Goal: Information Seeking & Learning: Learn about a topic

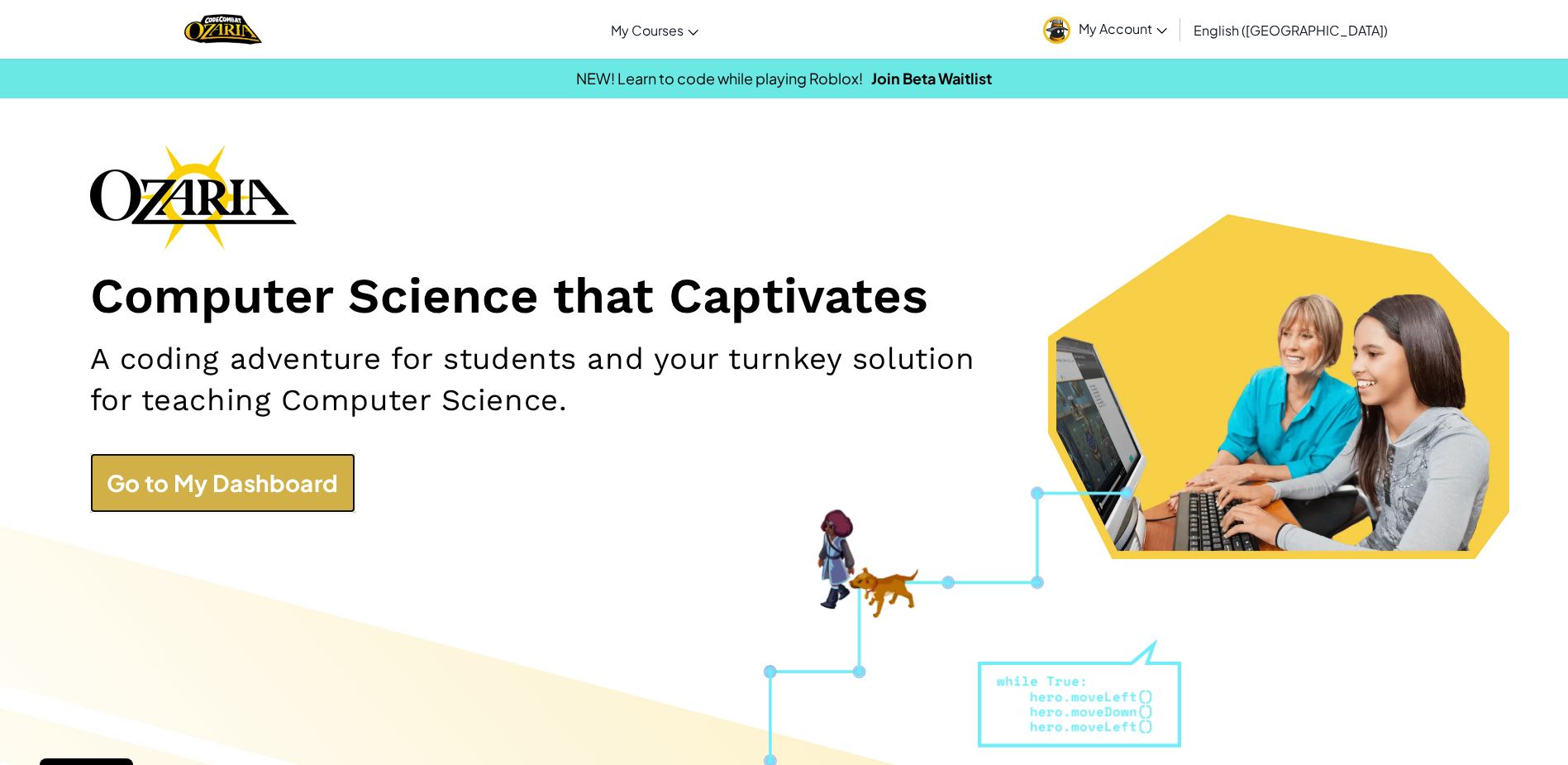
click at [198, 488] on link "Go to My Dashboard" at bounding box center [223, 483] width 266 height 59
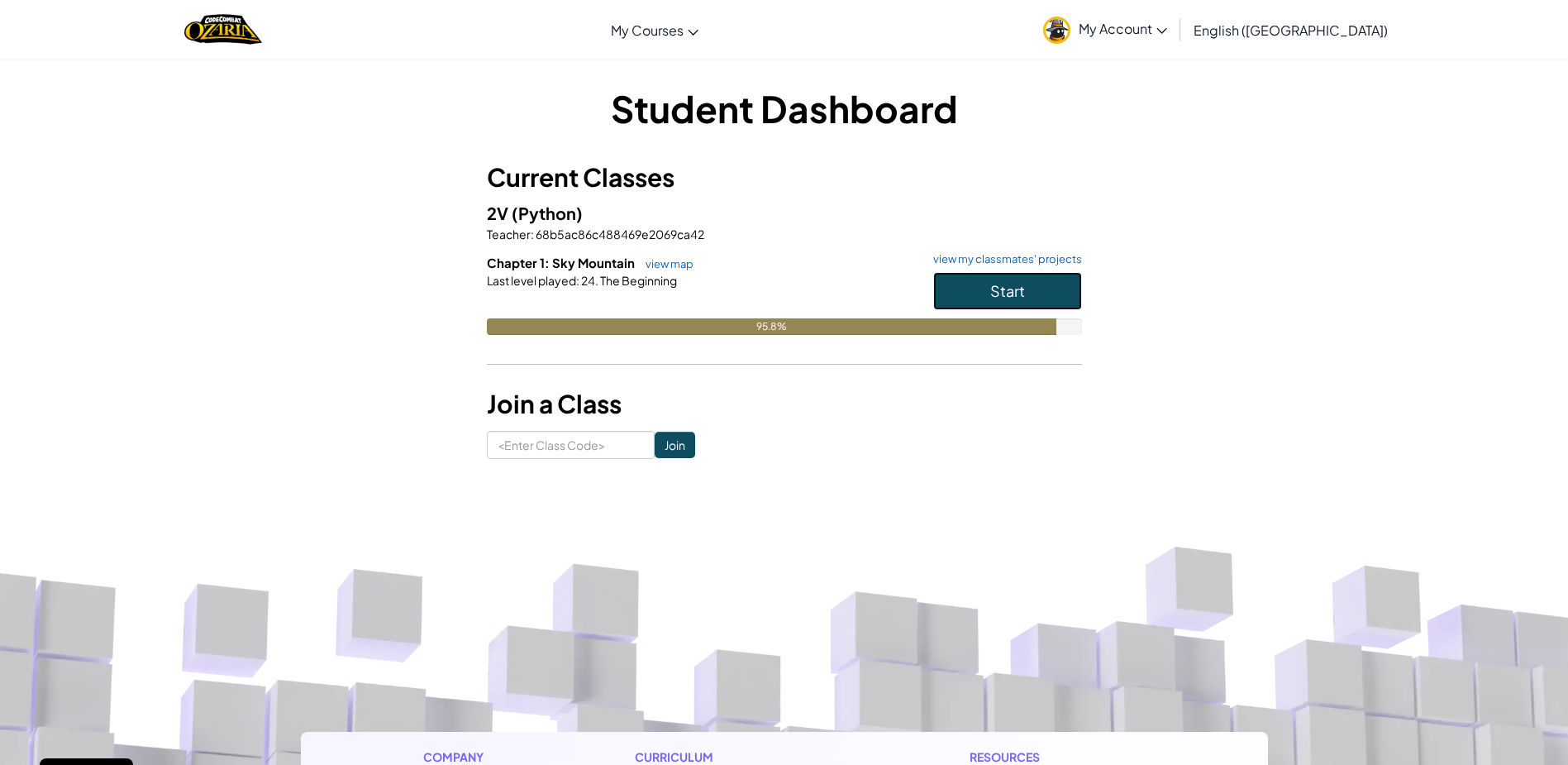
click at [1023, 282] on span "Start" at bounding box center [1008, 291] width 35 height 19
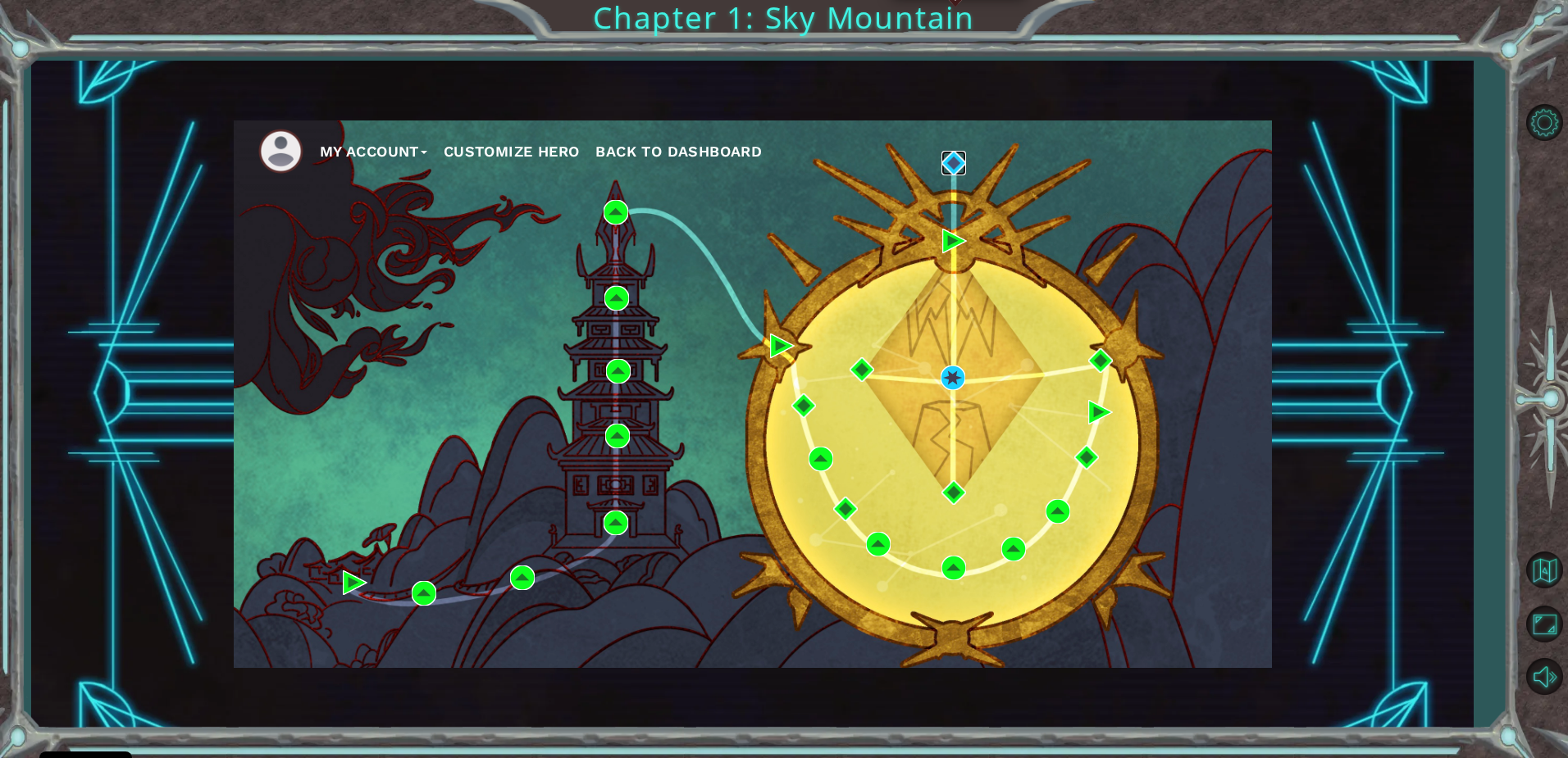
click at [948, 172] on img at bounding box center [953, 163] width 24 height 24
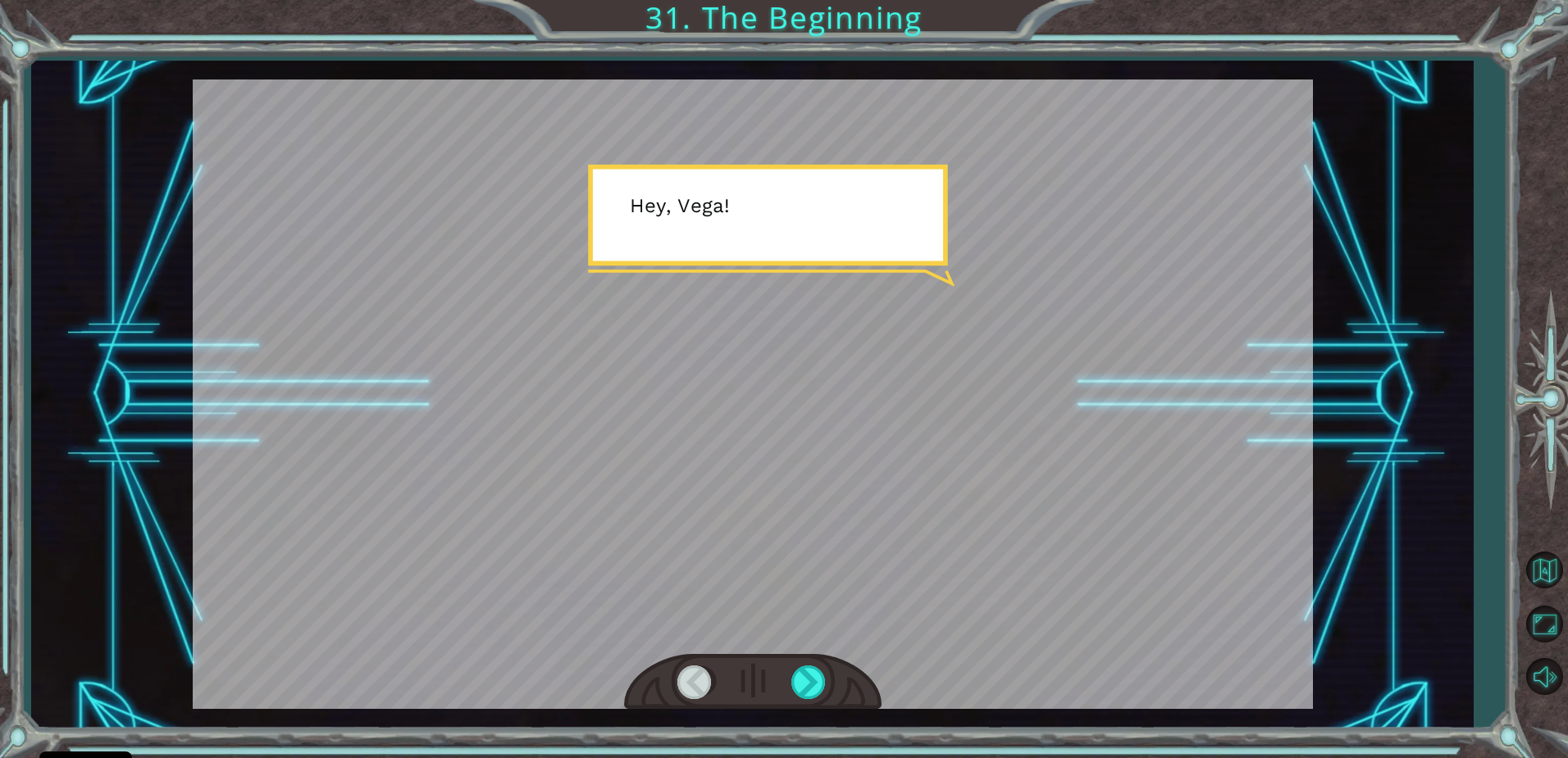
drag, startPoint x: 849, startPoint y: 447, endPoint x: 839, endPoint y: 605, distance: 158.3
click at [852, 477] on div at bounding box center [752, 394] width 1120 height 629
drag, startPoint x: 822, startPoint y: 716, endPoint x: 812, endPoint y: 656, distance: 60.8
click at [812, 656] on div at bounding box center [752, 394] width 1120 height 629
click at [817, 671] on div at bounding box center [810, 682] width 37 height 34
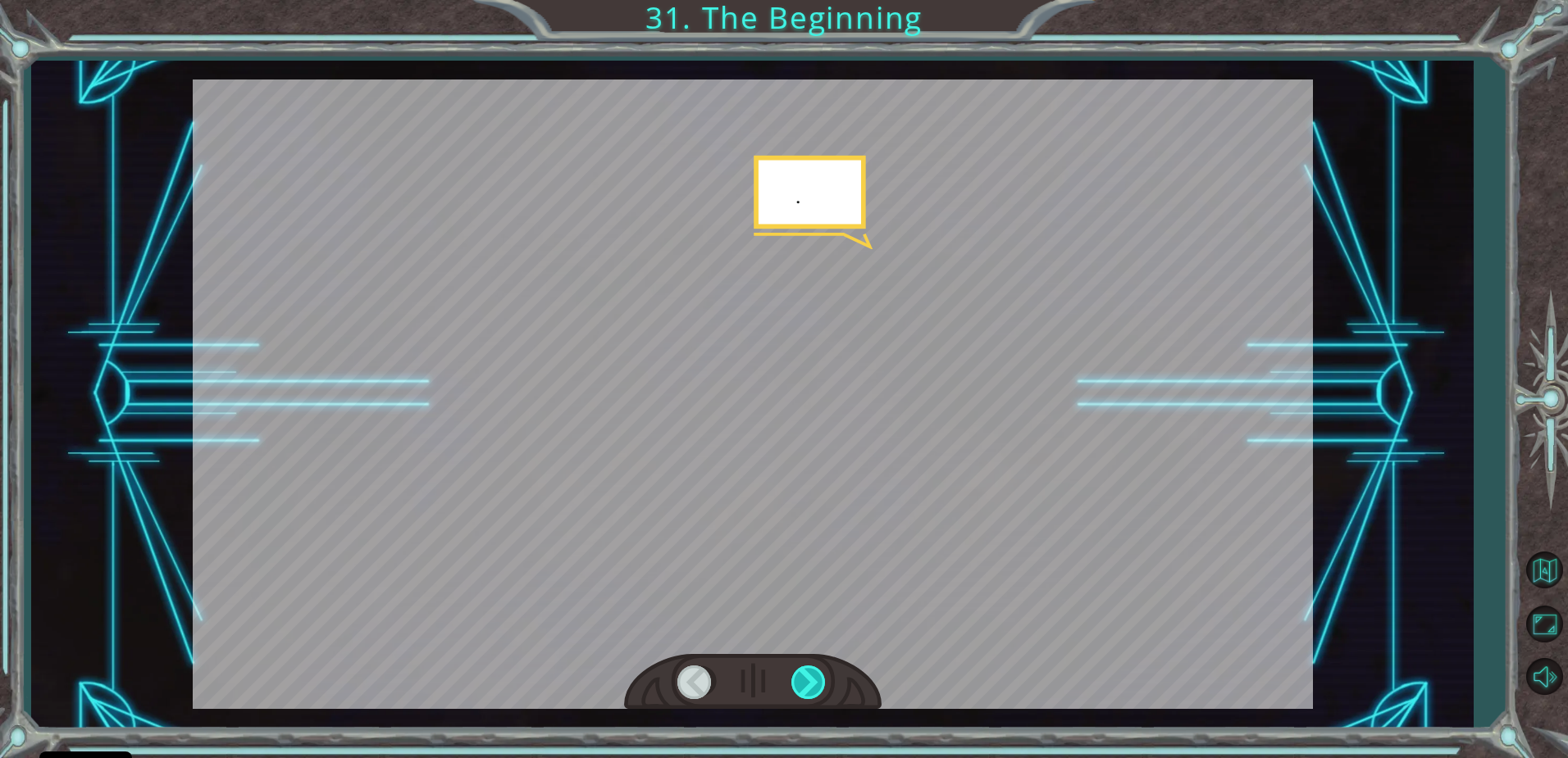
click at [817, 671] on div at bounding box center [810, 682] width 37 height 34
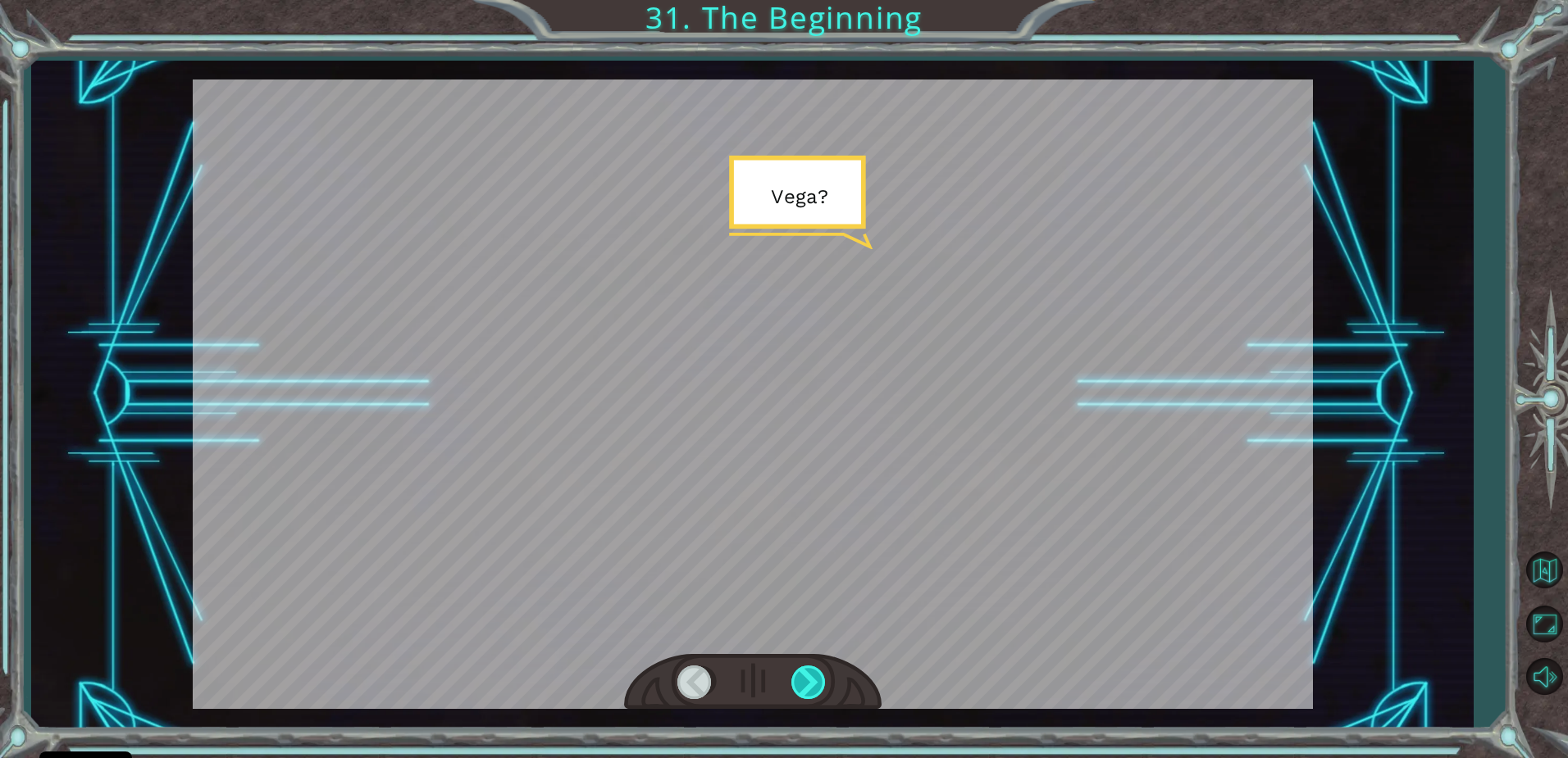
drag, startPoint x: 817, startPoint y: 671, endPoint x: 815, endPoint y: 680, distance: 9.2
click at [817, 672] on div at bounding box center [810, 682] width 37 height 34
click at [815, 680] on div at bounding box center [810, 682] width 37 height 34
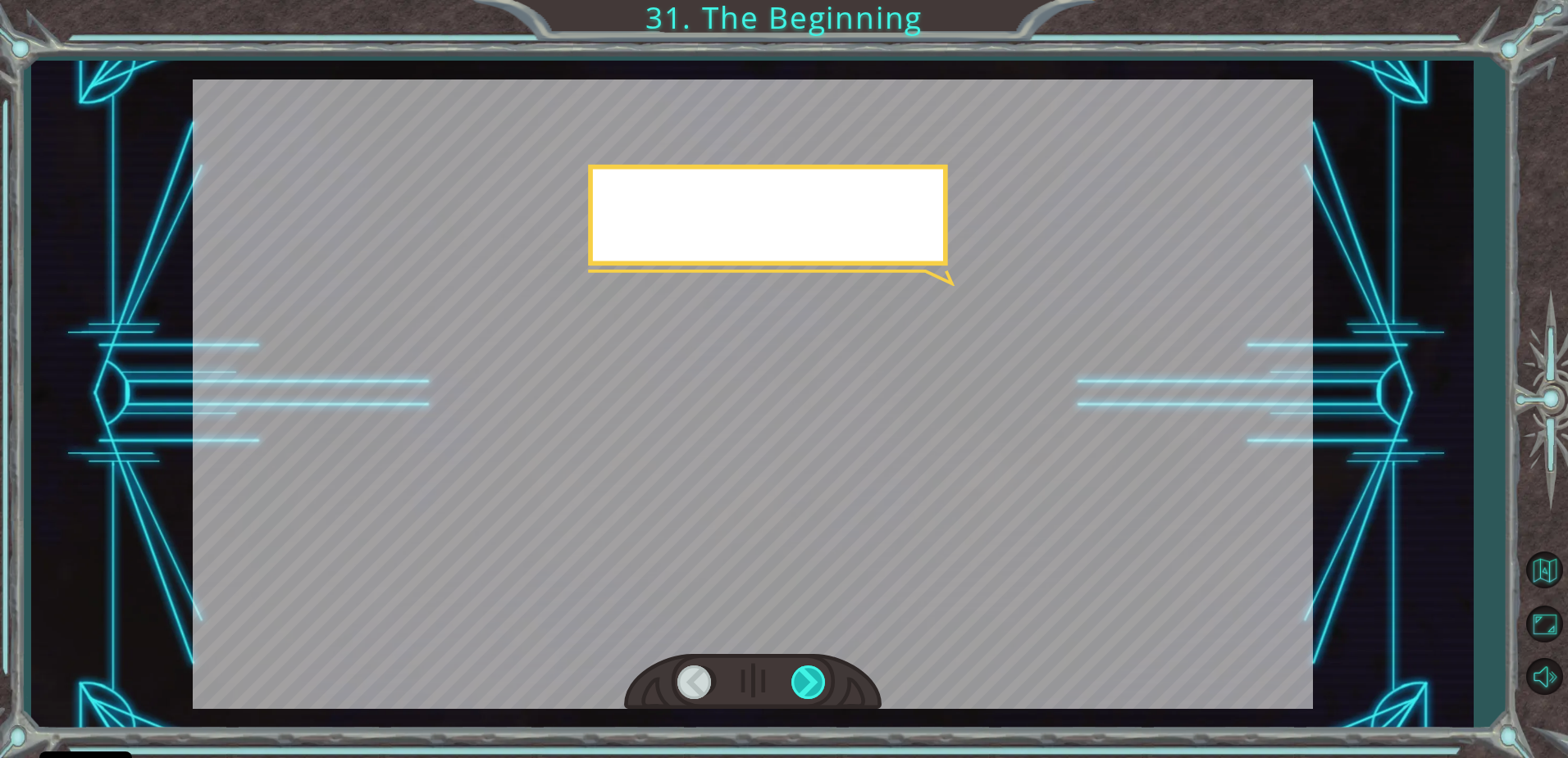
click at [815, 680] on div at bounding box center [810, 682] width 37 height 34
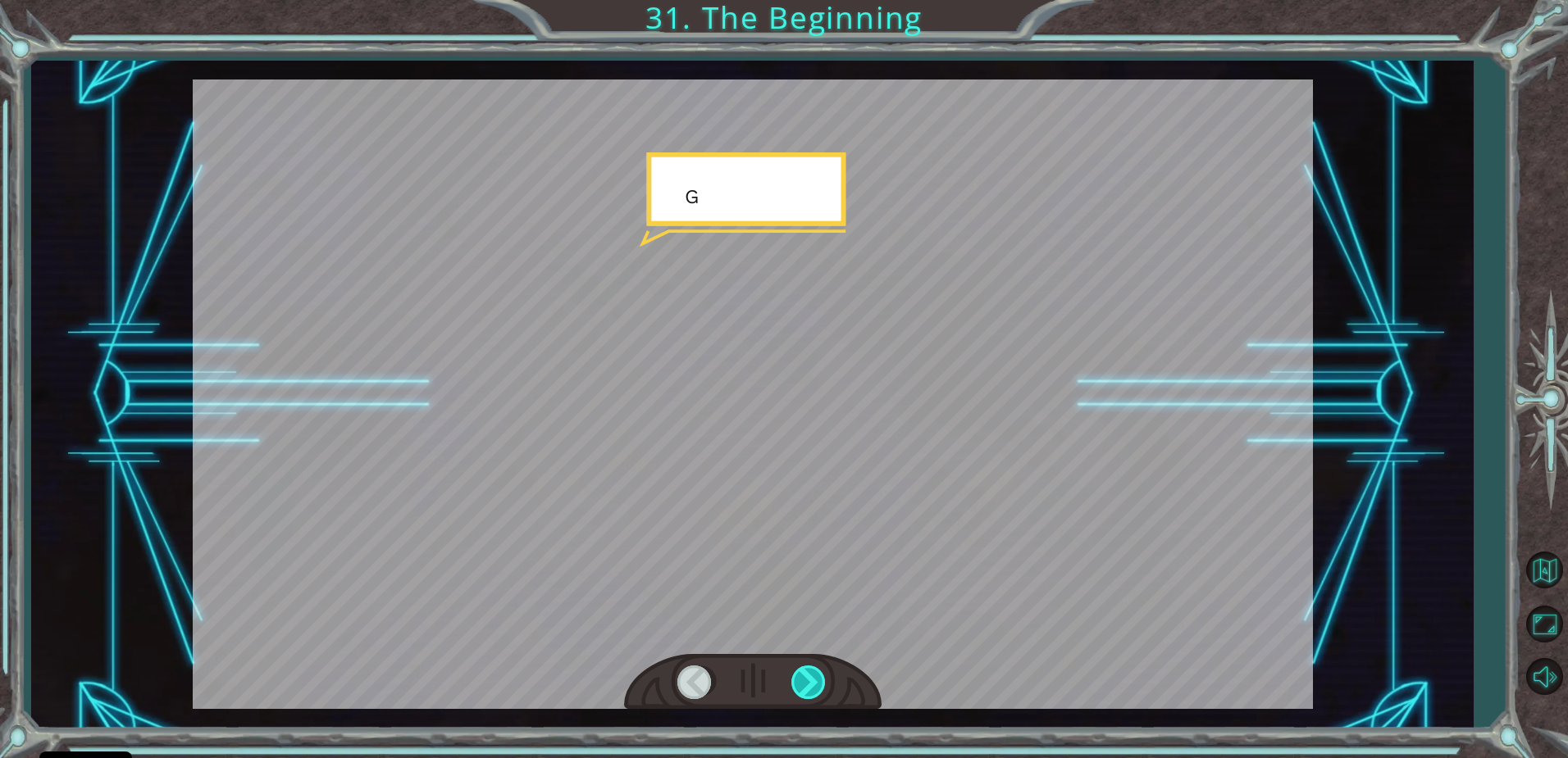
click at [815, 680] on div at bounding box center [810, 682] width 37 height 34
click at [814, 680] on div at bounding box center [810, 682] width 37 height 34
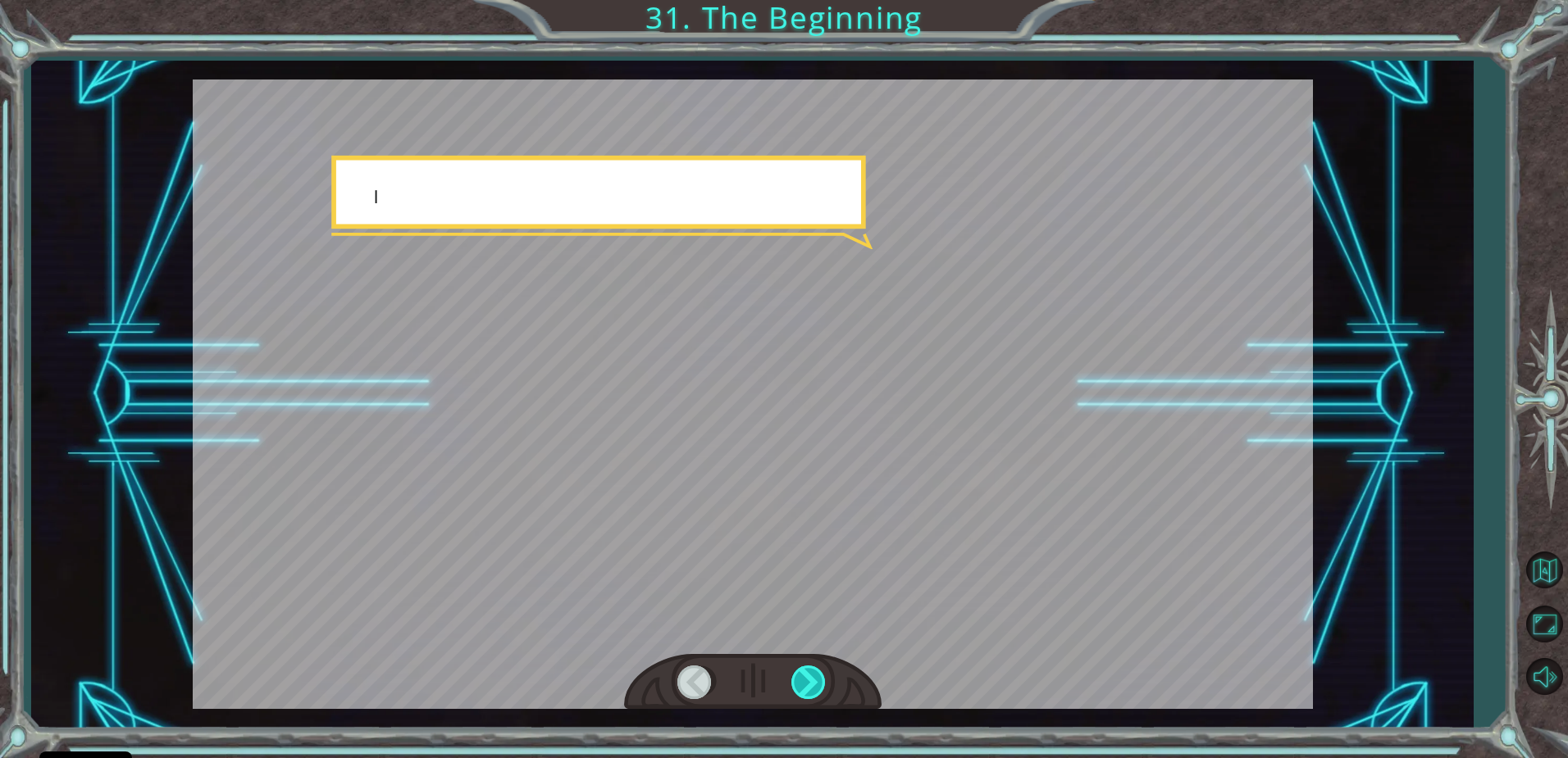
click at [814, 680] on div at bounding box center [810, 682] width 37 height 34
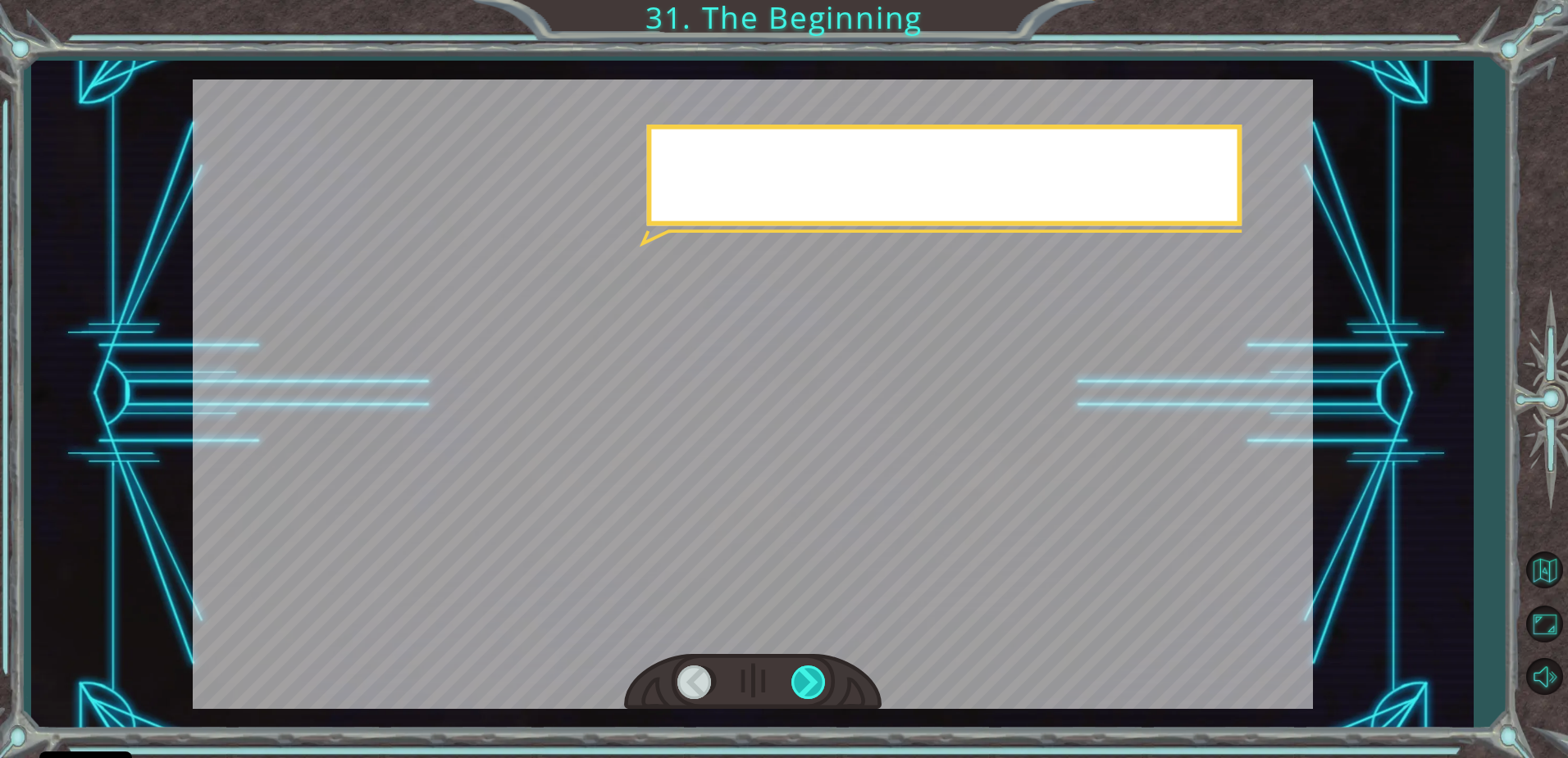
click at [814, 680] on div at bounding box center [810, 682] width 37 height 34
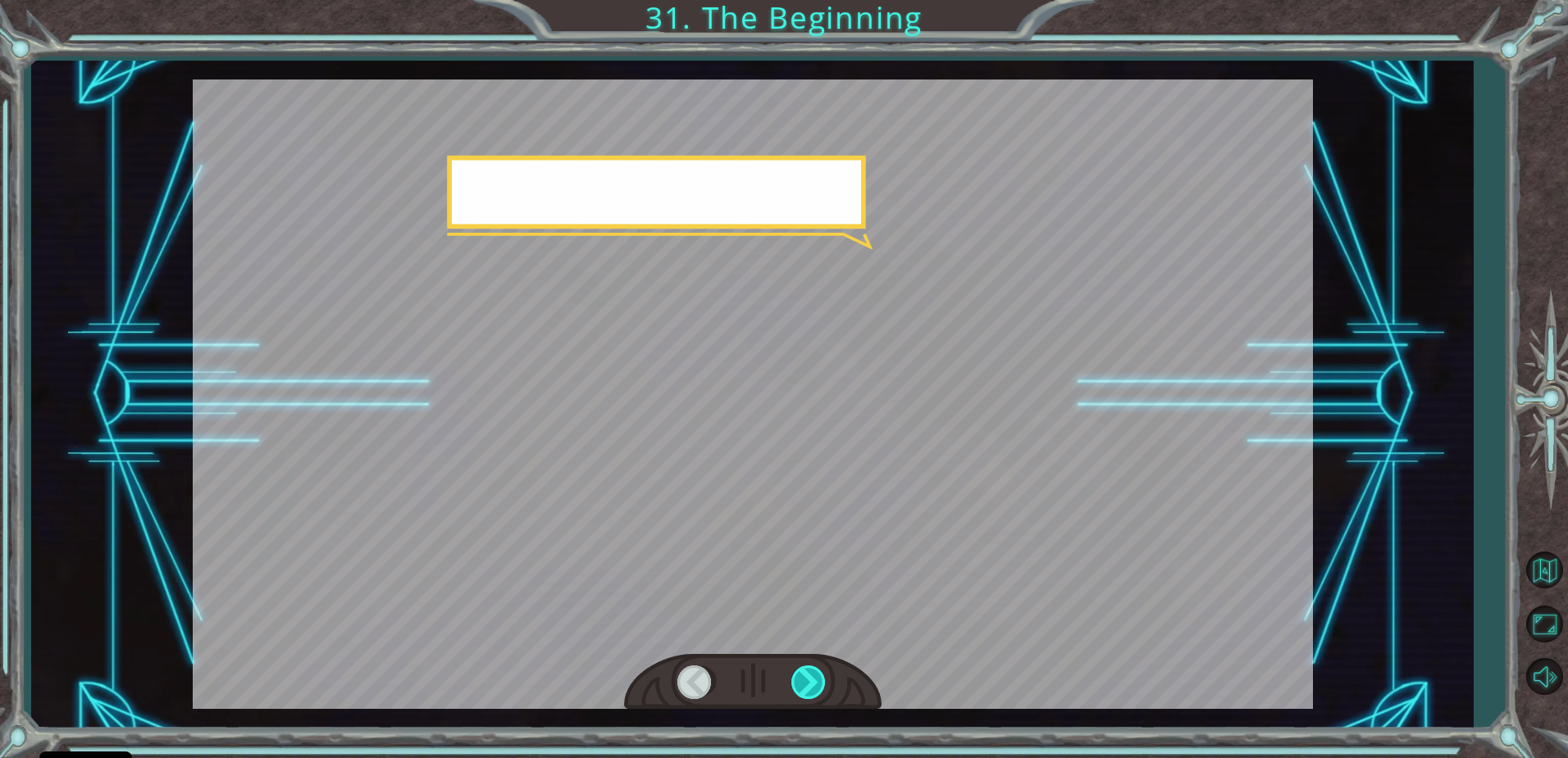
click at [814, 680] on div at bounding box center [810, 682] width 37 height 34
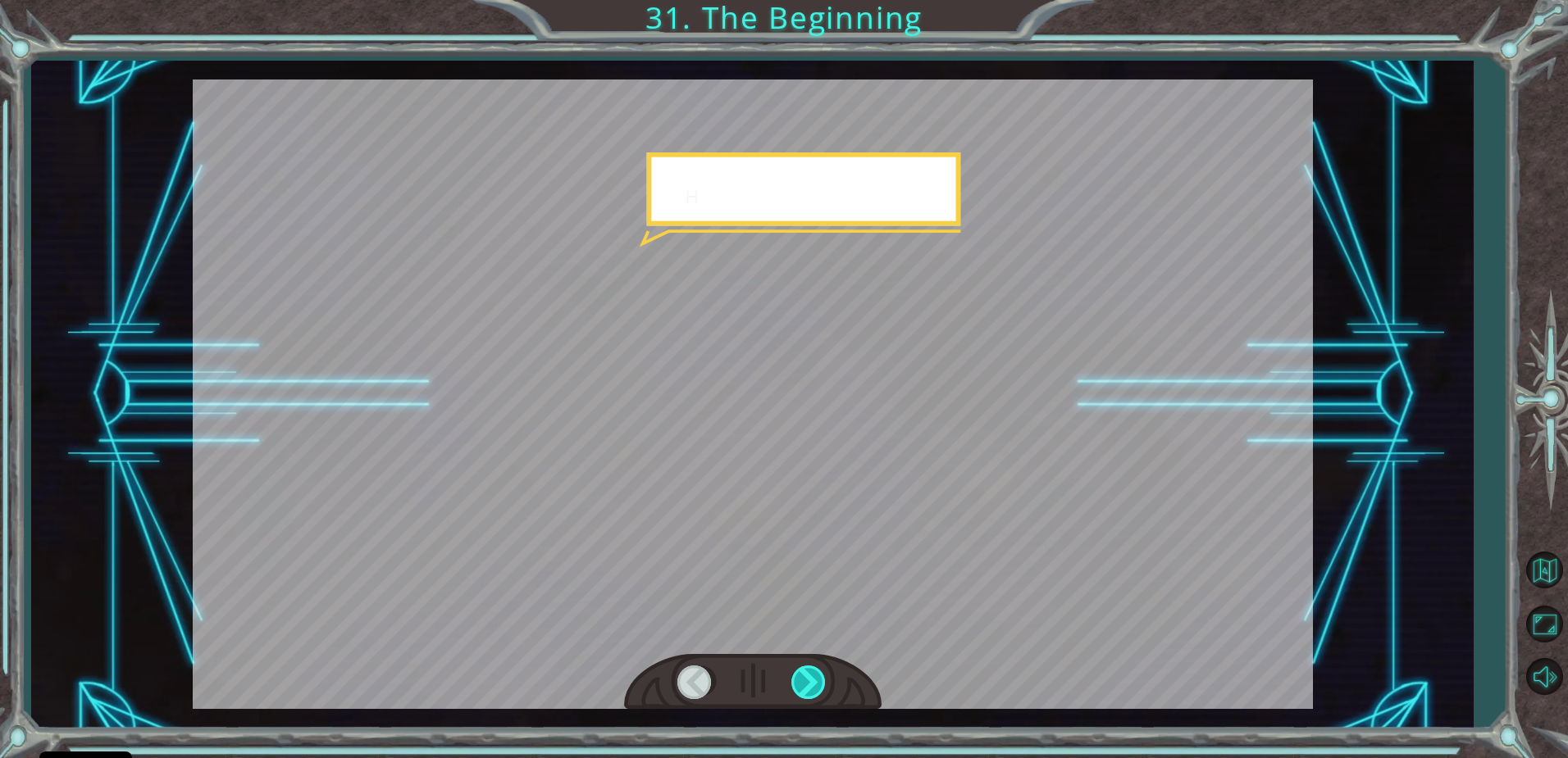
click at [814, 680] on div at bounding box center [810, 682] width 37 height 34
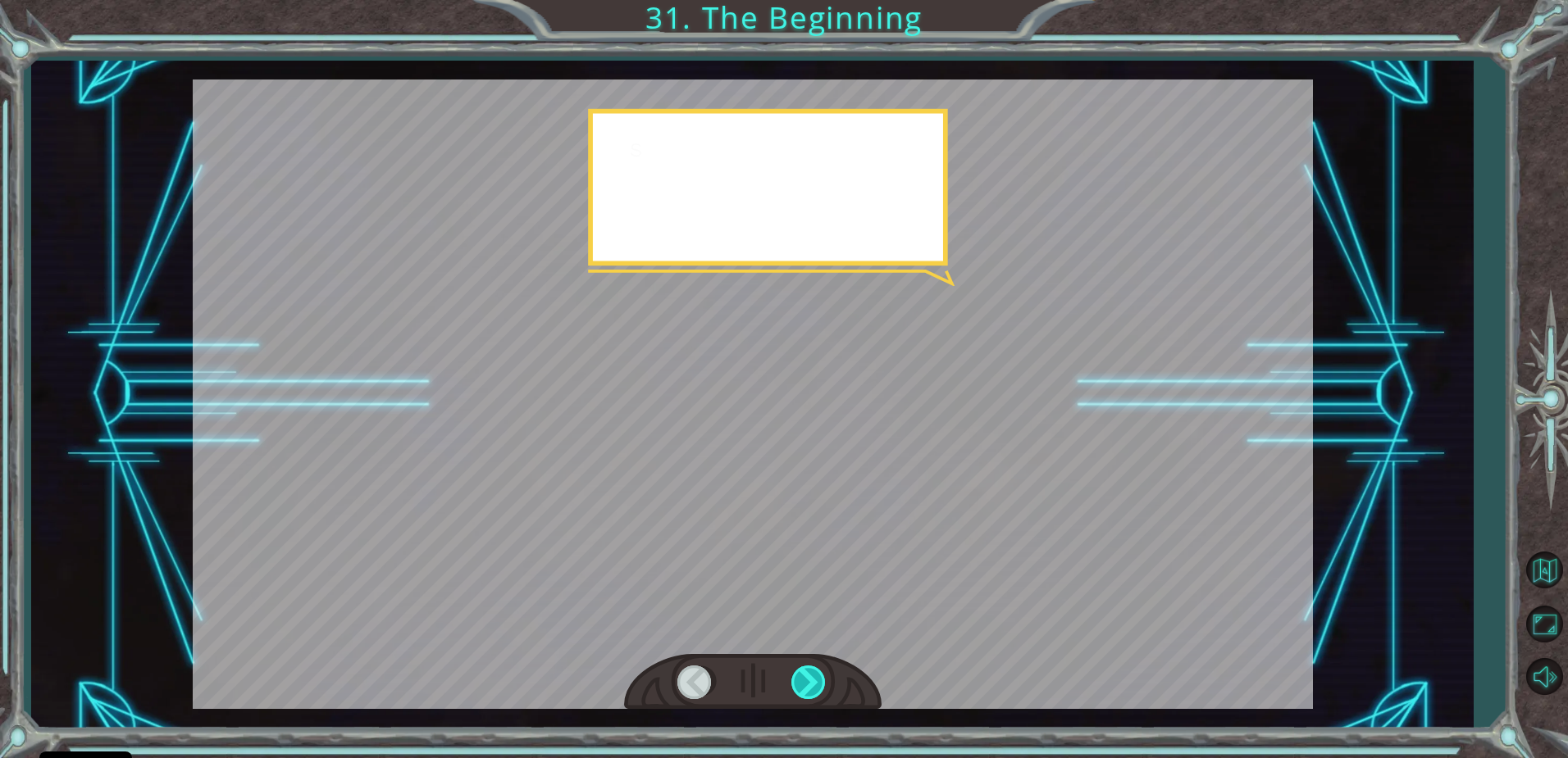
click at [814, 680] on div at bounding box center [810, 682] width 37 height 34
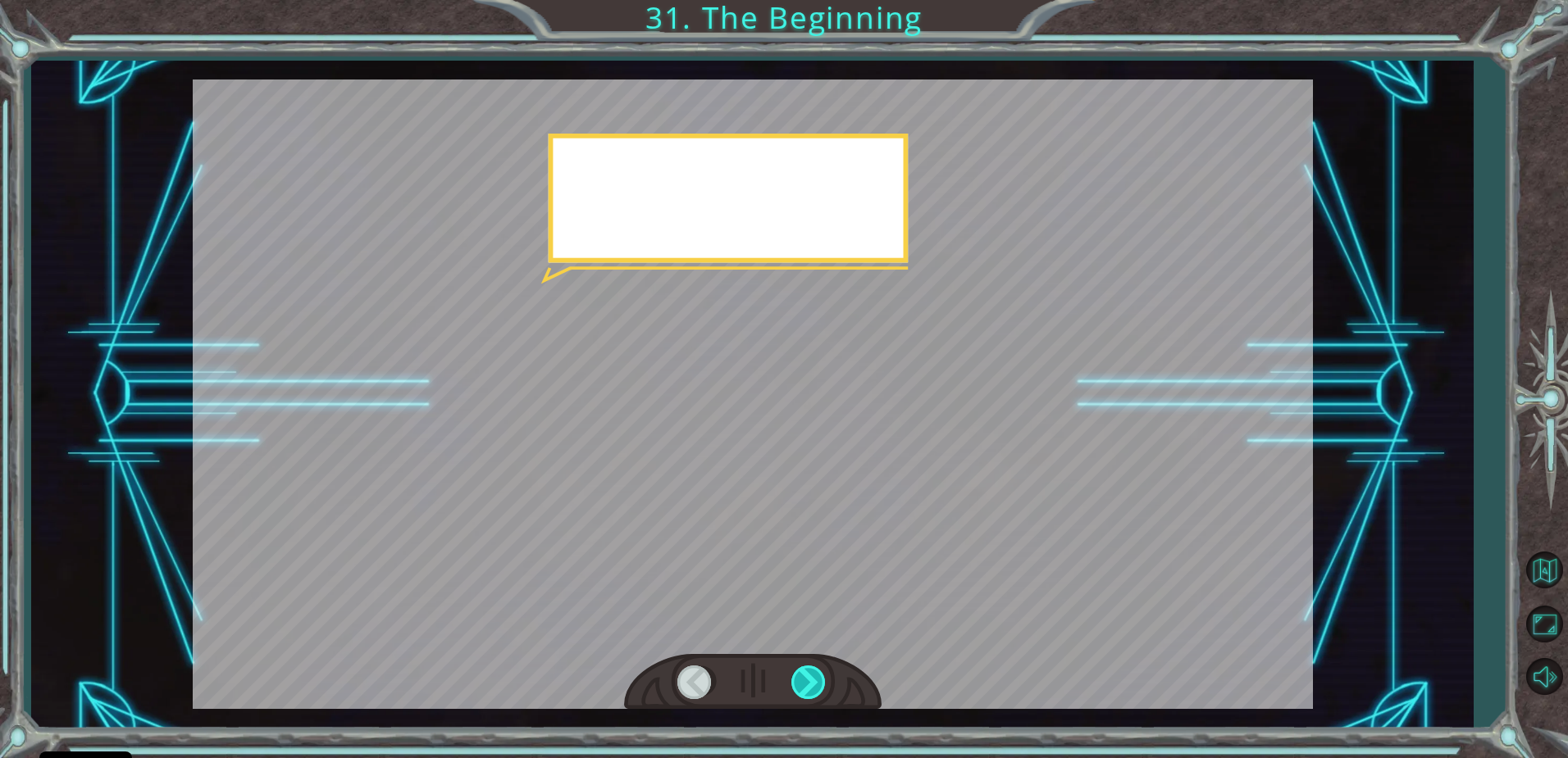
click at [814, 680] on div at bounding box center [810, 682] width 37 height 34
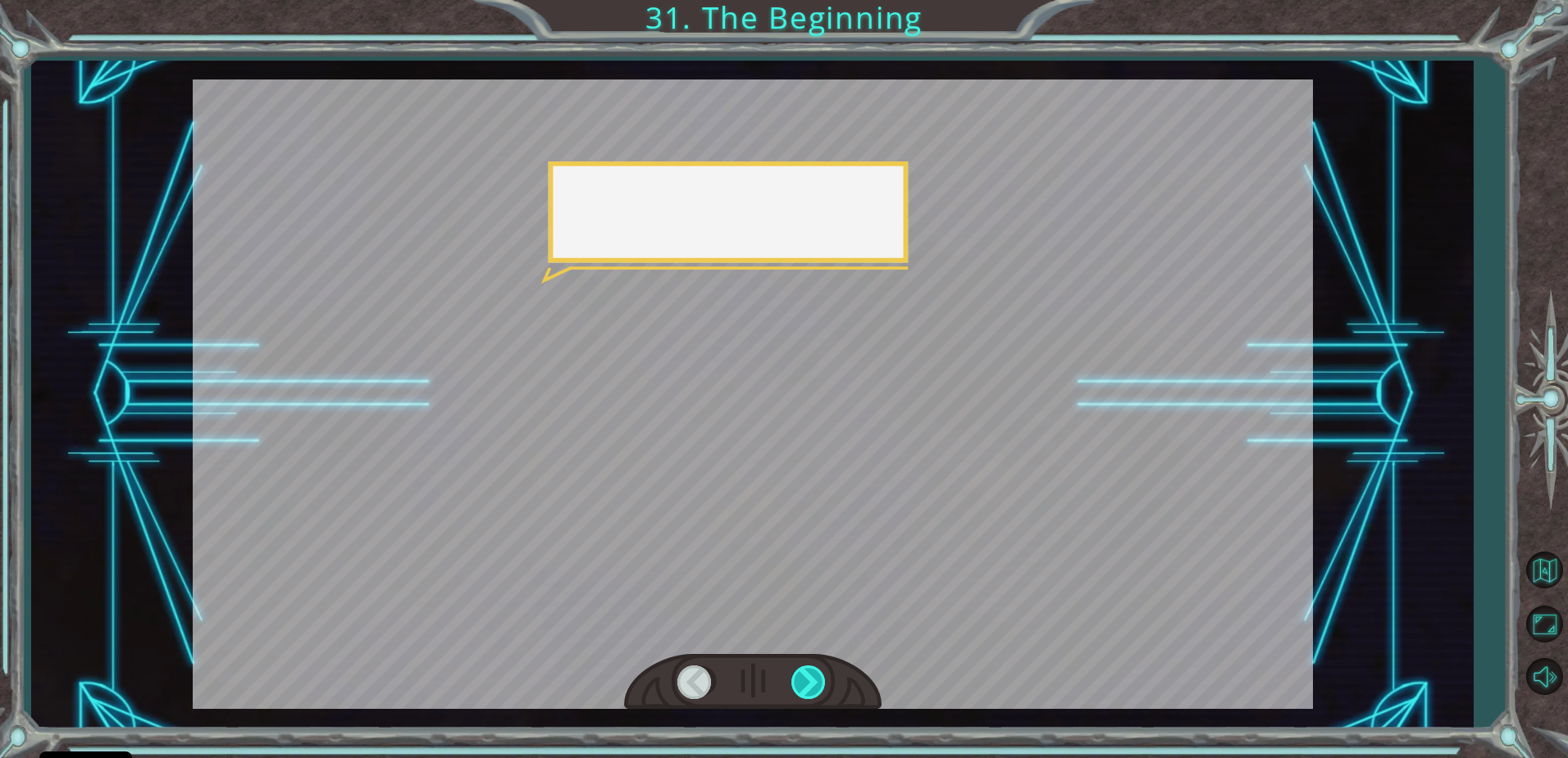
click at [814, 680] on div at bounding box center [810, 682] width 37 height 34
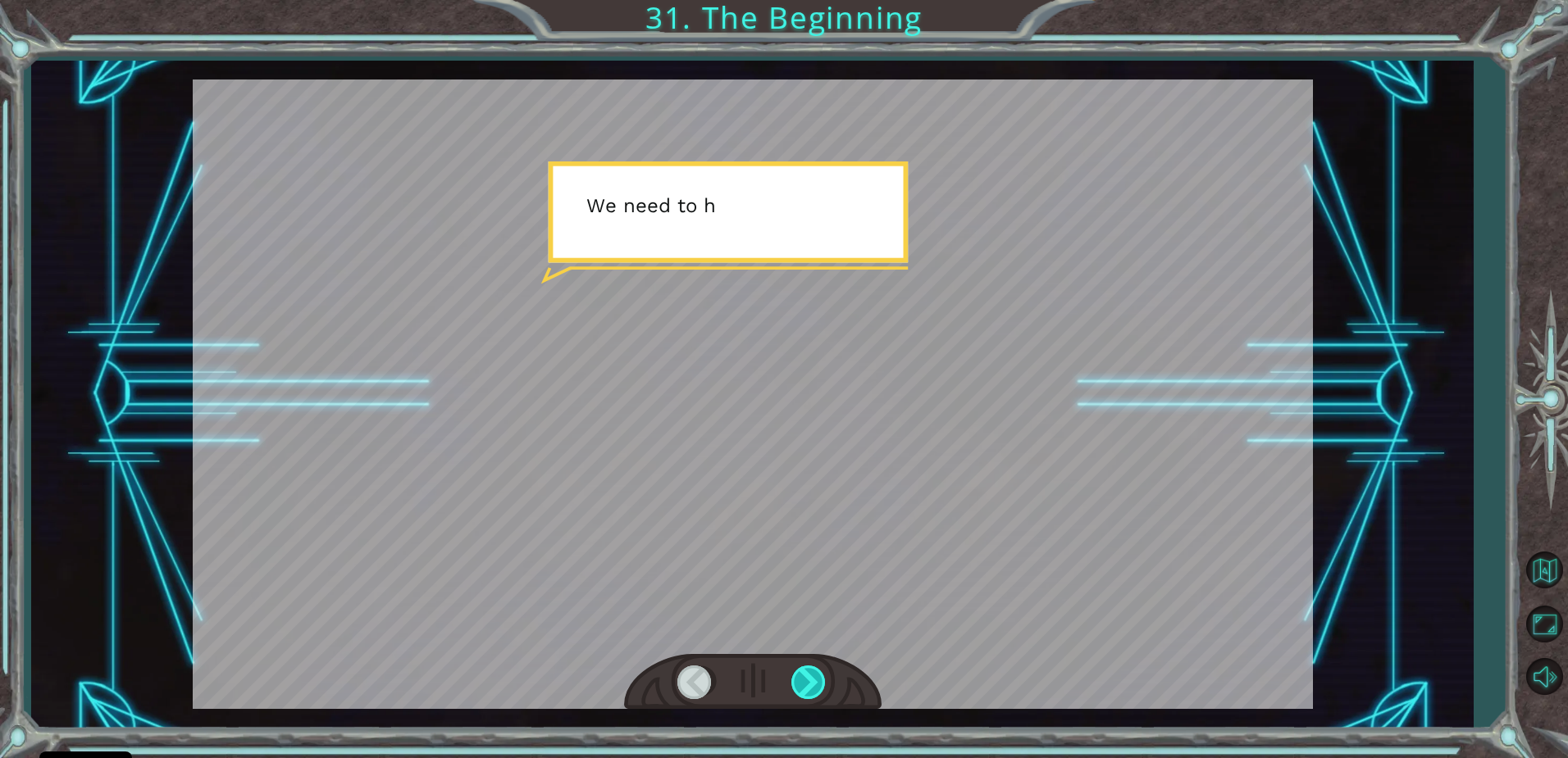
click at [814, 680] on div at bounding box center [810, 682] width 37 height 34
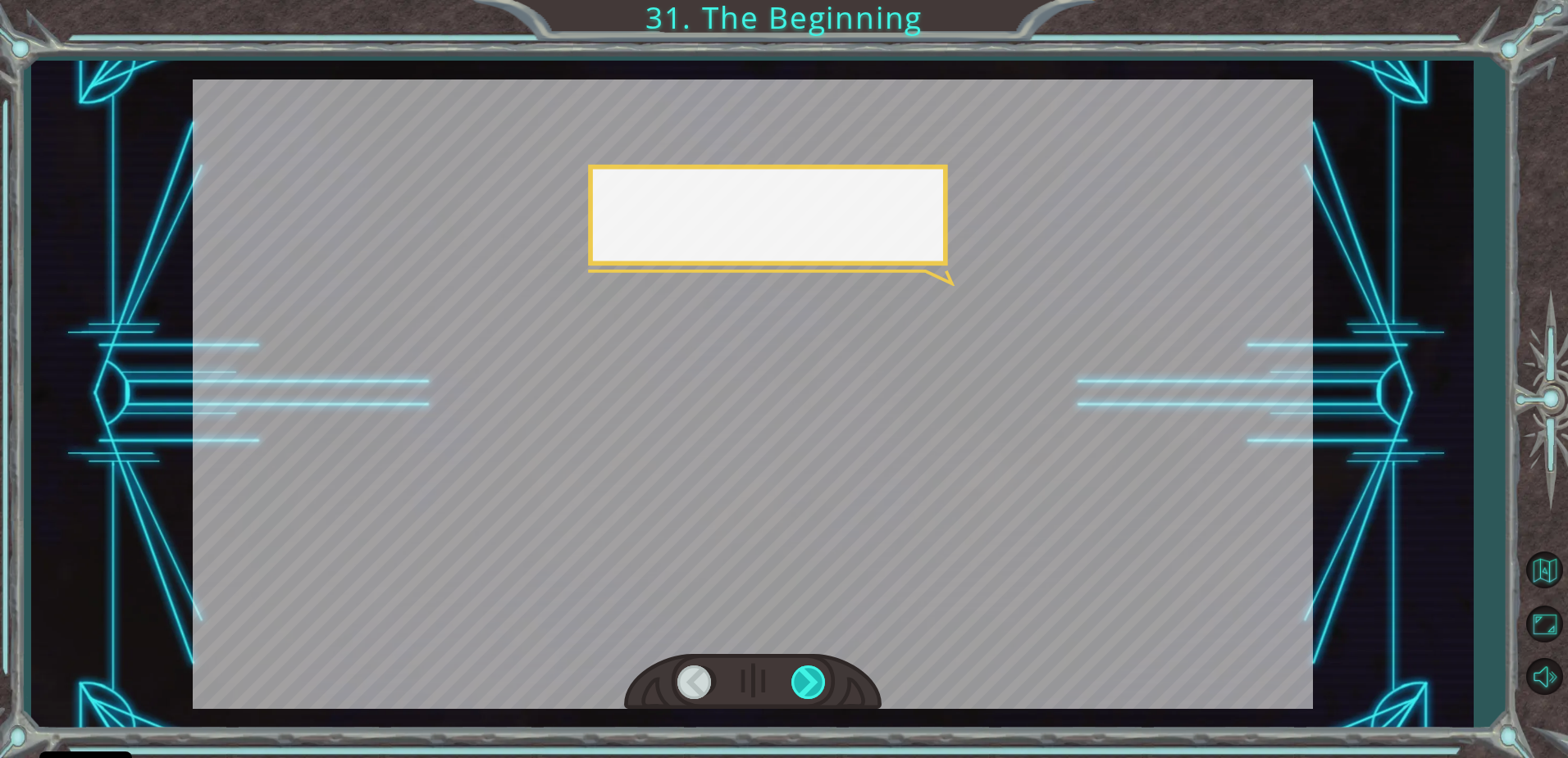
click at [814, 680] on div at bounding box center [810, 682] width 37 height 34
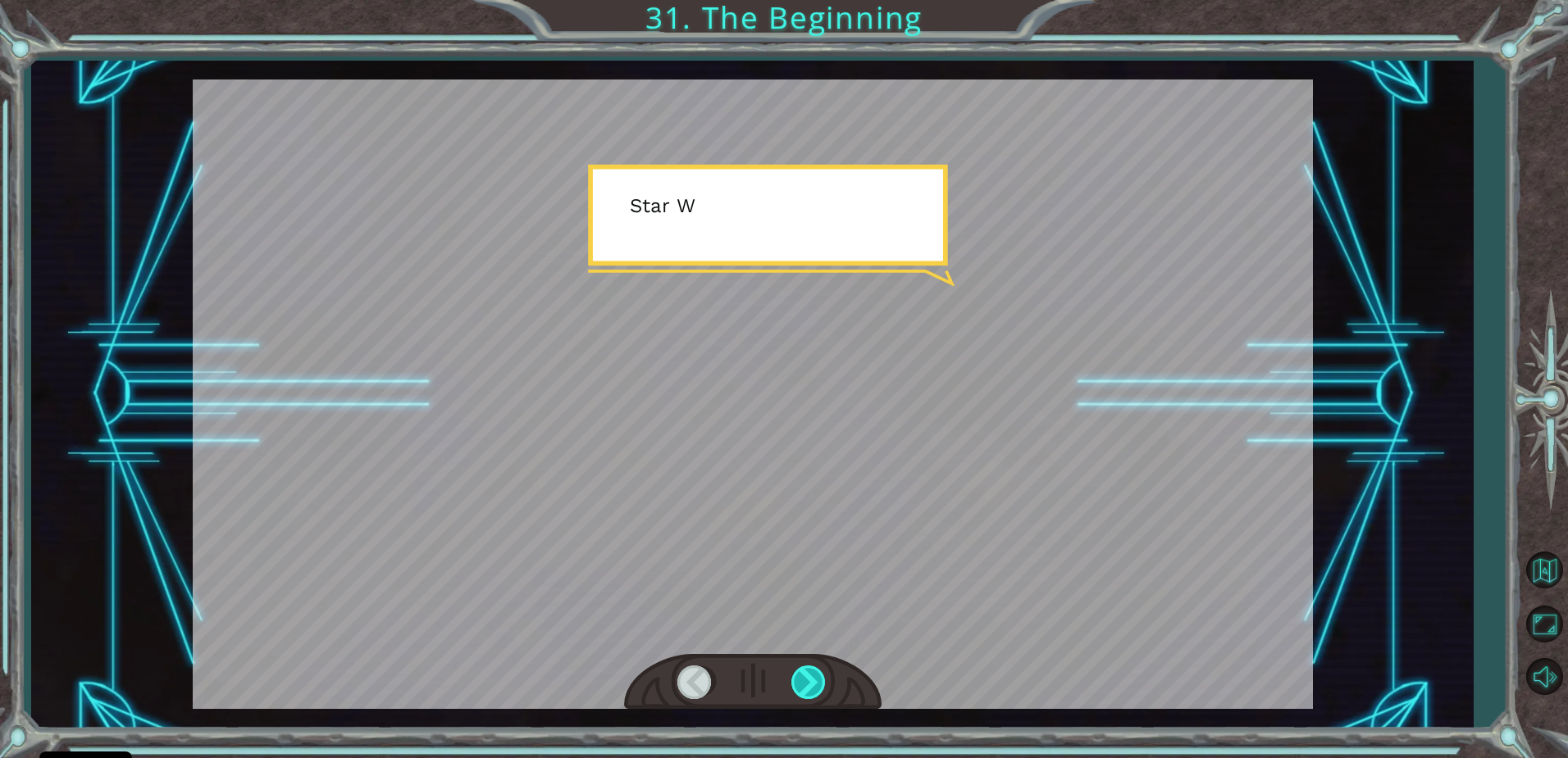
click at [814, 680] on div at bounding box center [810, 682] width 37 height 34
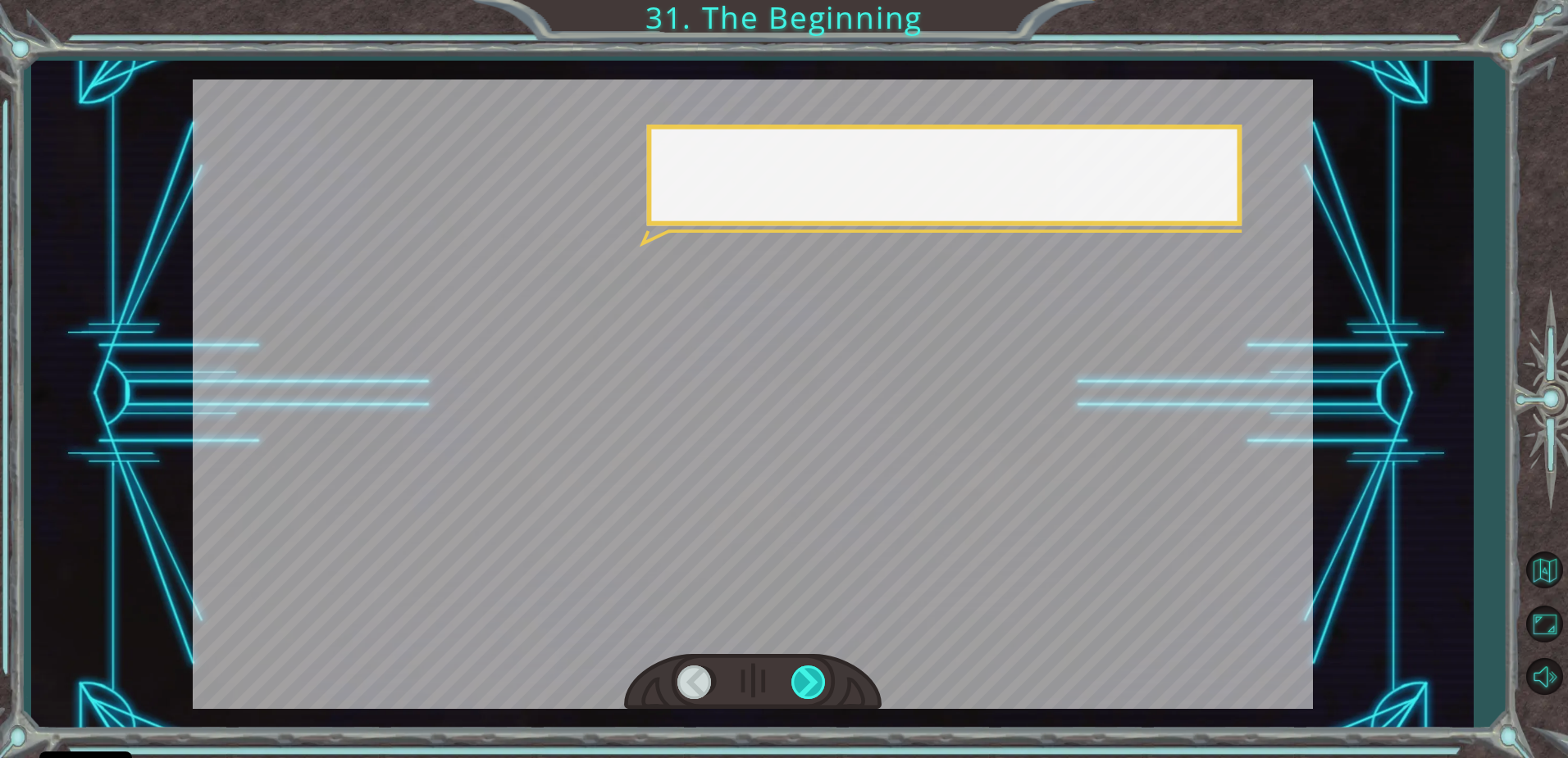
click at [814, 680] on div at bounding box center [810, 682] width 37 height 34
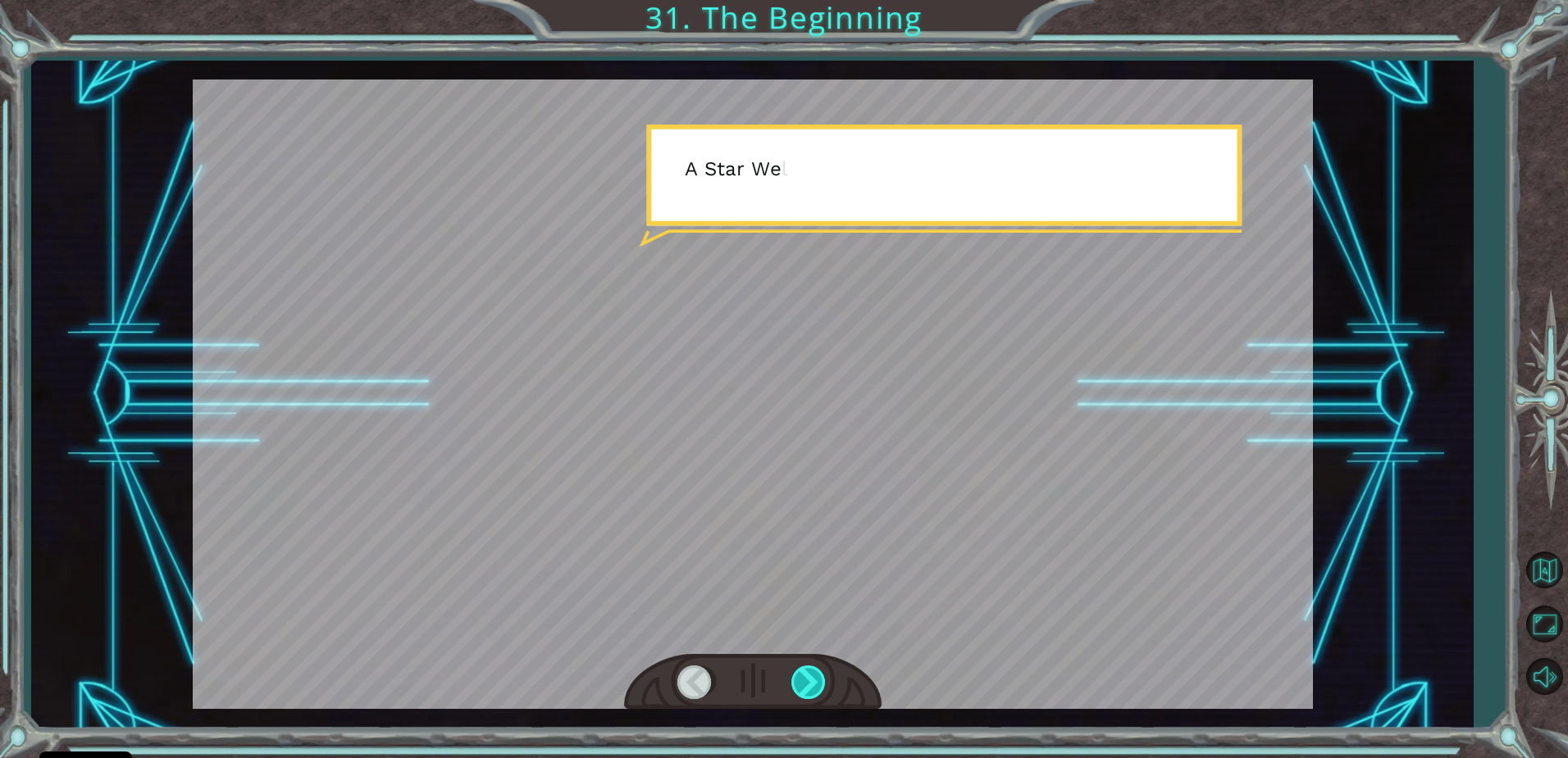
click at [814, 680] on div at bounding box center [810, 682] width 37 height 34
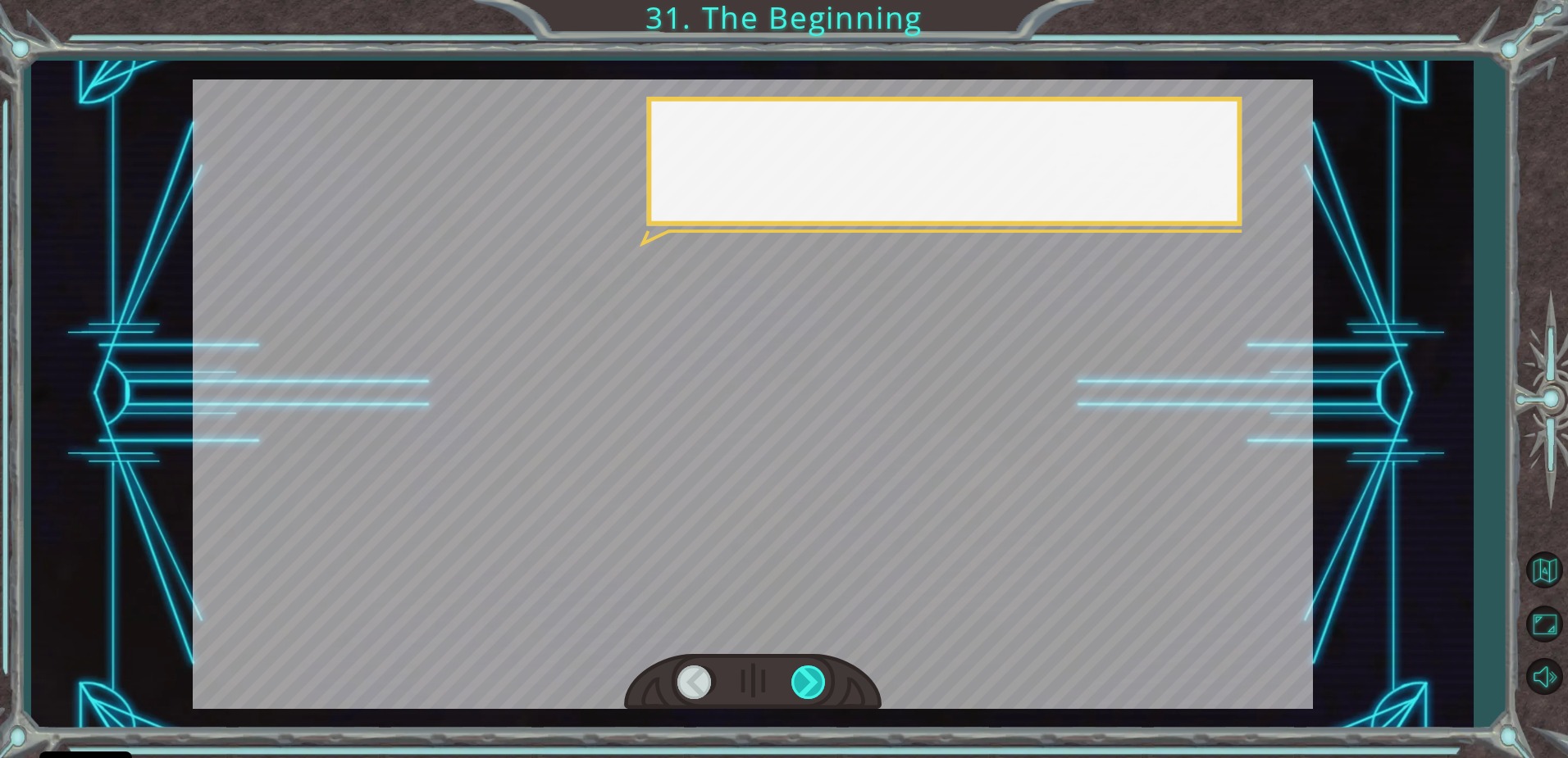
click at [814, 680] on div at bounding box center [810, 682] width 37 height 34
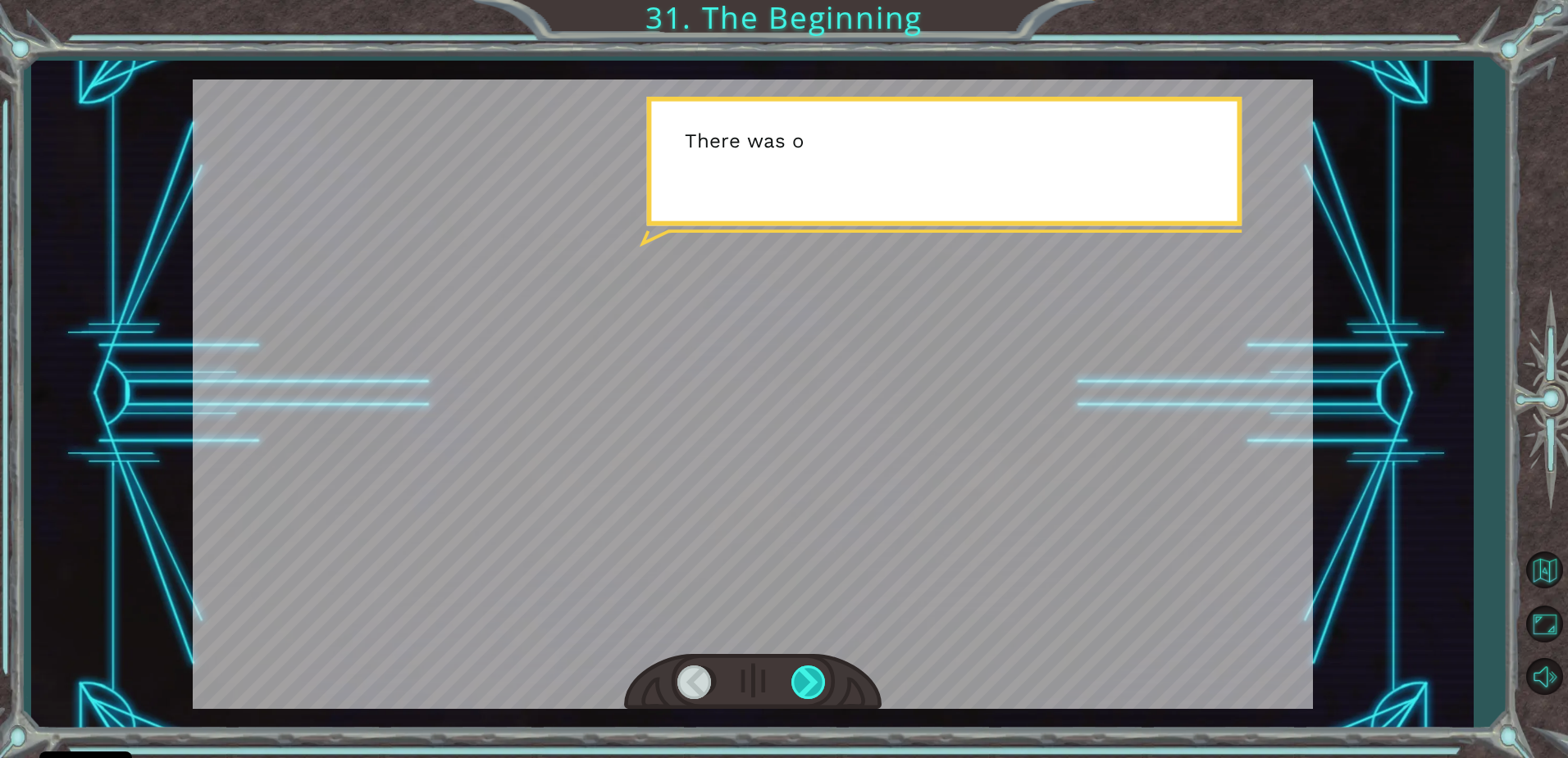
click at [814, 680] on div at bounding box center [810, 682] width 37 height 34
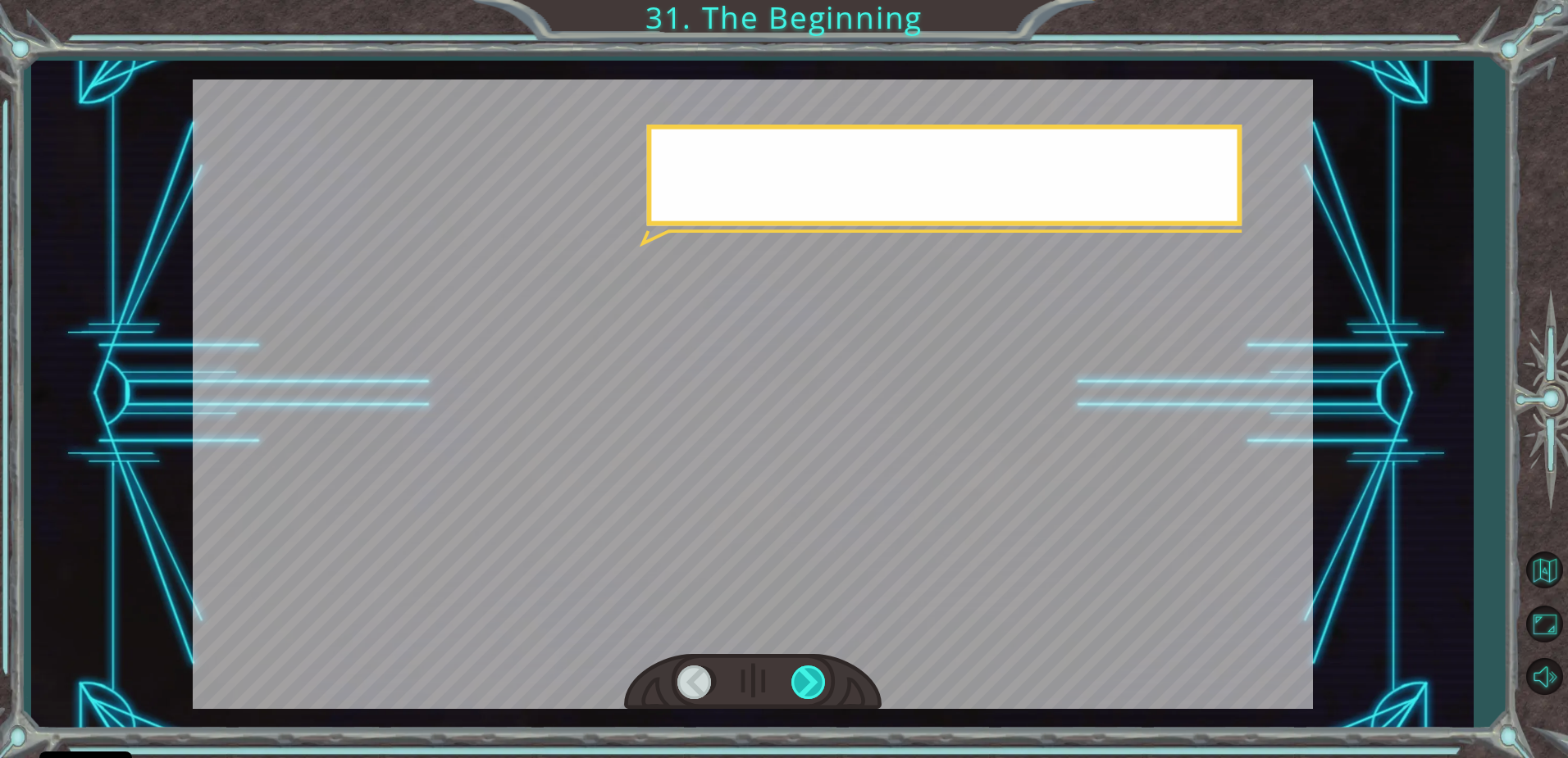
click at [814, 680] on div at bounding box center [810, 682] width 37 height 34
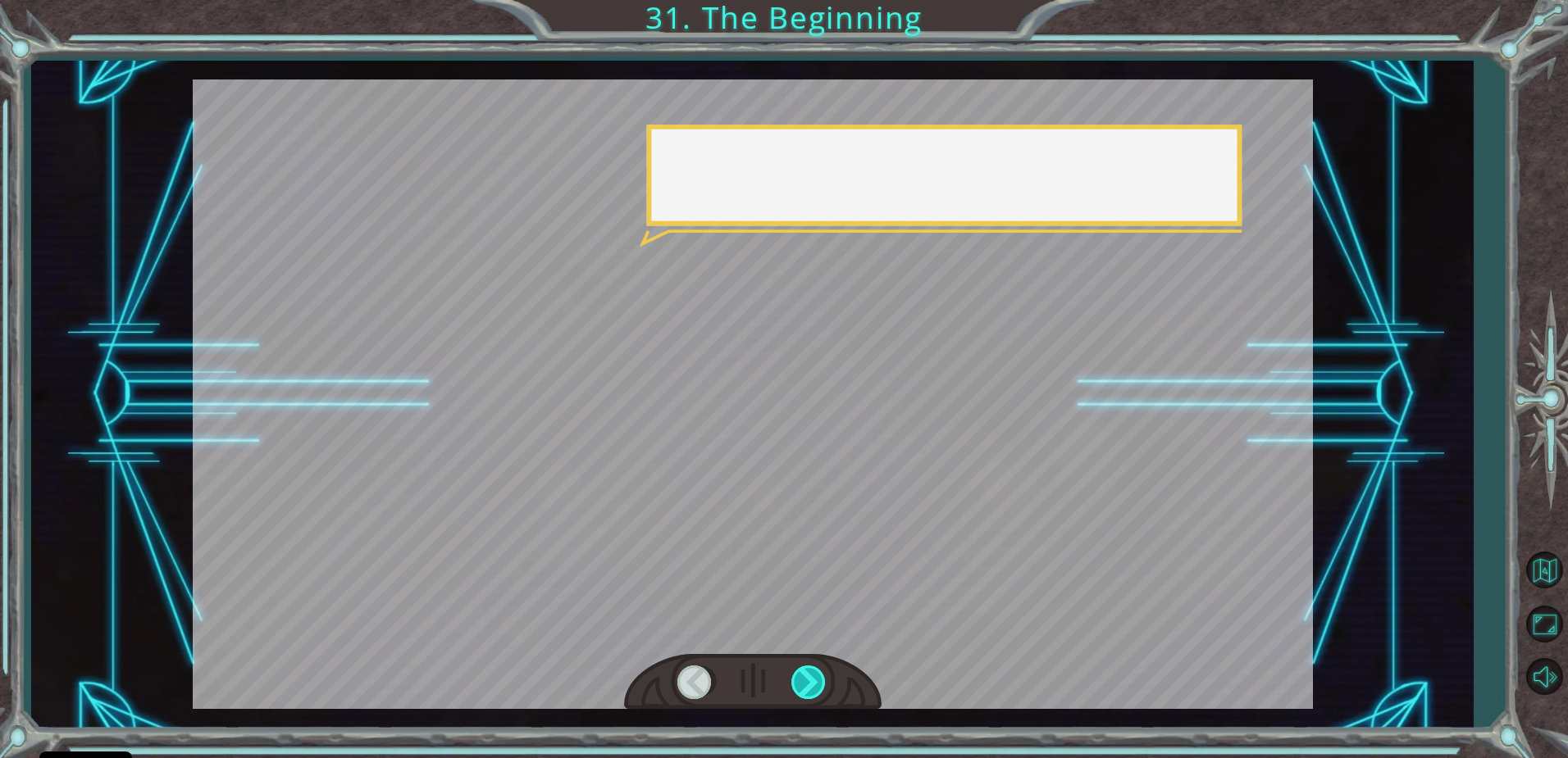
click at [814, 680] on div at bounding box center [810, 682] width 37 height 34
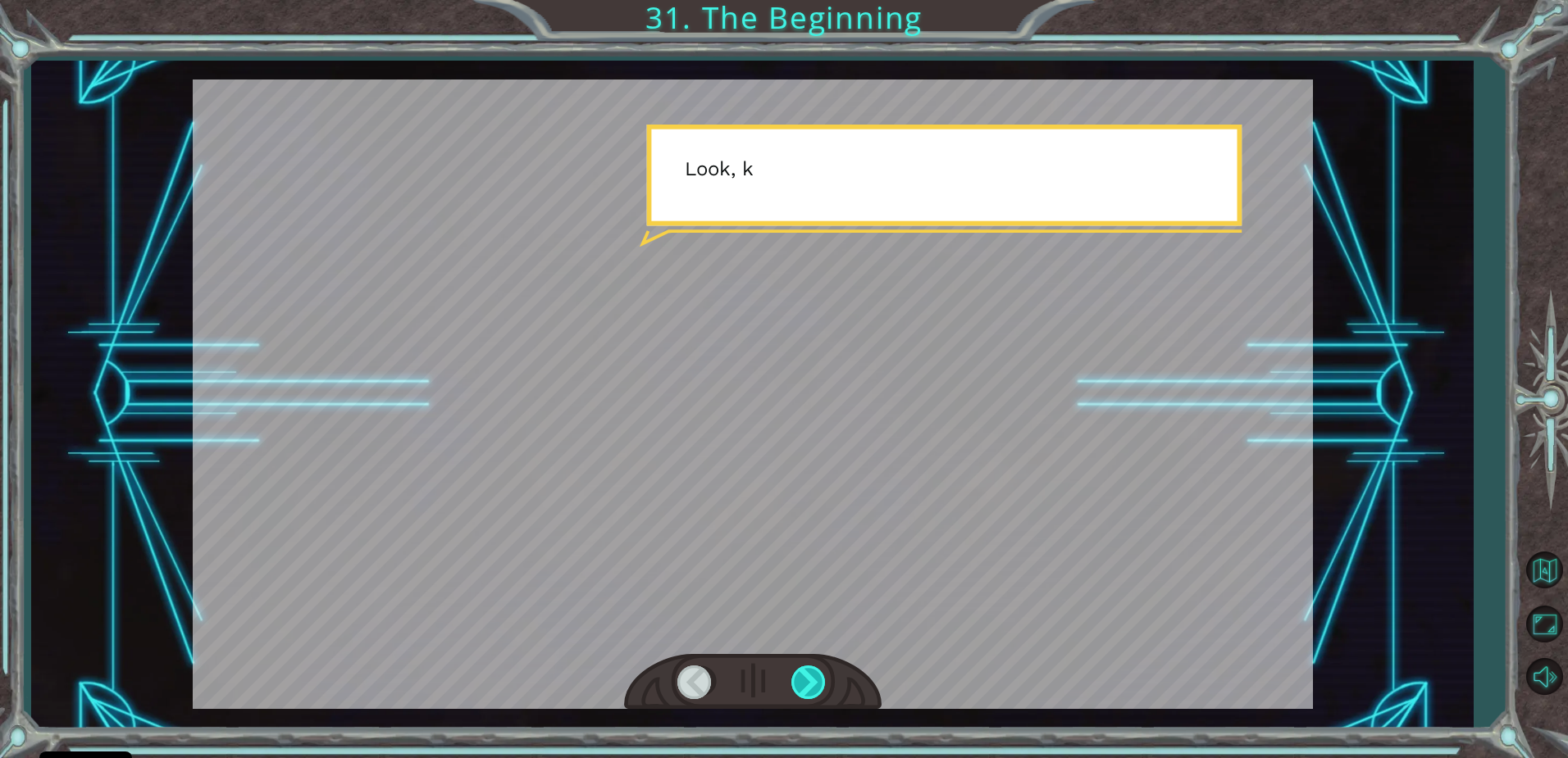
click at [814, 680] on div at bounding box center [810, 682] width 37 height 34
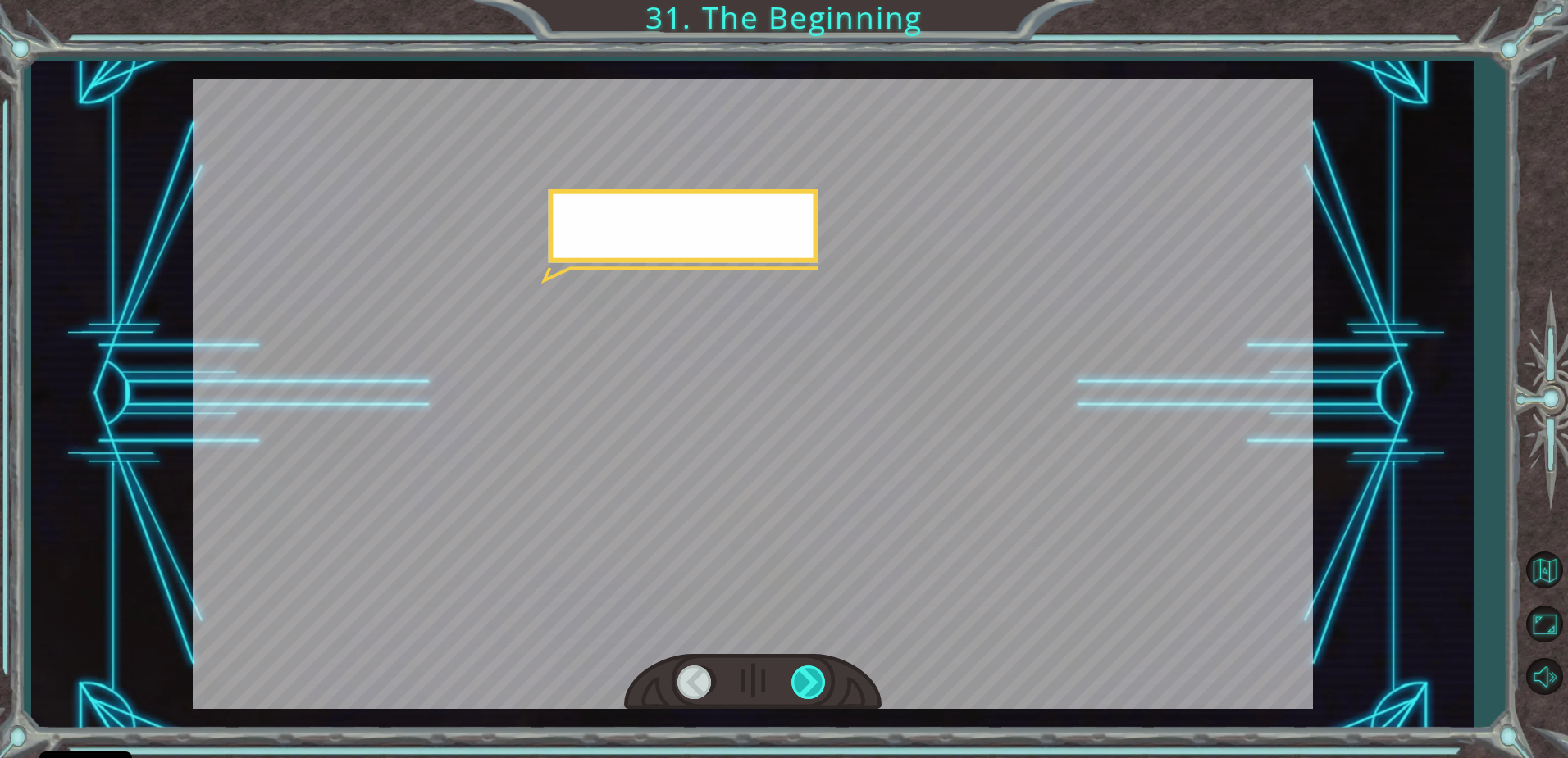
click at [814, 680] on div at bounding box center [810, 682] width 37 height 34
click at [811, 681] on div at bounding box center [810, 682] width 37 height 34
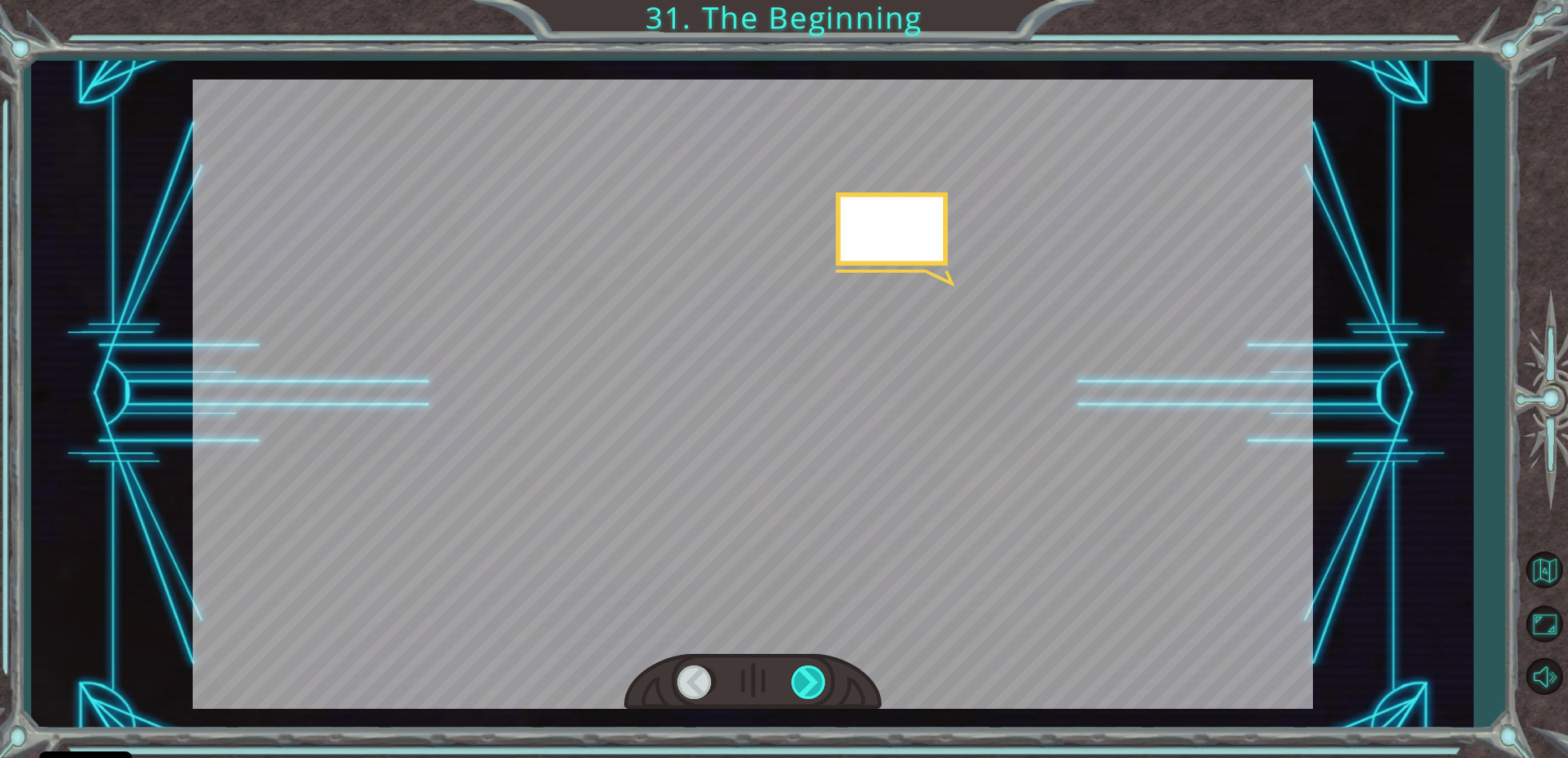
click at [811, 681] on div at bounding box center [810, 682] width 37 height 34
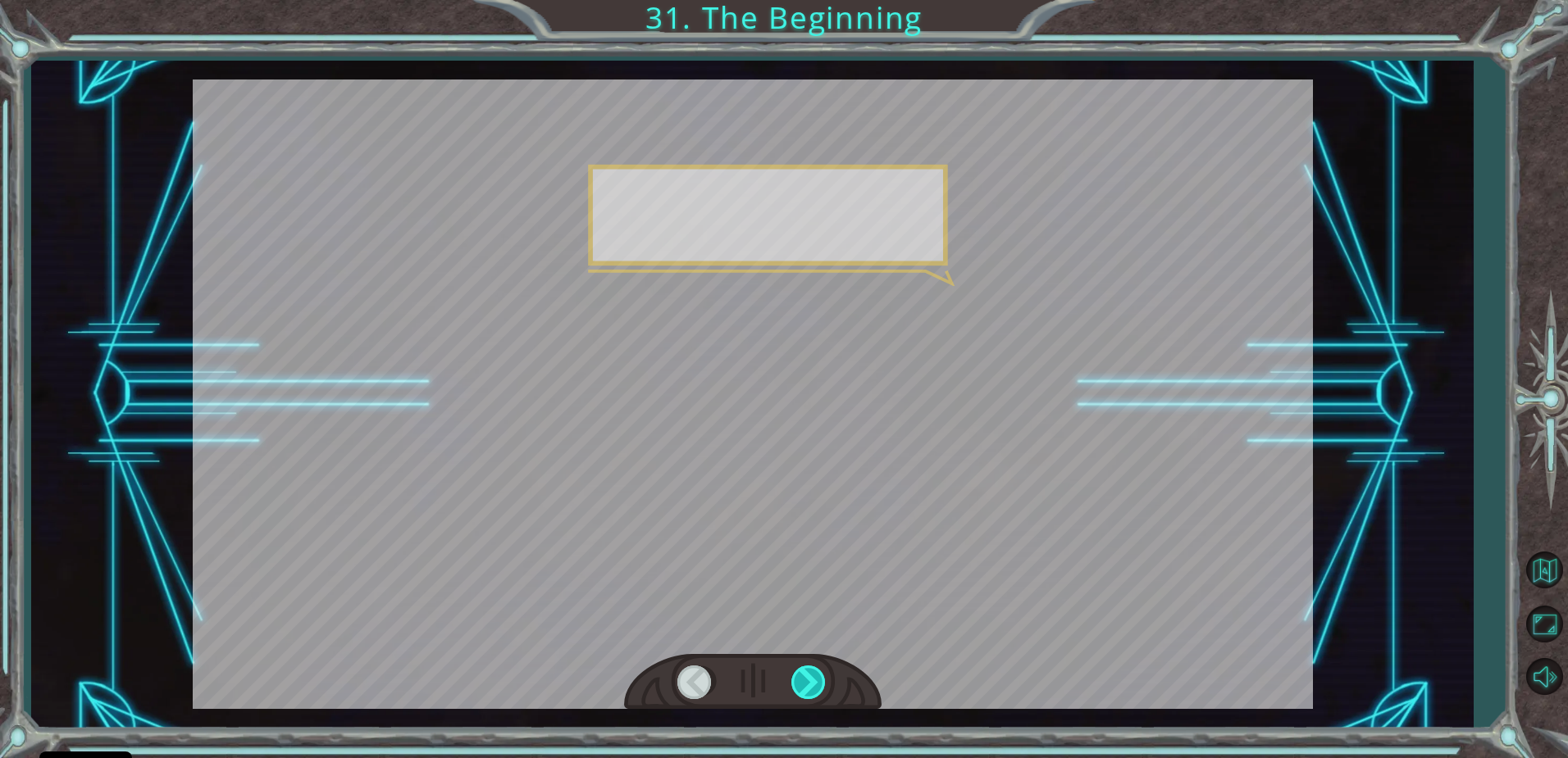
click at [811, 681] on div at bounding box center [810, 682] width 37 height 34
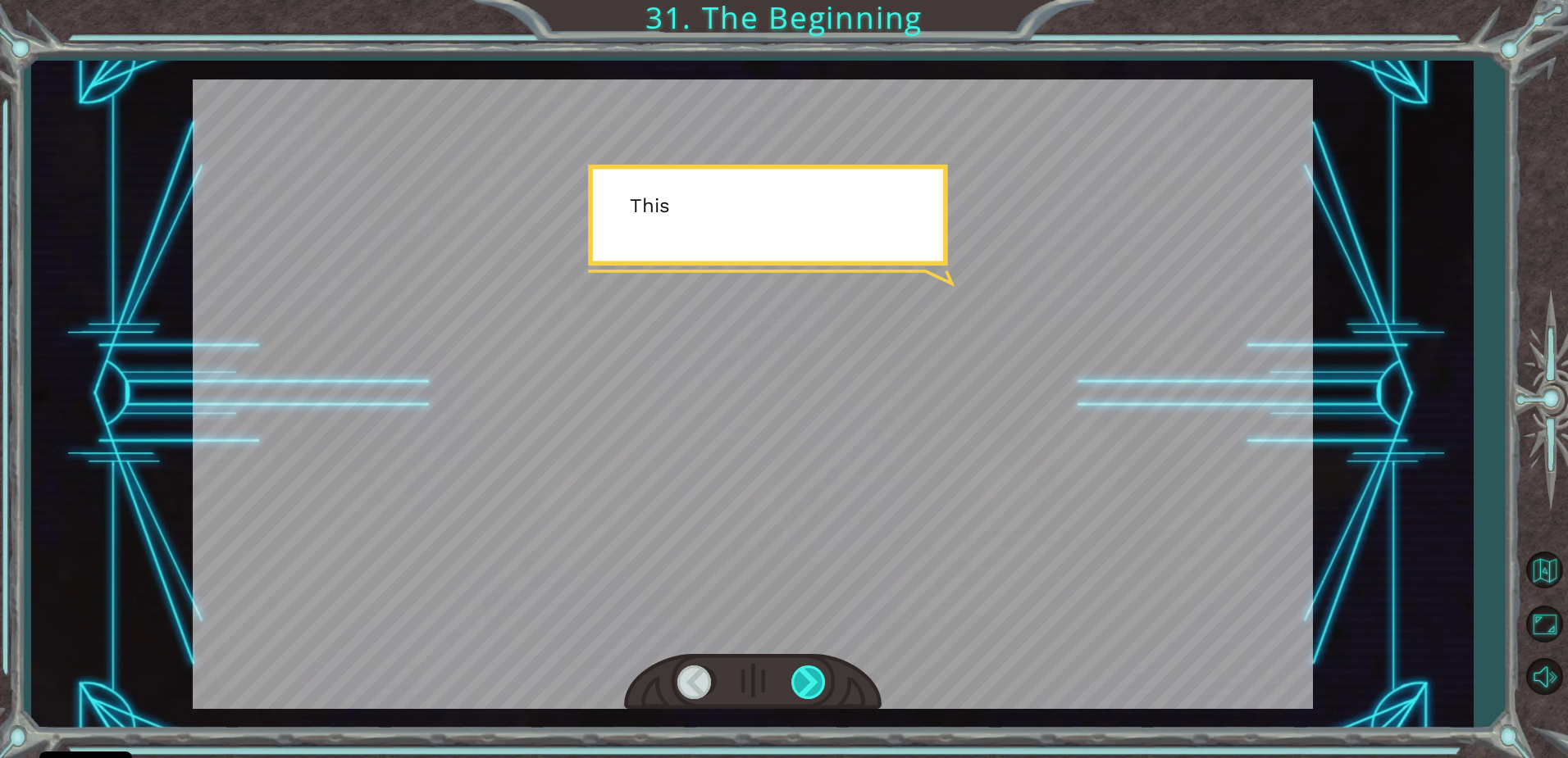
click at [811, 681] on div at bounding box center [810, 682] width 37 height 34
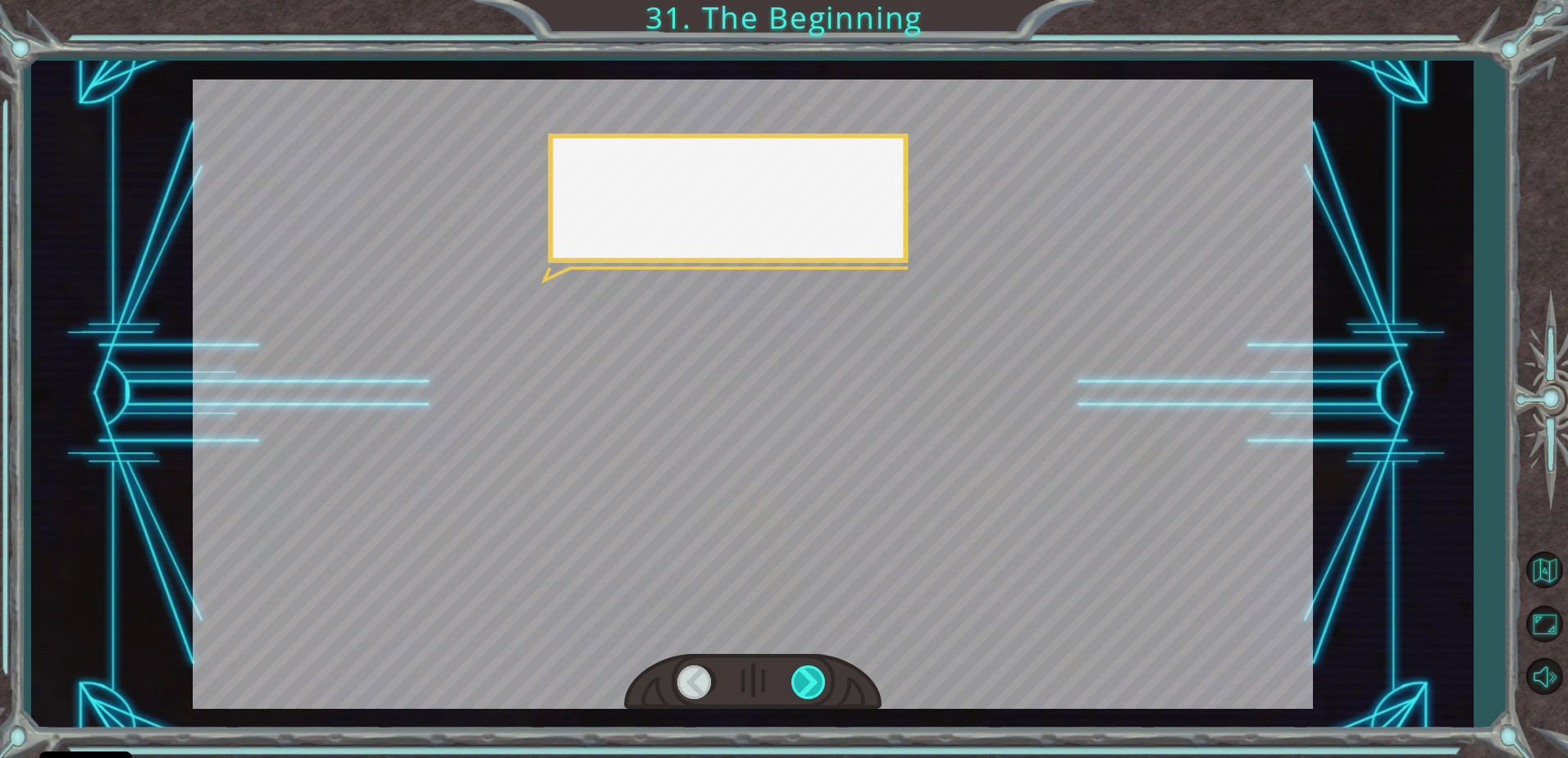
click at [811, 681] on div at bounding box center [810, 682] width 37 height 34
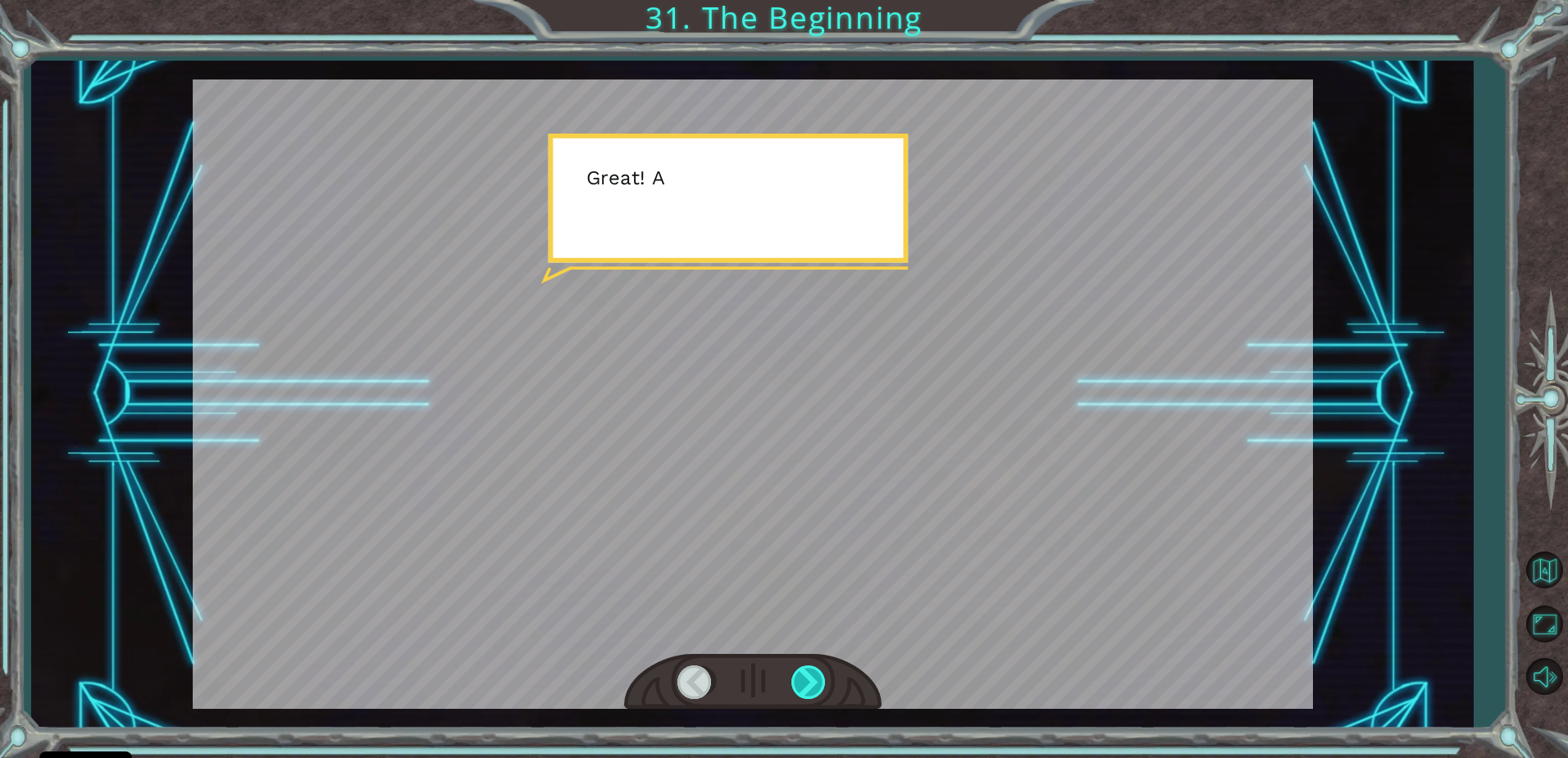
click at [811, 681] on div at bounding box center [810, 682] width 37 height 34
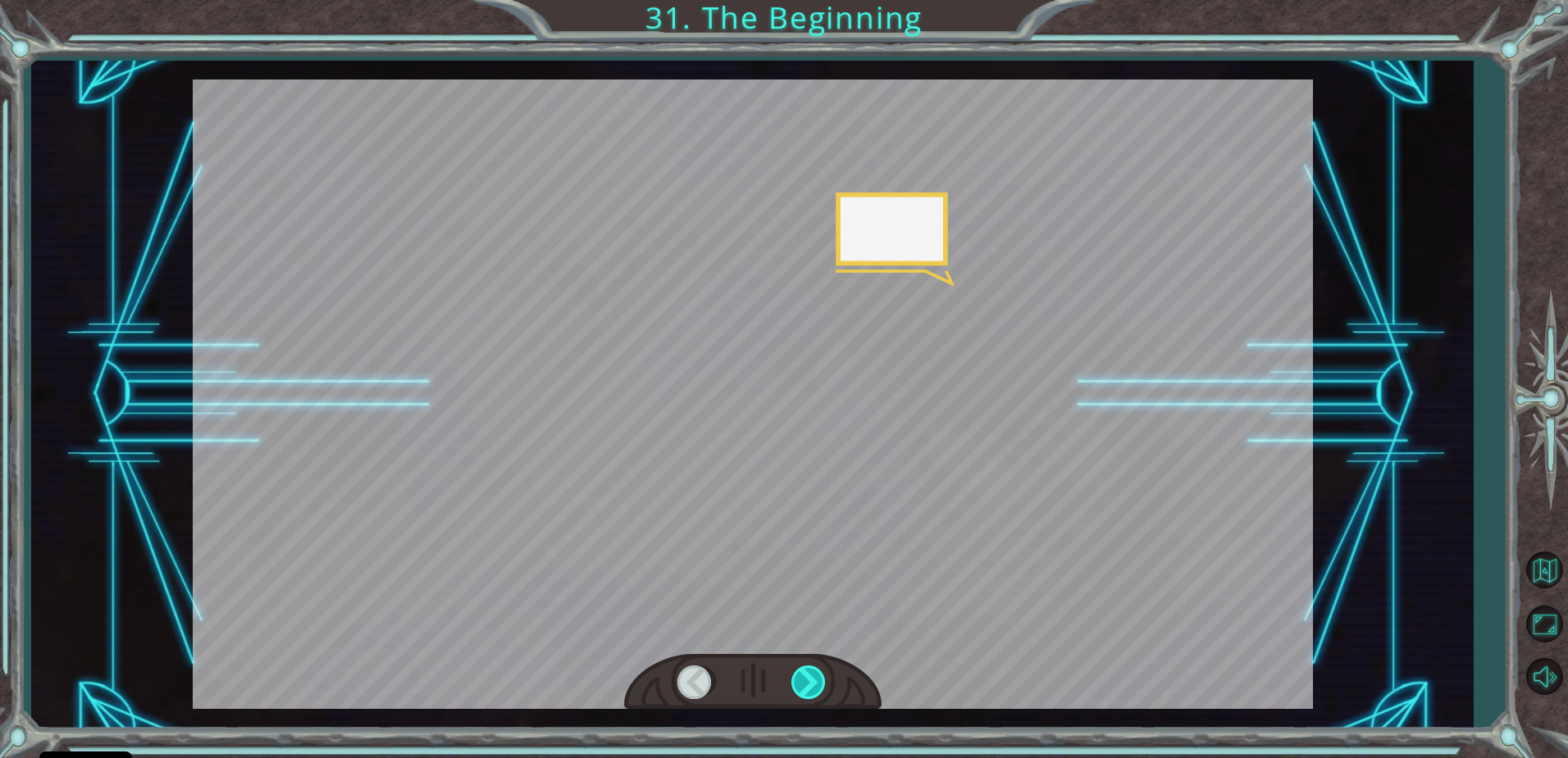
click at [811, 681] on div at bounding box center [810, 682] width 37 height 34
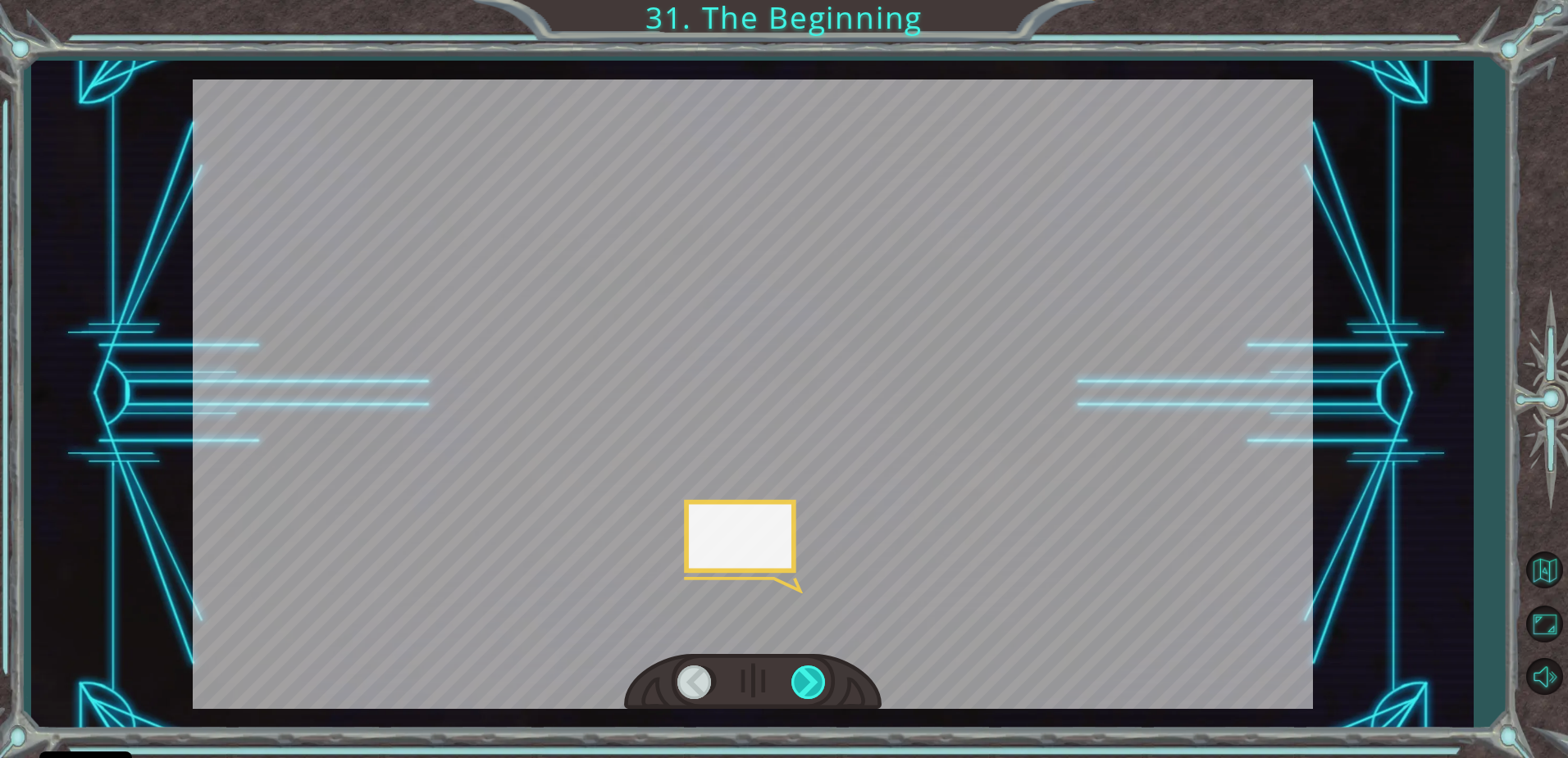
click at [811, 681] on div at bounding box center [810, 682] width 37 height 34
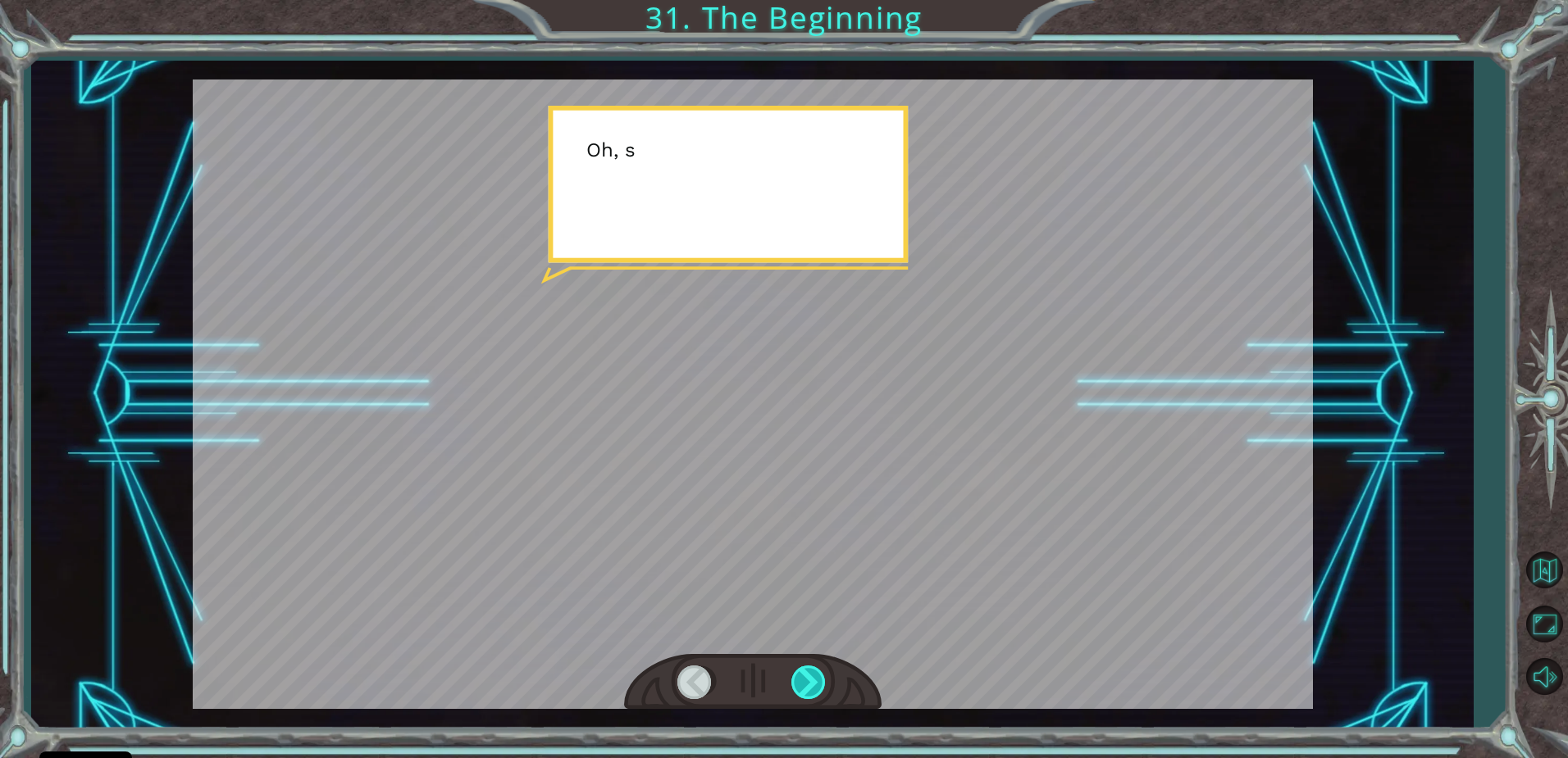
click at [811, 681] on div at bounding box center [810, 682] width 37 height 34
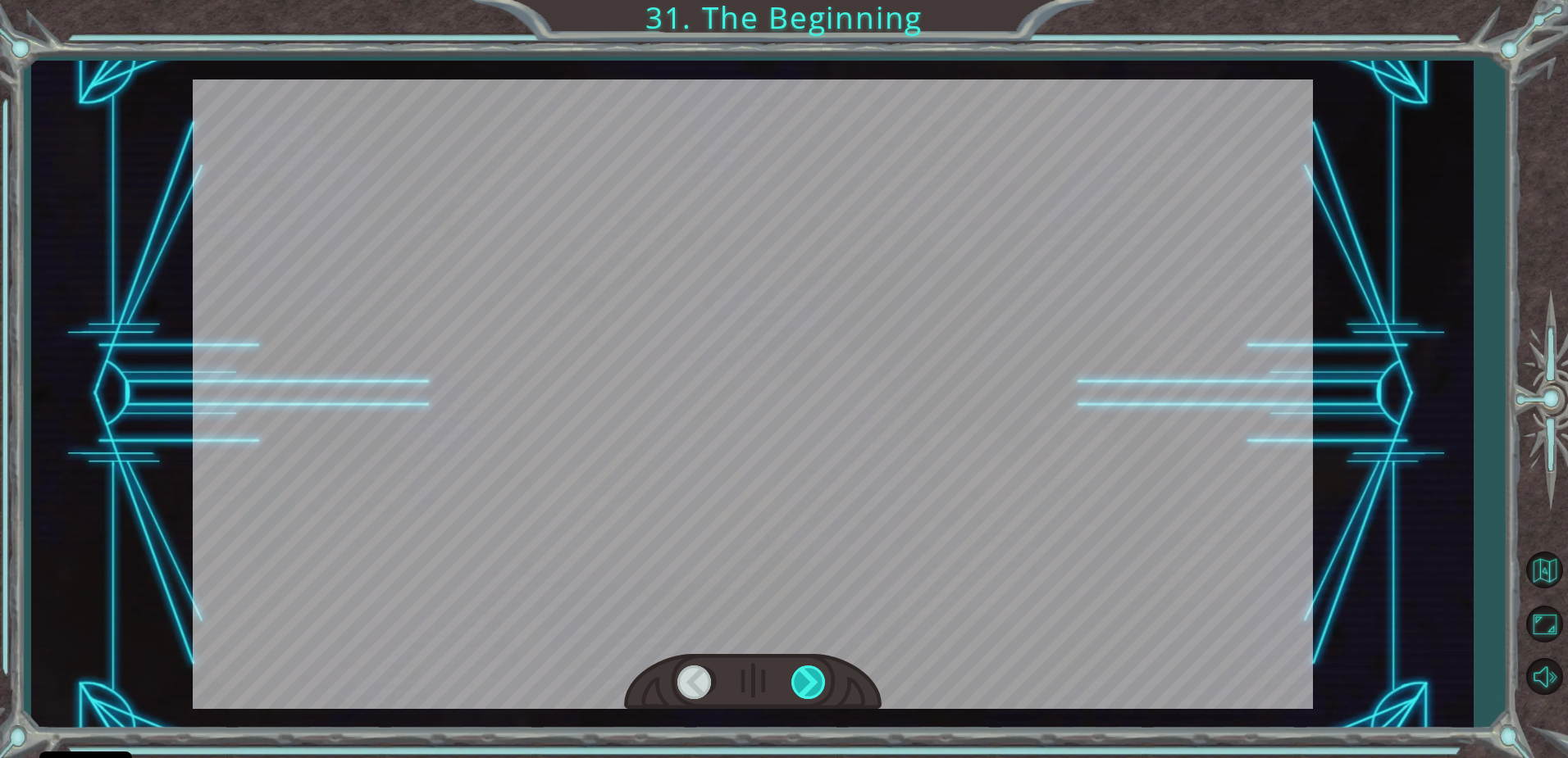
click at [811, 681] on div at bounding box center [810, 682] width 37 height 34
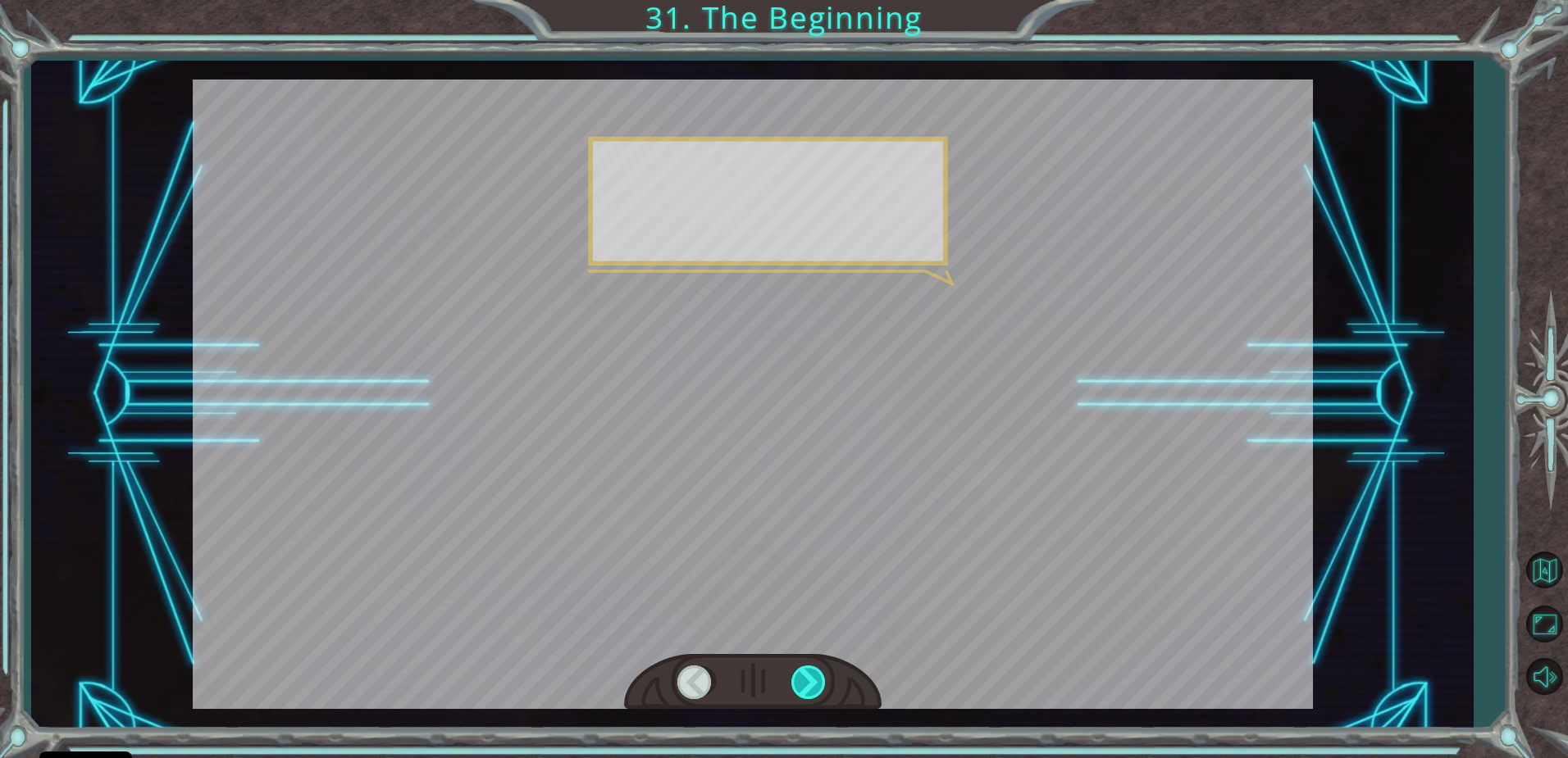
click at [811, 681] on div at bounding box center [810, 682] width 37 height 34
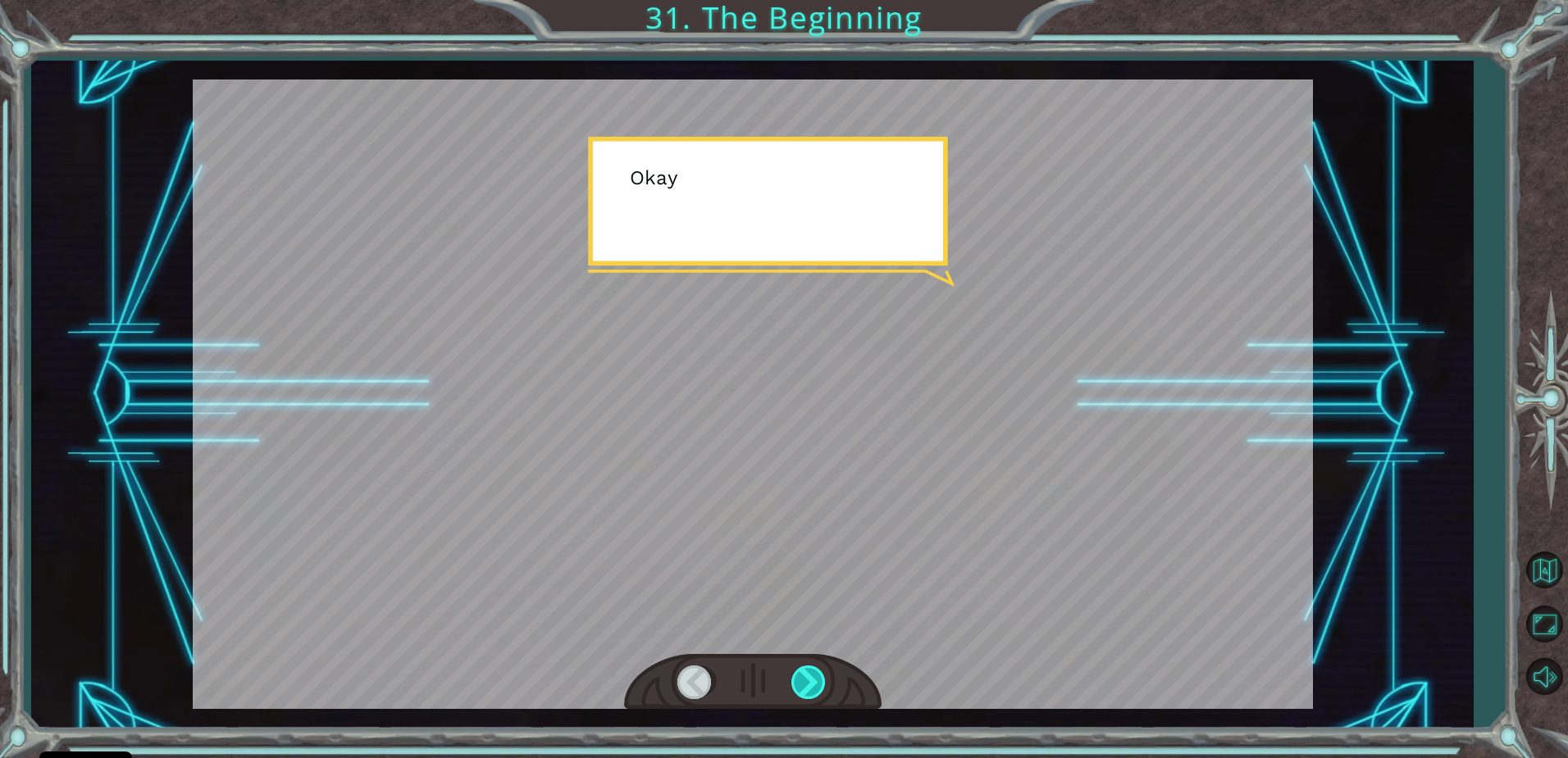
click at [811, 681] on div at bounding box center [810, 682] width 37 height 34
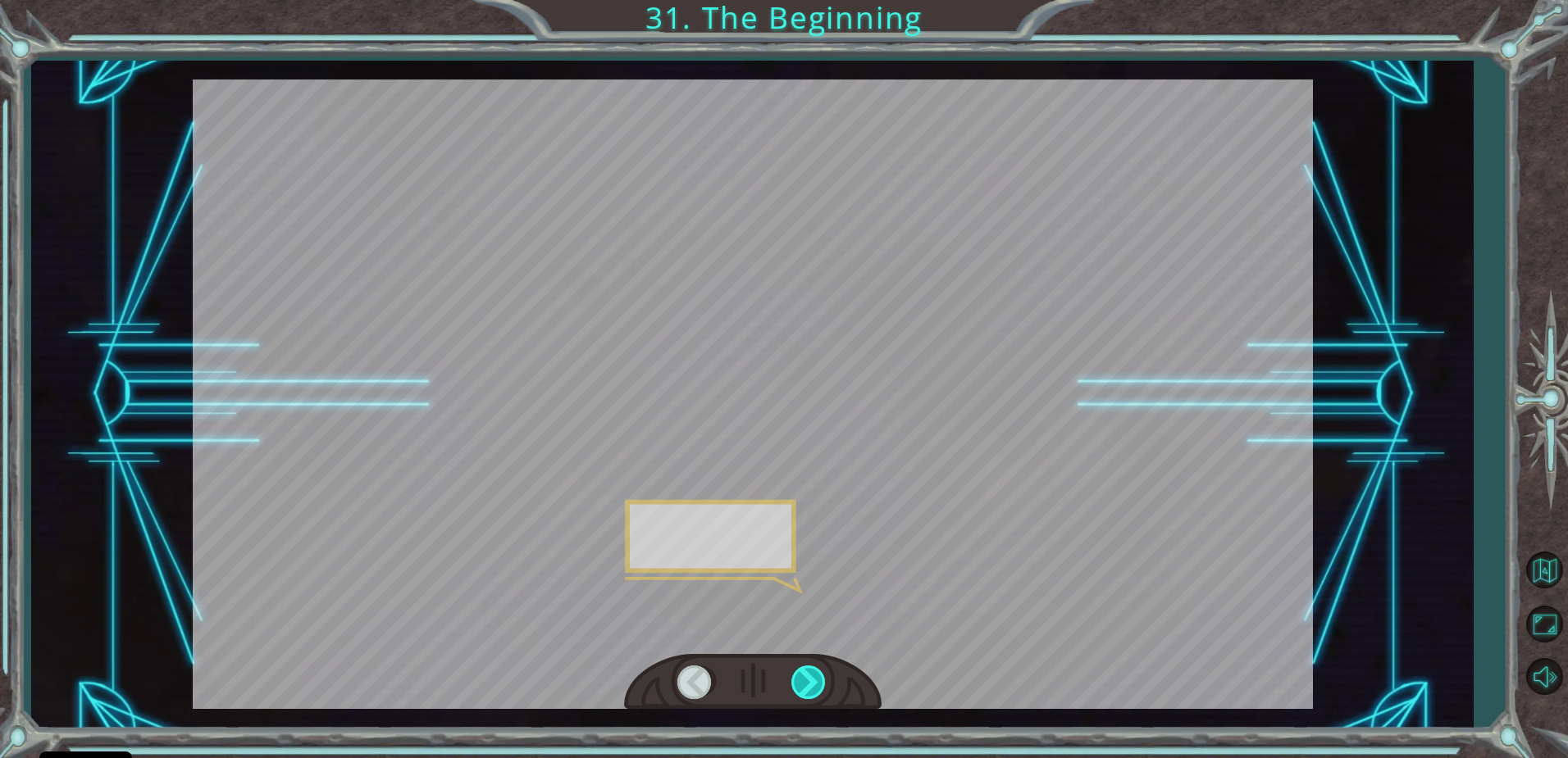
click at [811, 681] on div at bounding box center [810, 682] width 37 height 34
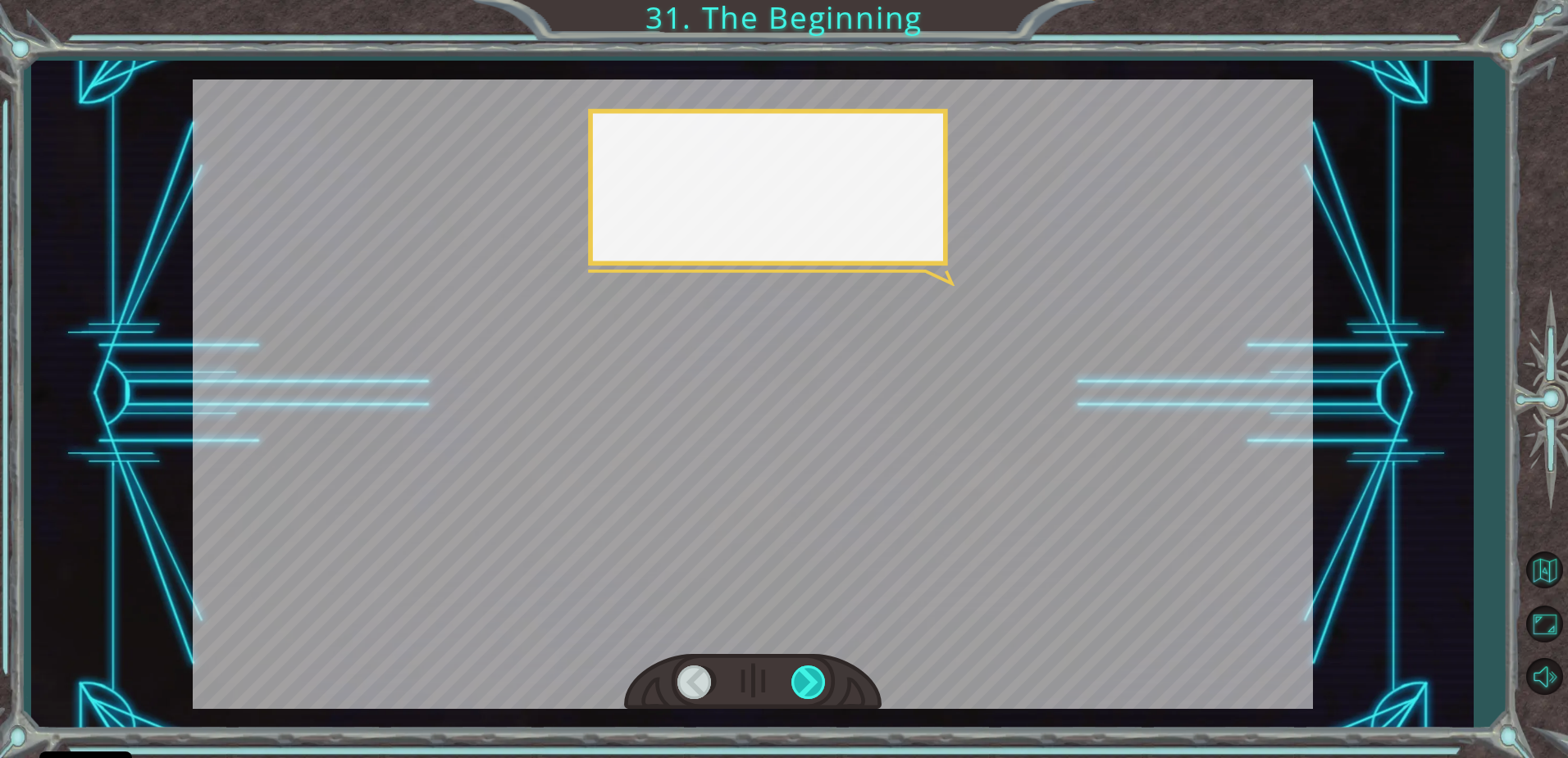
click at [811, 681] on div at bounding box center [810, 682] width 37 height 34
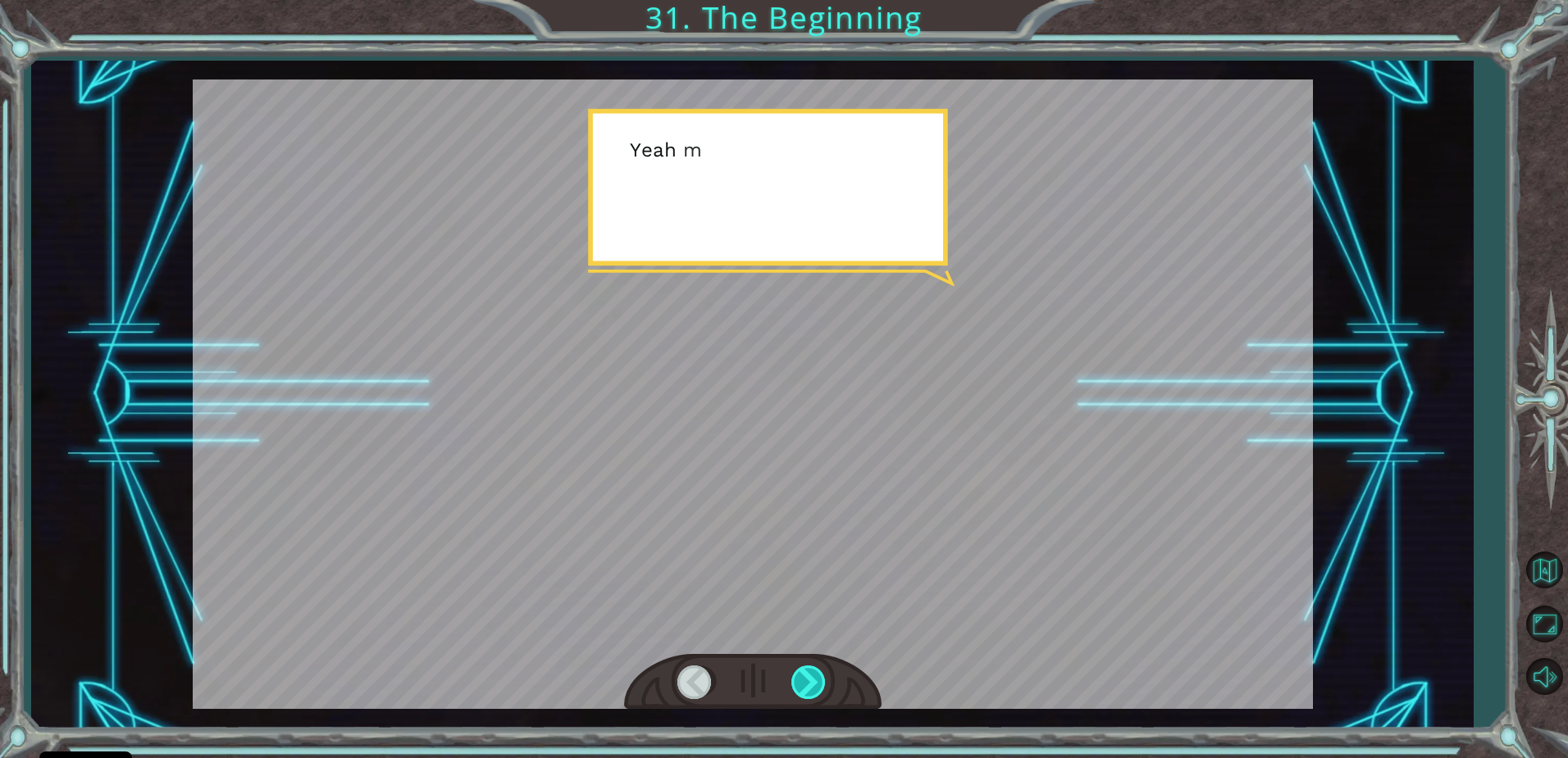
click at [811, 681] on div at bounding box center [810, 682] width 37 height 34
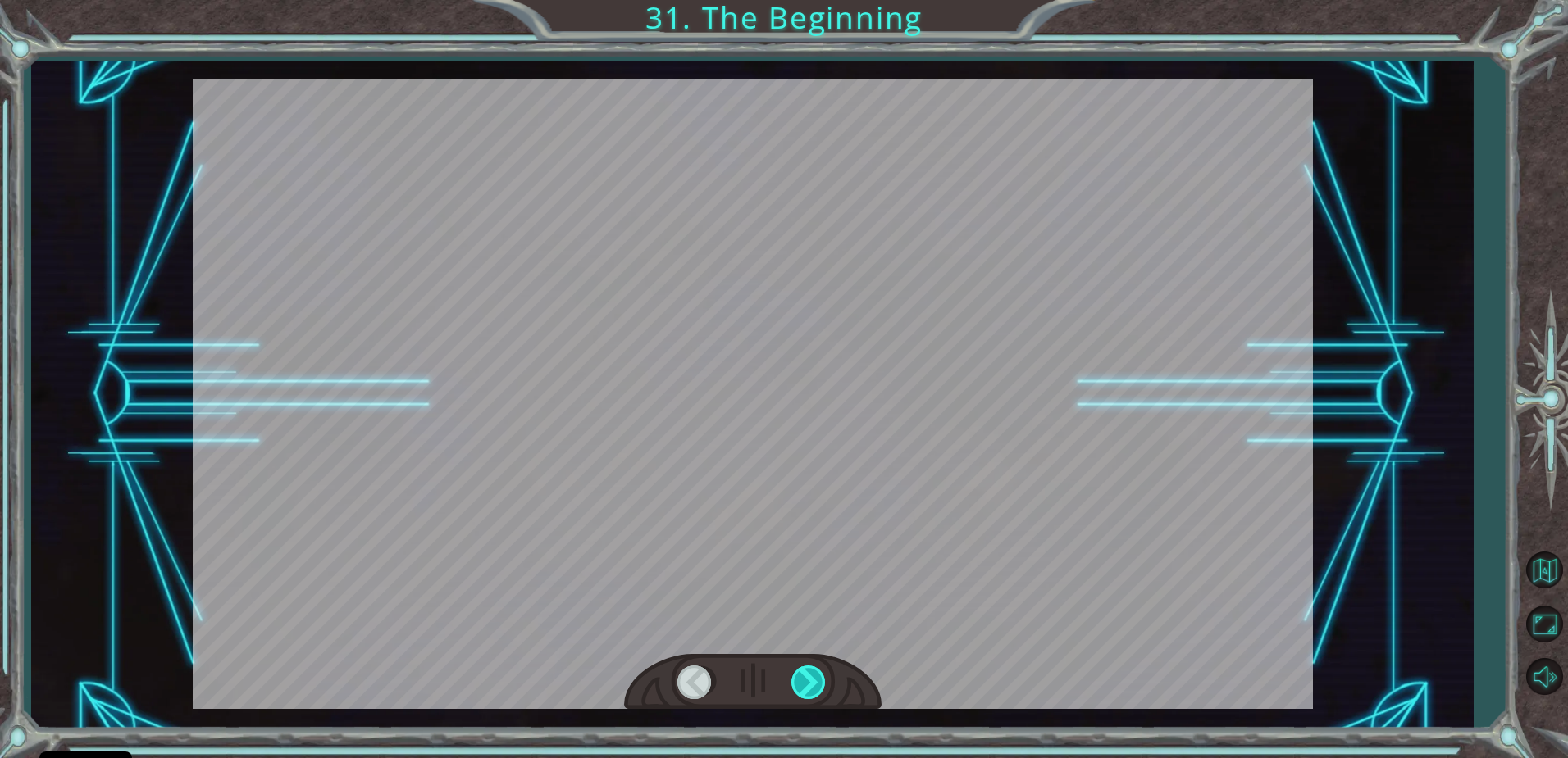
click at [811, 681] on div at bounding box center [810, 682] width 37 height 34
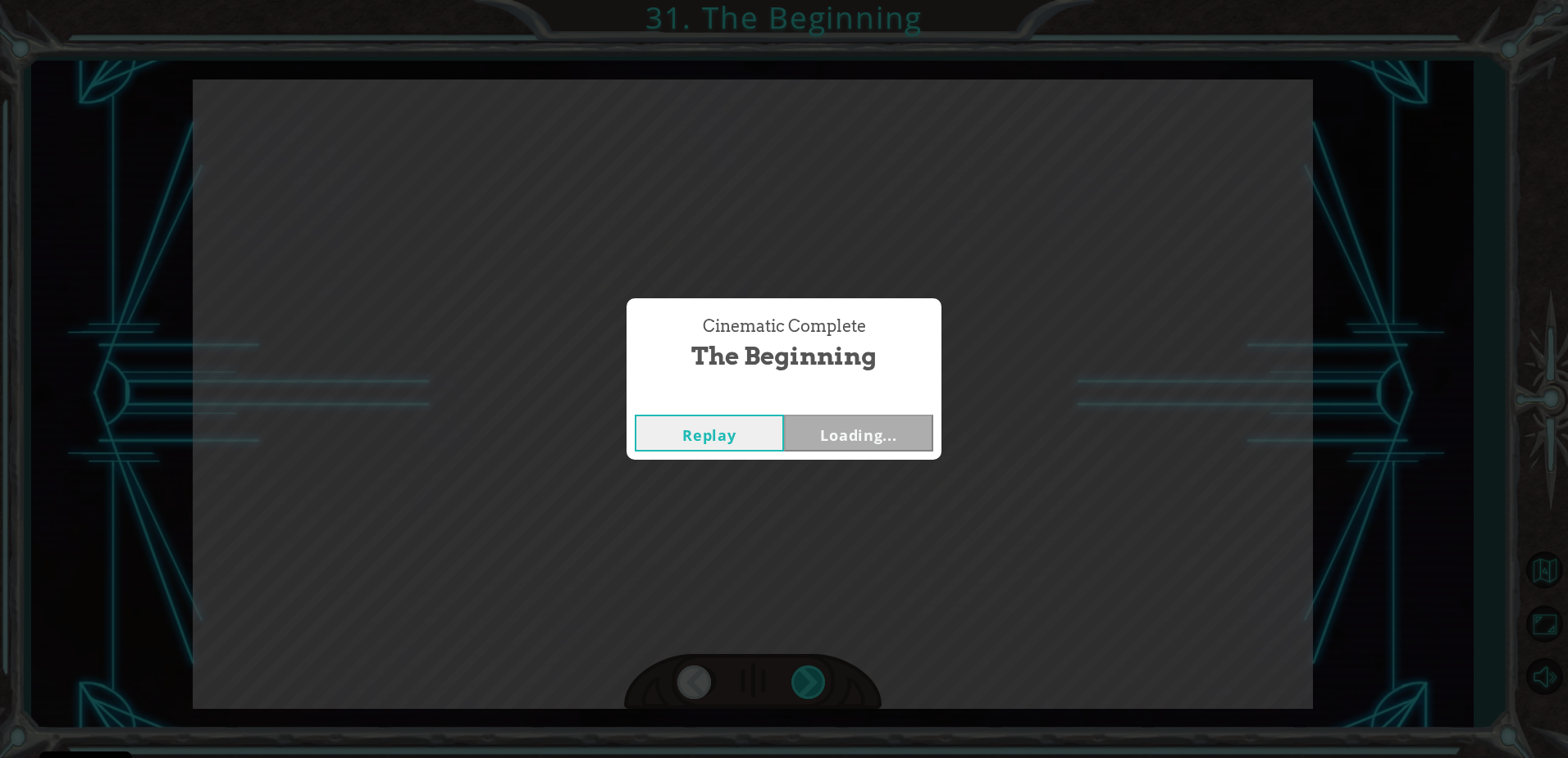
click at [811, 681] on div "Cinematic Complete The Beginning Replay Loading..." at bounding box center [784, 379] width 1568 height 758
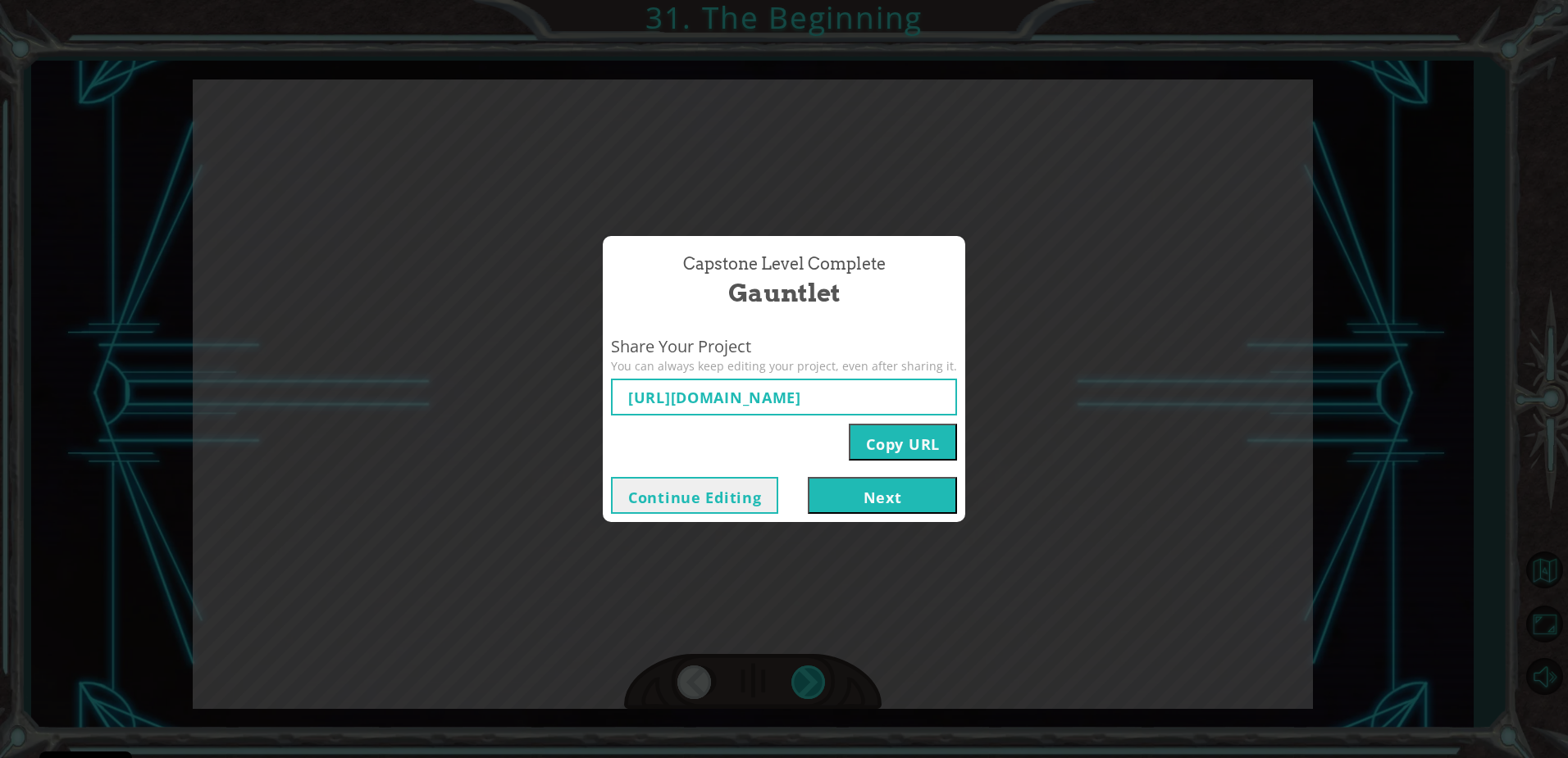
type input "[URL][DOMAIN_NAME]"
click at [811, 683] on div "Capstone Level Complete Gauntlet Share Your Project You can always keep editing…" at bounding box center [784, 379] width 1568 height 758
click at [833, 499] on button "Next" at bounding box center [882, 496] width 149 height 37
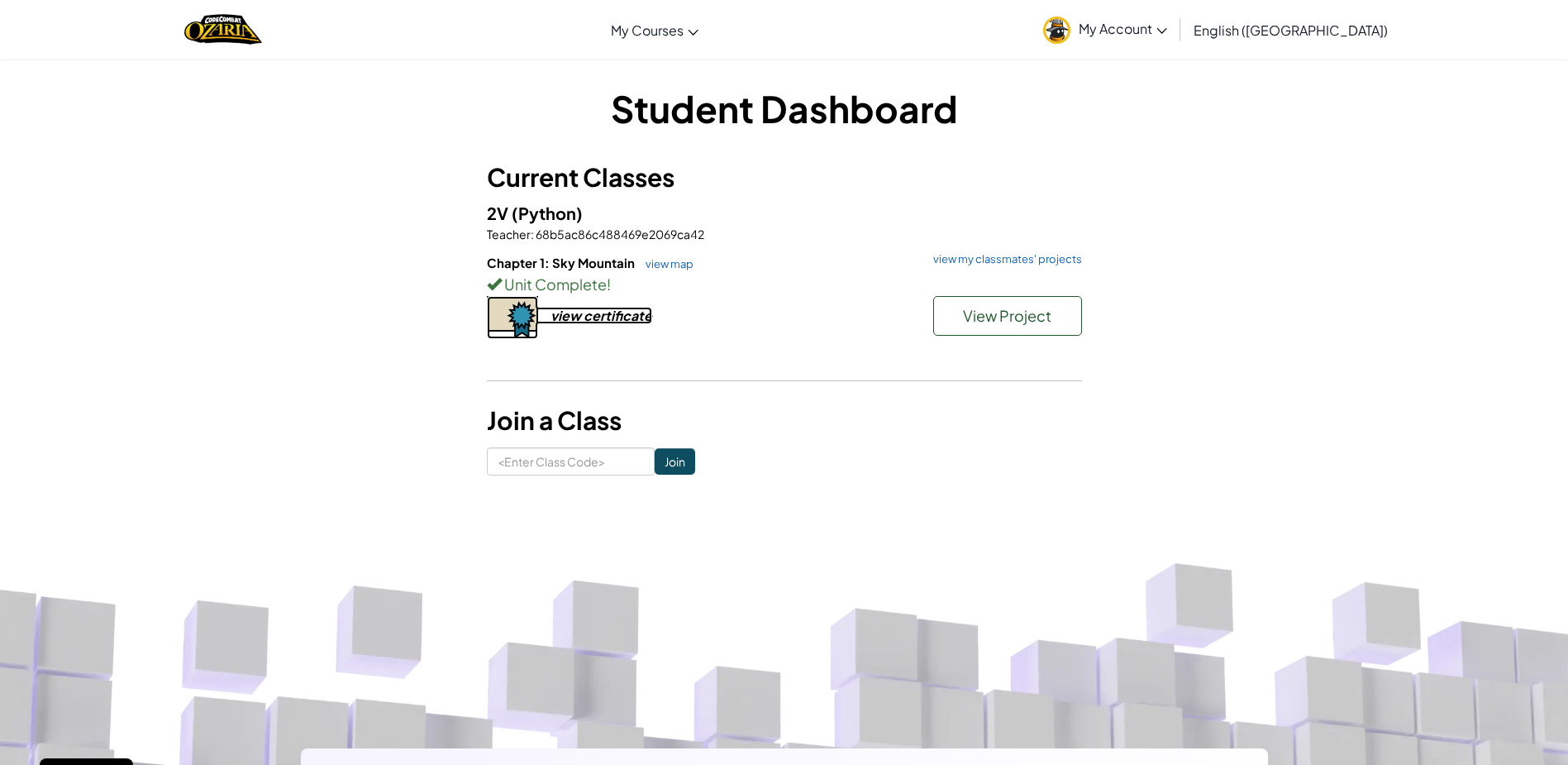
click at [635, 323] on div "view certificate" at bounding box center [601, 316] width 101 height 17
click at [627, 317] on div "view certificate" at bounding box center [601, 316] width 101 height 17
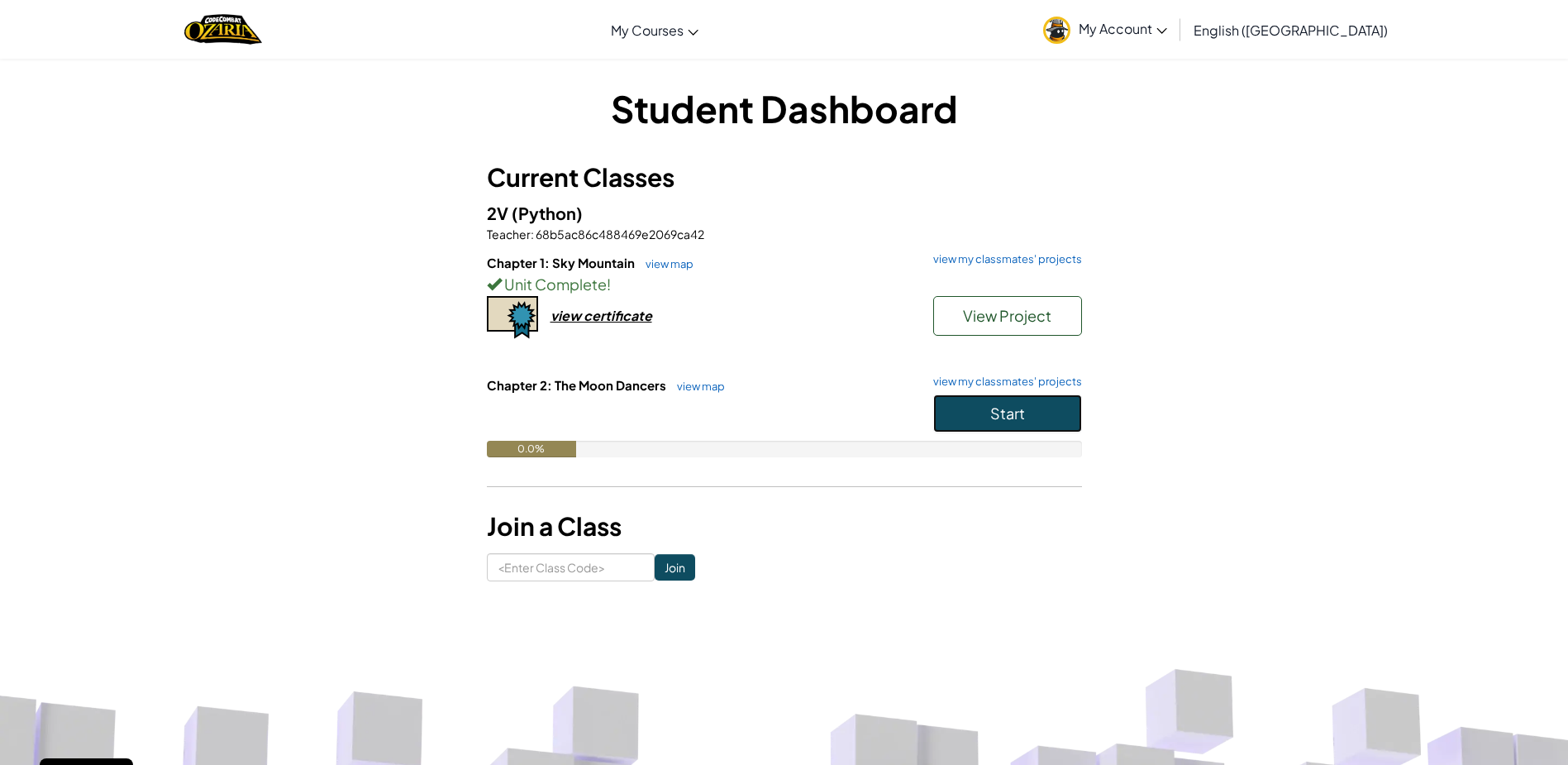
click at [1000, 417] on span "Start" at bounding box center [1008, 414] width 35 height 19
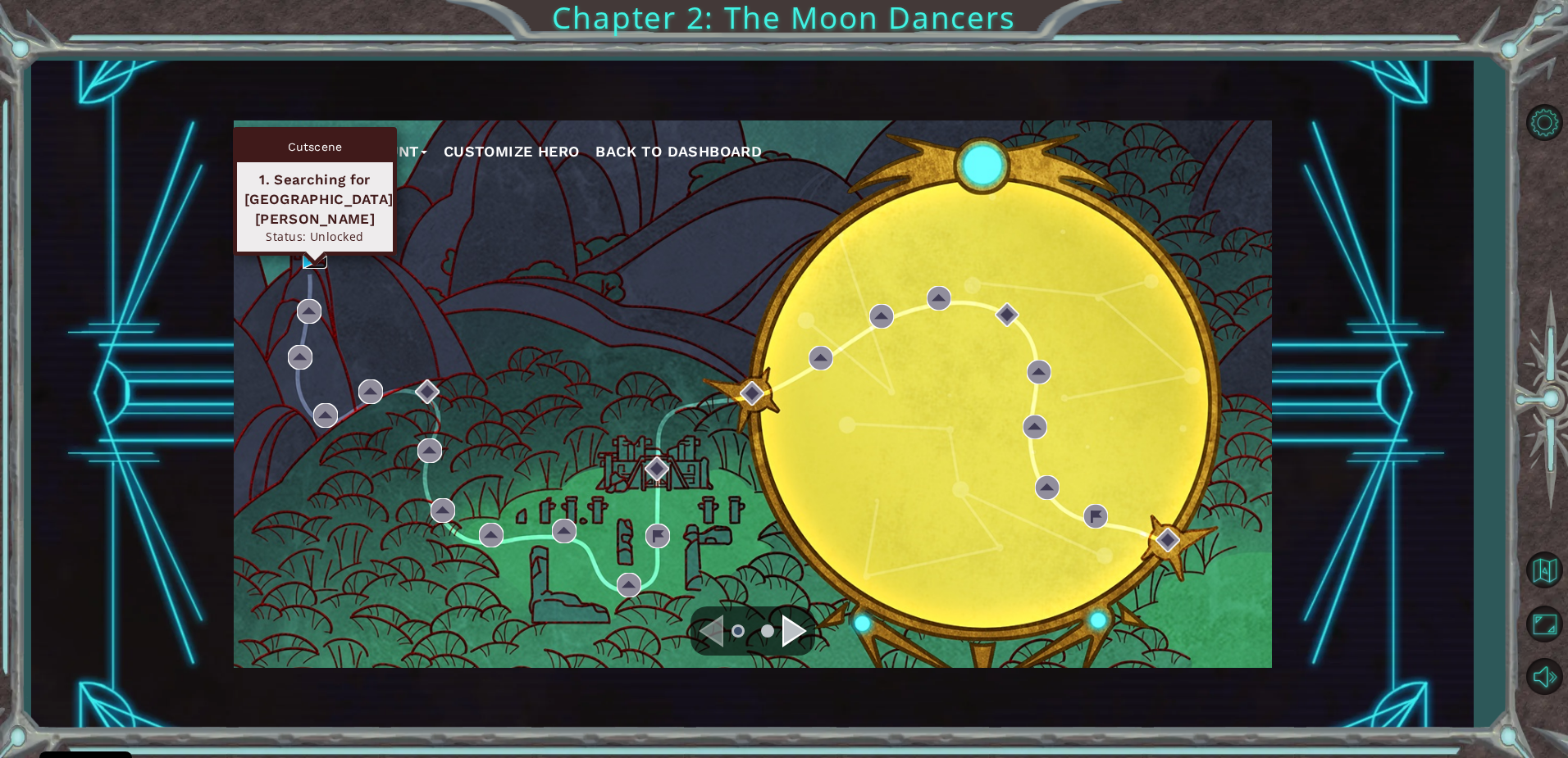
click at [311, 259] on img at bounding box center [315, 256] width 24 height 24
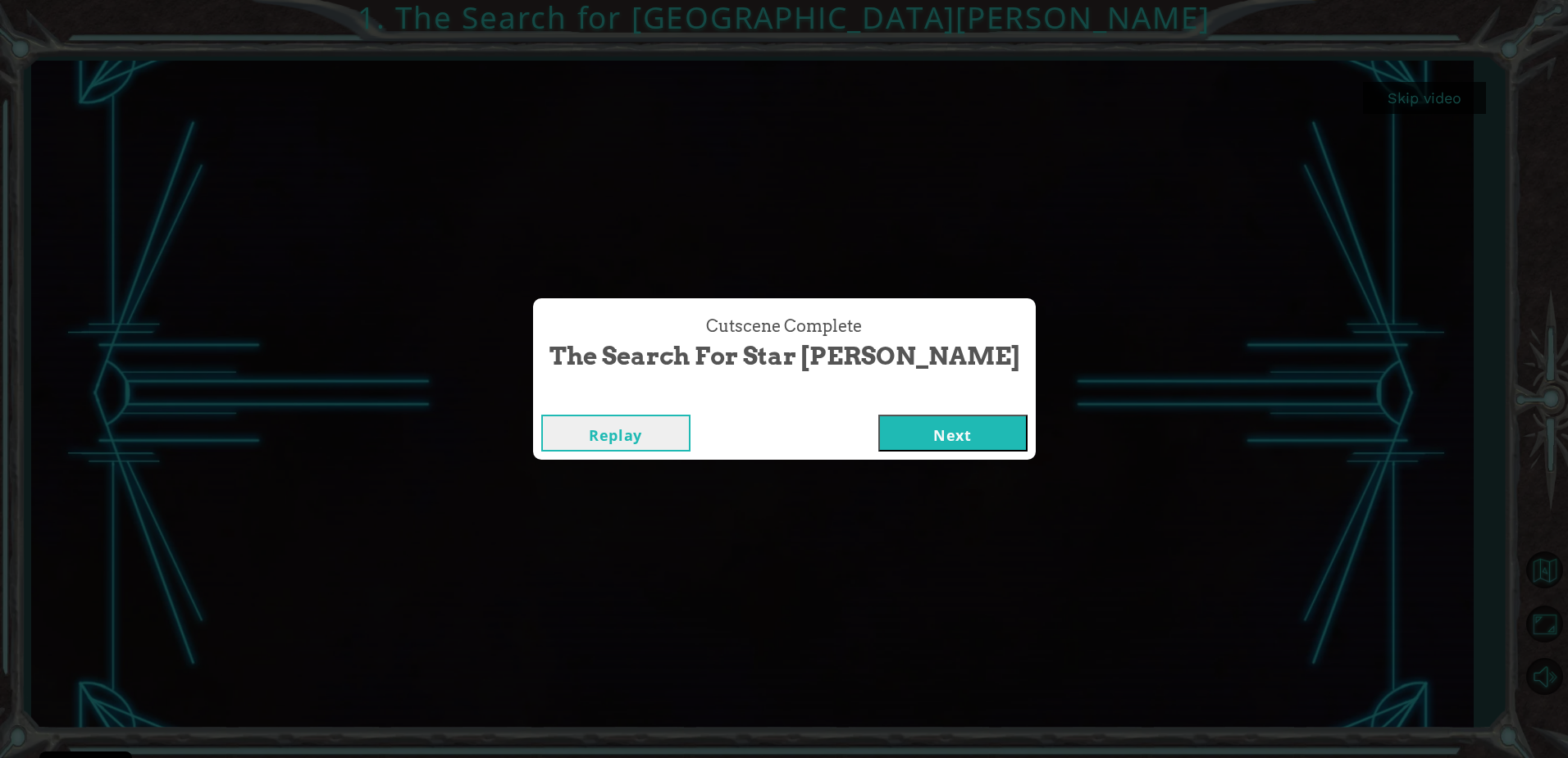
click at [878, 424] on button "Next" at bounding box center [953, 433] width 149 height 37
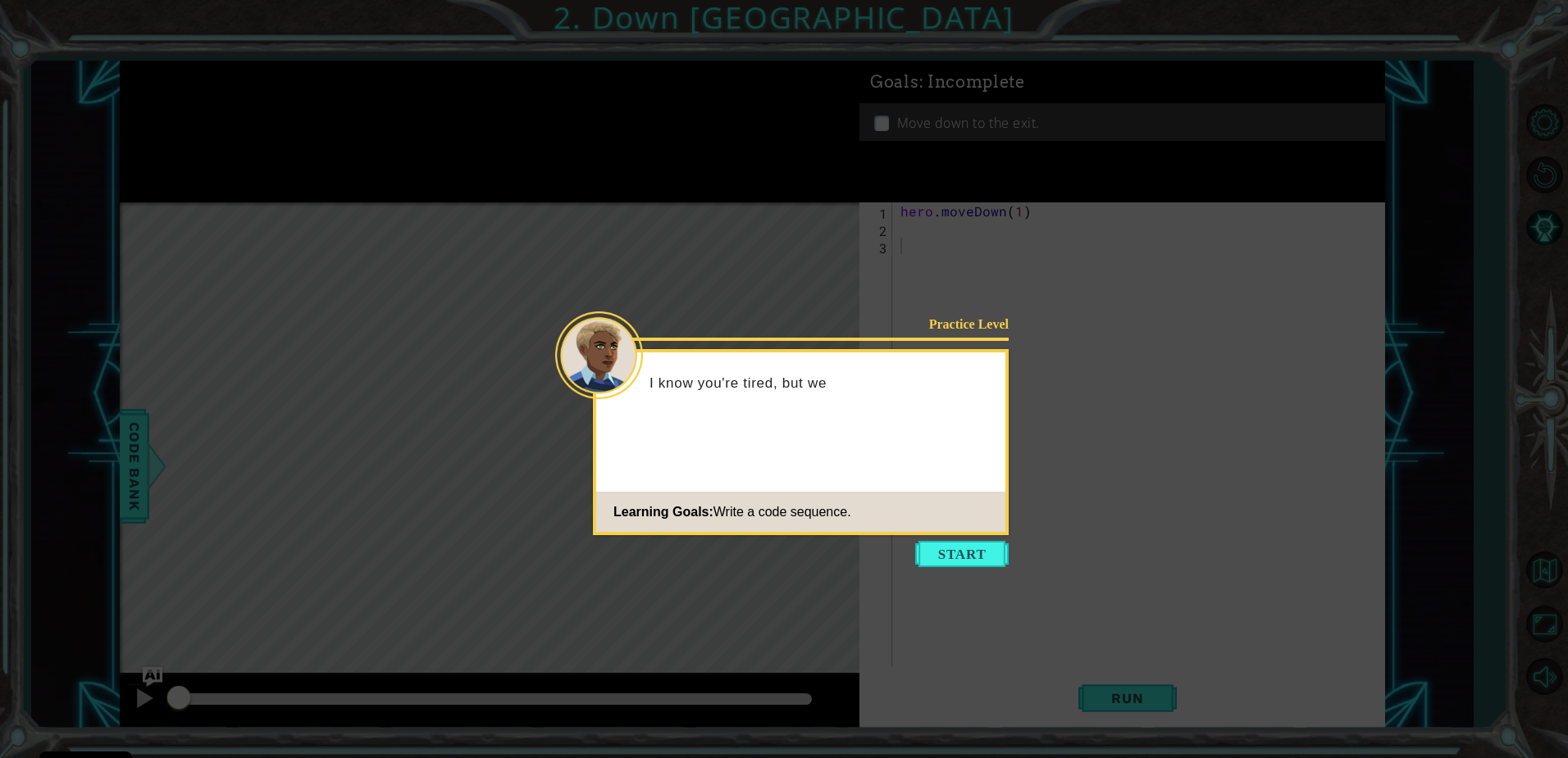
click at [944, 568] on icon at bounding box center [784, 379] width 1568 height 758
drag, startPoint x: 944, startPoint y: 568, endPoint x: 959, endPoint y: 560, distance: 17.0
click at [959, 560] on body "Cookie Policy CodeCombat uses a few essential and non-essential cookies. Privac…" at bounding box center [784, 379] width 1568 height 758
drag, startPoint x: 959, startPoint y: 560, endPoint x: 978, endPoint y: 554, distance: 19.9
click at [978, 554] on button "Start" at bounding box center [962, 554] width 94 height 26
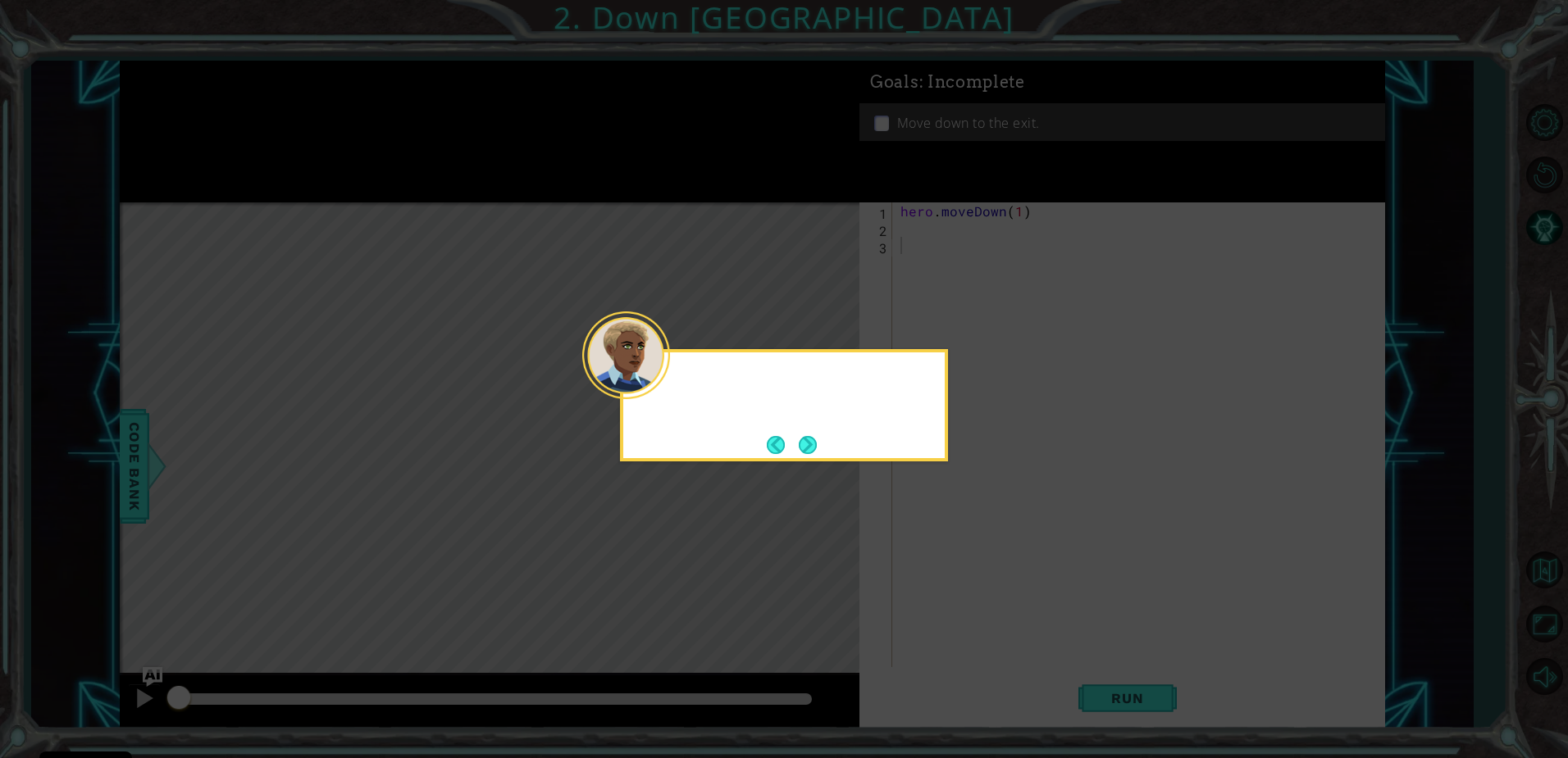
click at [978, 554] on icon at bounding box center [784, 379] width 1568 height 758
click at [798, 446] on button "Next" at bounding box center [807, 444] width 18 height 18
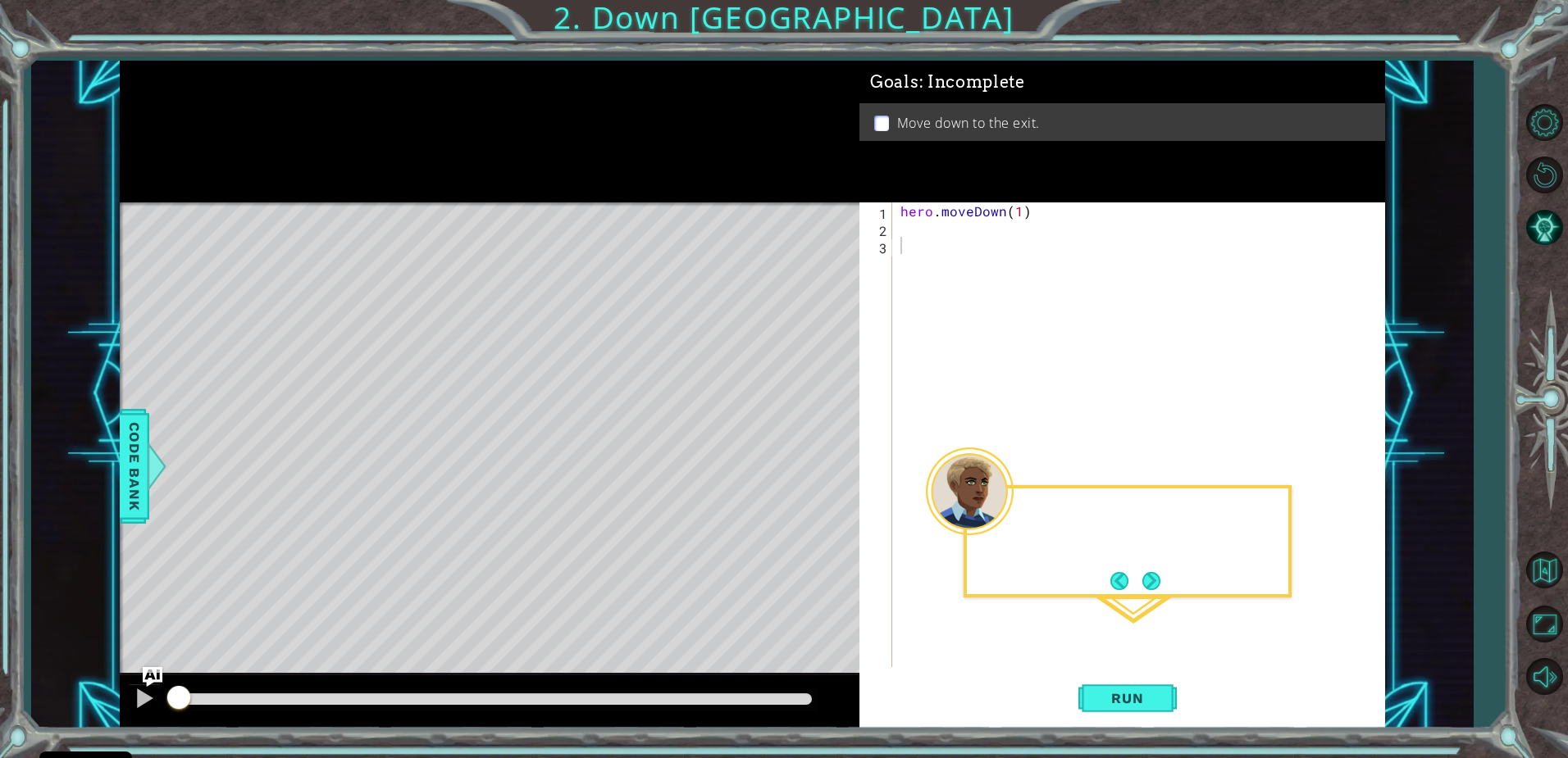
click at [798, 446] on div "Level Map" at bounding box center [498, 444] width 758 height 483
click at [1022, 205] on div "hero . moveDown ( 1 )" at bounding box center [1142, 452] width 491 height 499
type textarea "hero.moveDown(2)"
click at [1157, 690] on span "Run" at bounding box center [1127, 697] width 65 height 16
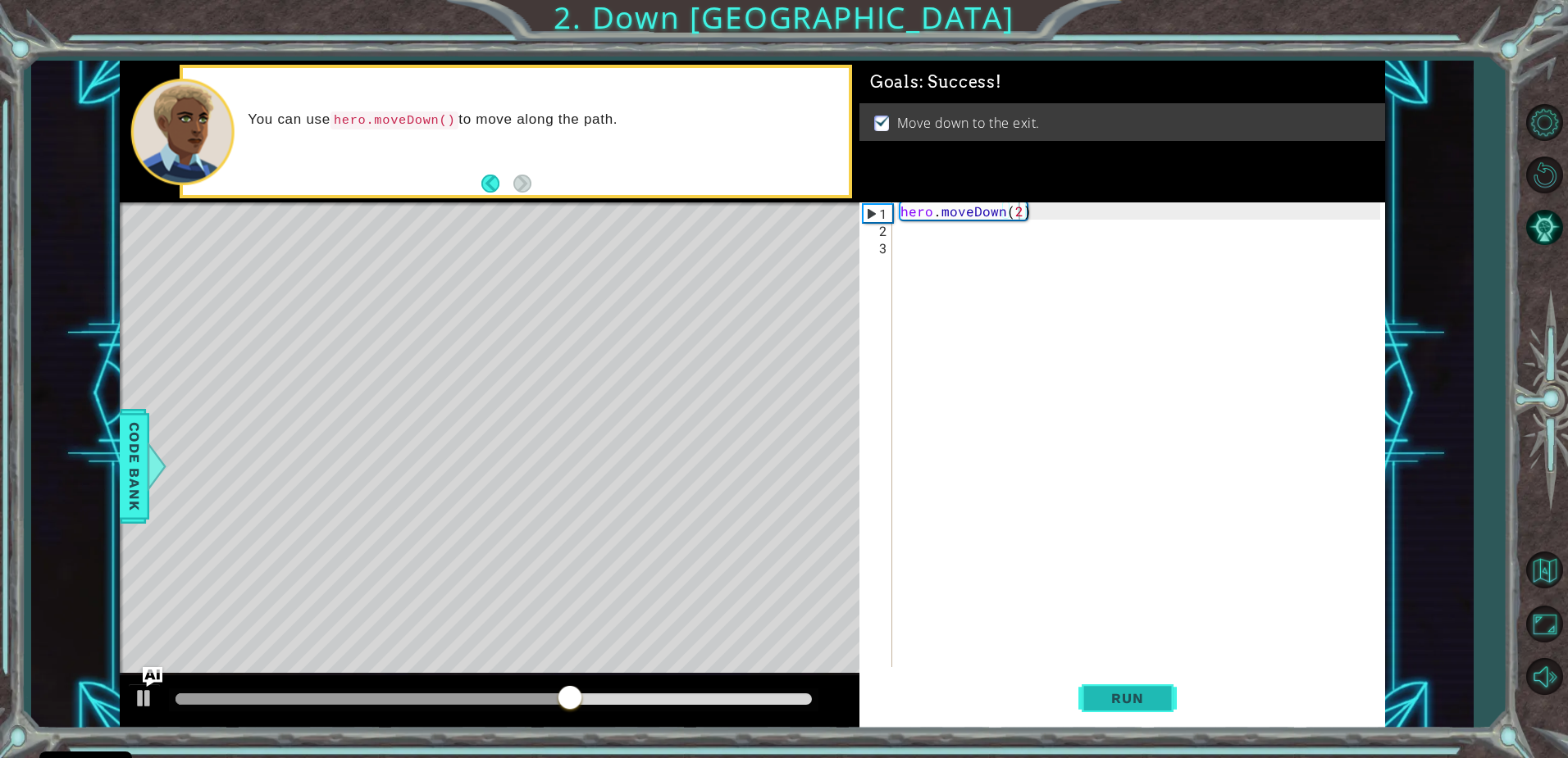
click at [1146, 690] on span "Run" at bounding box center [1127, 697] width 65 height 16
drag, startPoint x: 600, startPoint y: 718, endPoint x: 689, endPoint y: 706, distance: 89.8
click at [689, 706] on div at bounding box center [489, 701] width 739 height 53
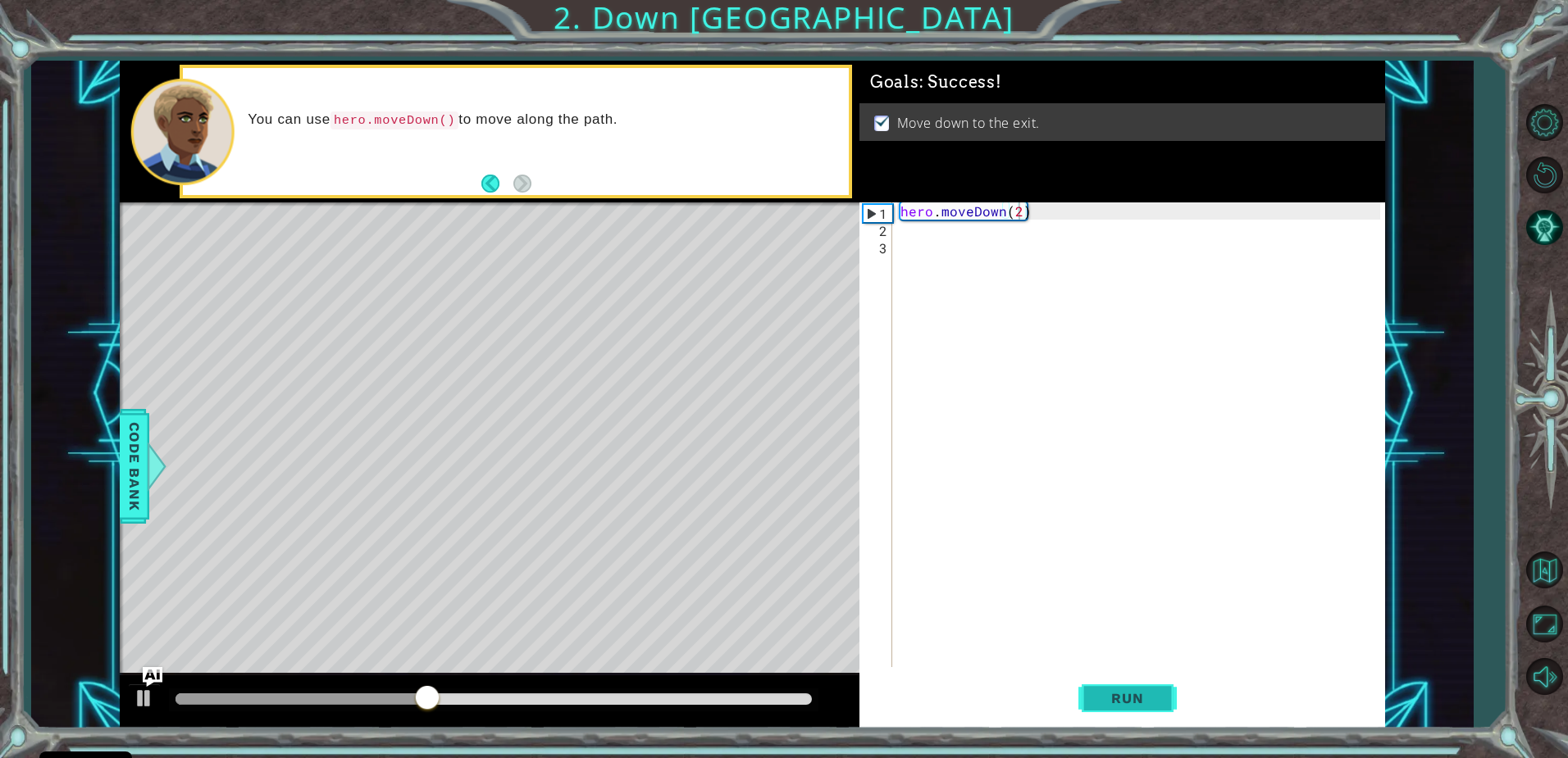
drag, startPoint x: 691, startPoint y: 706, endPoint x: 1095, endPoint y: 706, distance: 404.0
click at [1095, 706] on div "1 ההההההההההההההההההההההההההההההההההההההההההההההההההההההההההההההההההההההההההההה…" at bounding box center [752, 394] width 1265 height 667
drag, startPoint x: 777, startPoint y: 702, endPoint x: 1257, endPoint y: 716, distance: 480.2
click at [1257, 716] on div "1 ההההההההההההההההההההההההההההההההההההההההההההההההההההההההההההההההההההההההההההה…" at bounding box center [752, 394] width 1265 height 667
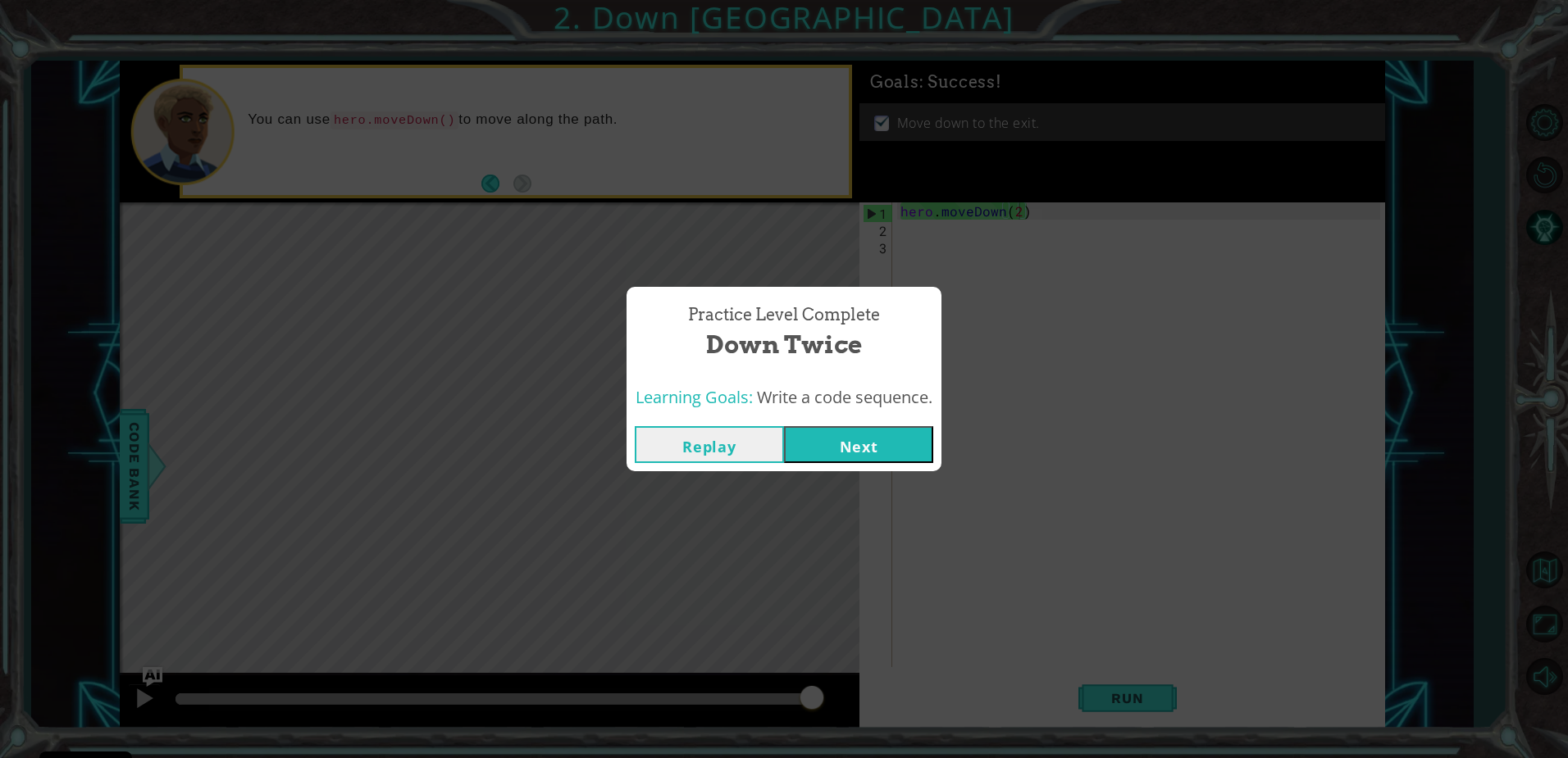
click at [879, 447] on button "Next" at bounding box center [858, 444] width 149 height 37
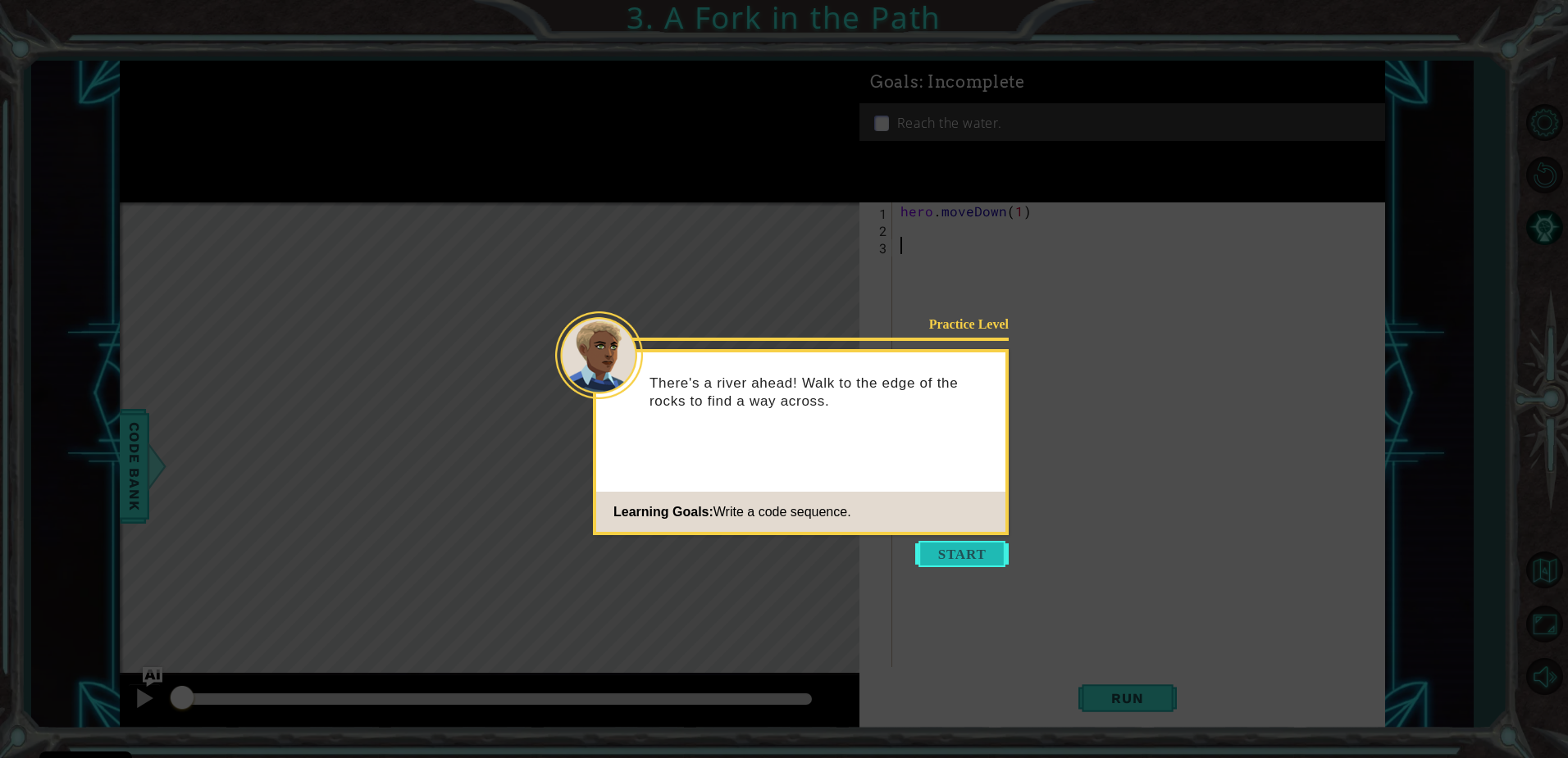
click at [928, 554] on button "Start" at bounding box center [962, 554] width 94 height 26
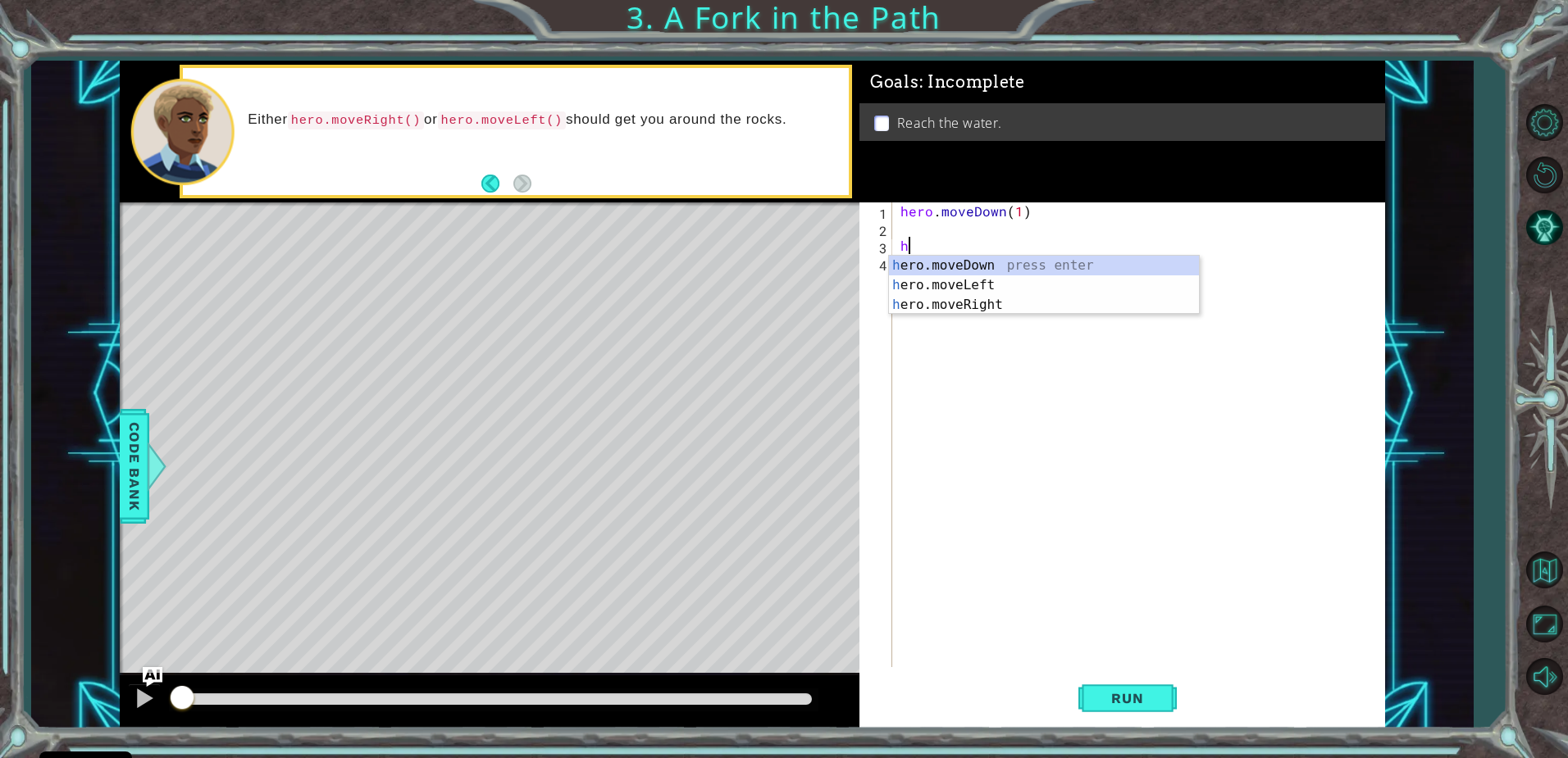
scroll to position [0, 1]
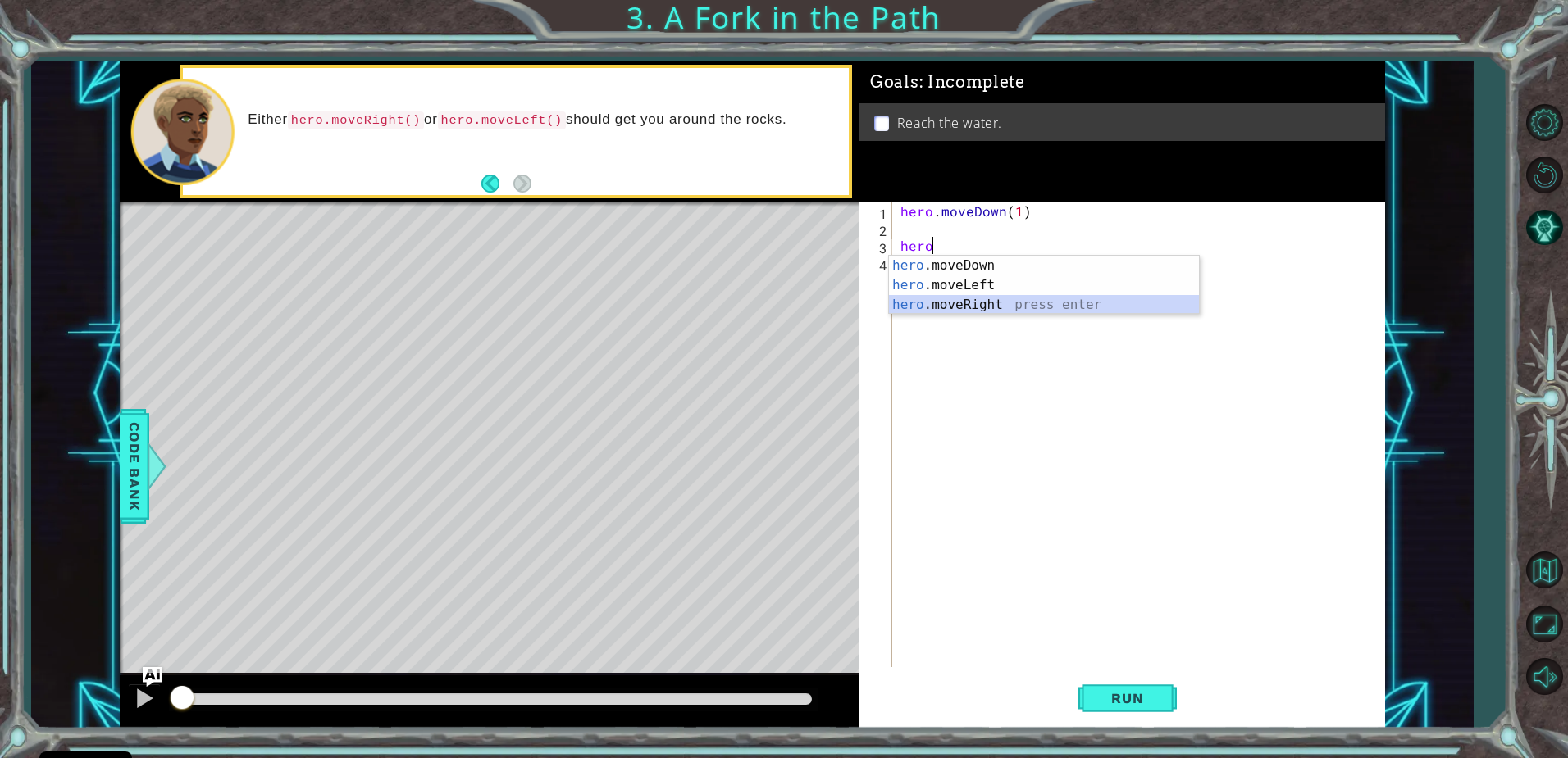
click at [953, 303] on div "hero .moveDown press enter hero .moveLeft press enter hero .moveRight press ent…" at bounding box center [1044, 305] width 310 height 99
type textarea "hero.moveRight(1)"
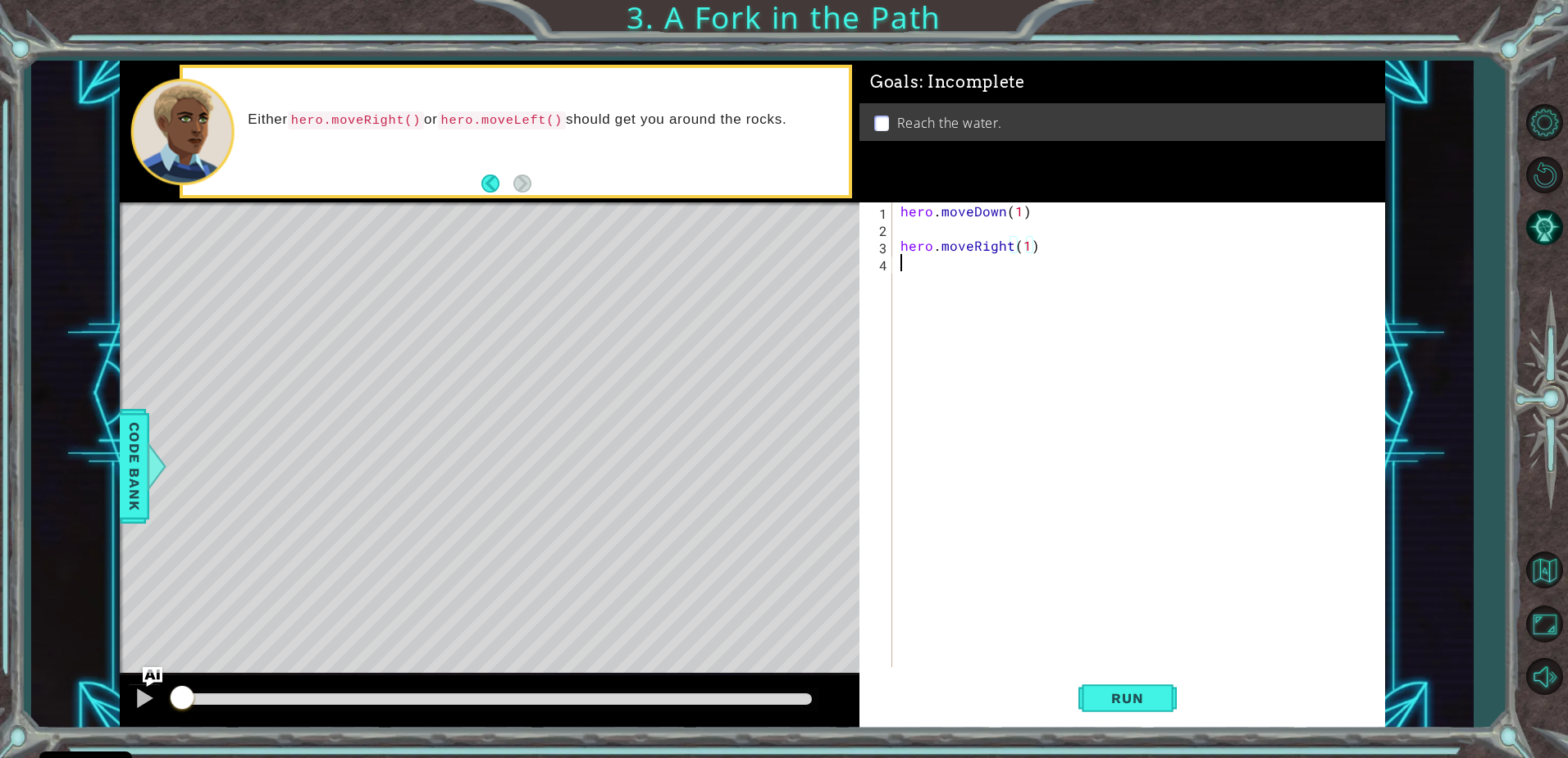
click at [969, 286] on div "hero . moveDown ( 1 ) hero . moveRight ( 1 )" at bounding box center [1142, 452] width 491 height 499
click at [968, 287] on div "hero .moveDown press enter hero .moveLeft press enter hero .moveRight press ent…" at bounding box center [1044, 322] width 310 height 99
type textarea "hero.moveDown(1)"
click at [953, 224] on div "hero . moveDown ( 1 ) hero . moveRight ( 1 ) hero . moveDown ( 1 )" at bounding box center [1142, 452] width 491 height 499
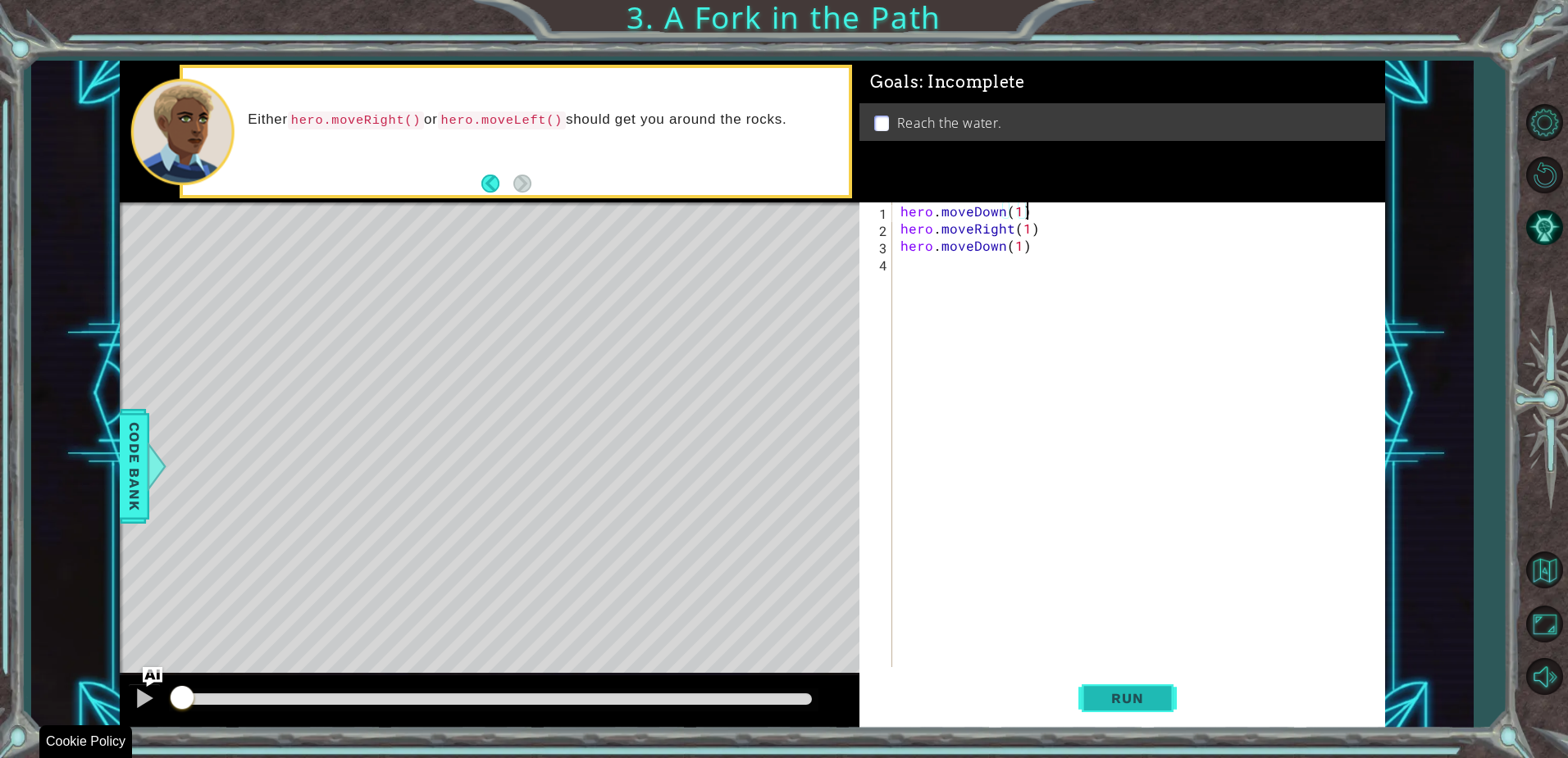
type textarea "hero.moveDown(1)"
click at [1145, 691] on span "Run" at bounding box center [1127, 697] width 65 height 16
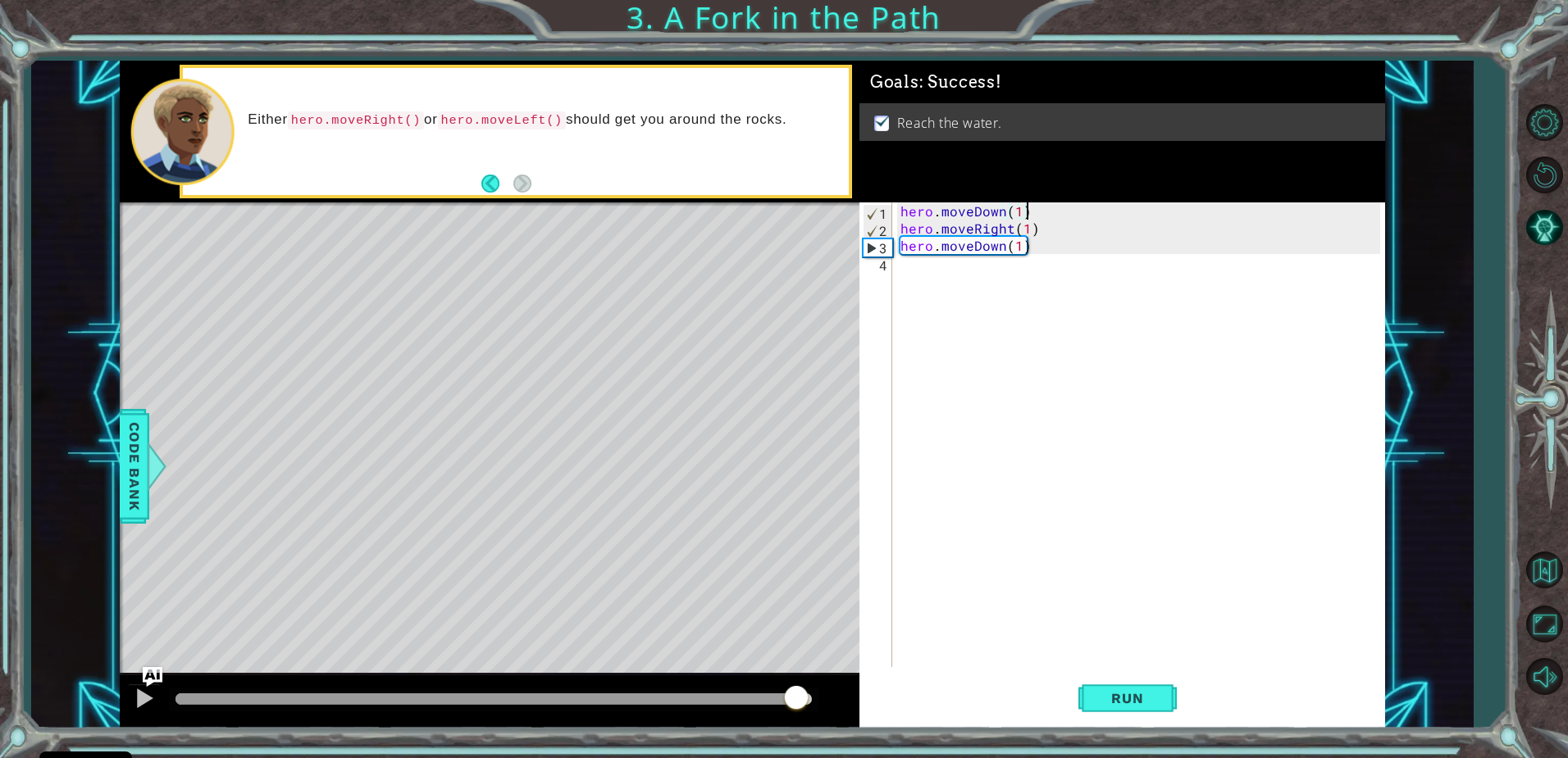
drag, startPoint x: 797, startPoint y: 696, endPoint x: 945, endPoint y: 713, distance: 149.0
click at [944, 713] on div "1 ההההההההההההההההההההההההההההההההההההההההההההההההההההההההההההההההההההההההההההה…" at bounding box center [752, 394] width 1265 height 667
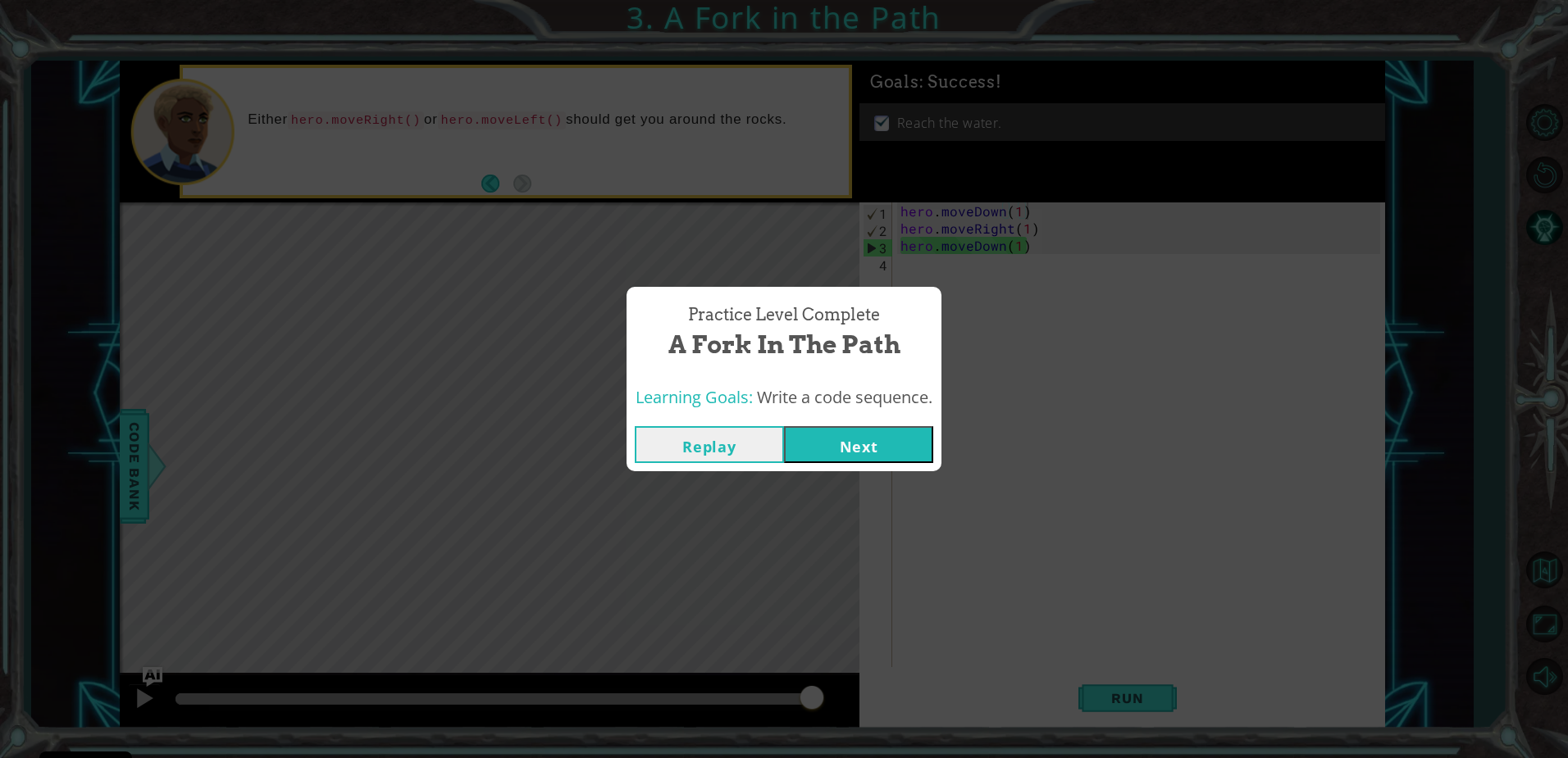
click at [886, 432] on button "Next" at bounding box center [858, 444] width 149 height 37
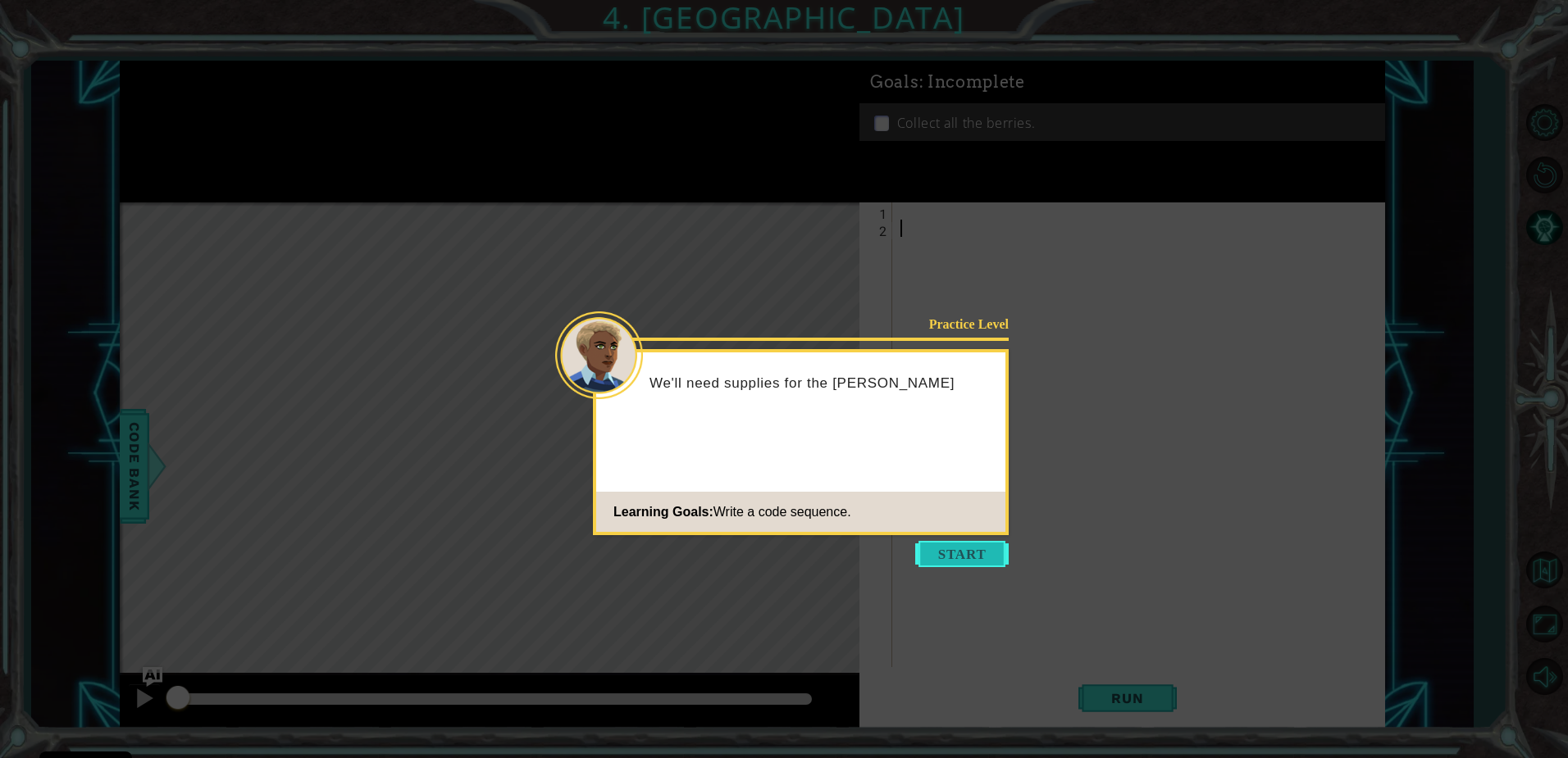
click at [941, 554] on button "Start" at bounding box center [962, 554] width 94 height 26
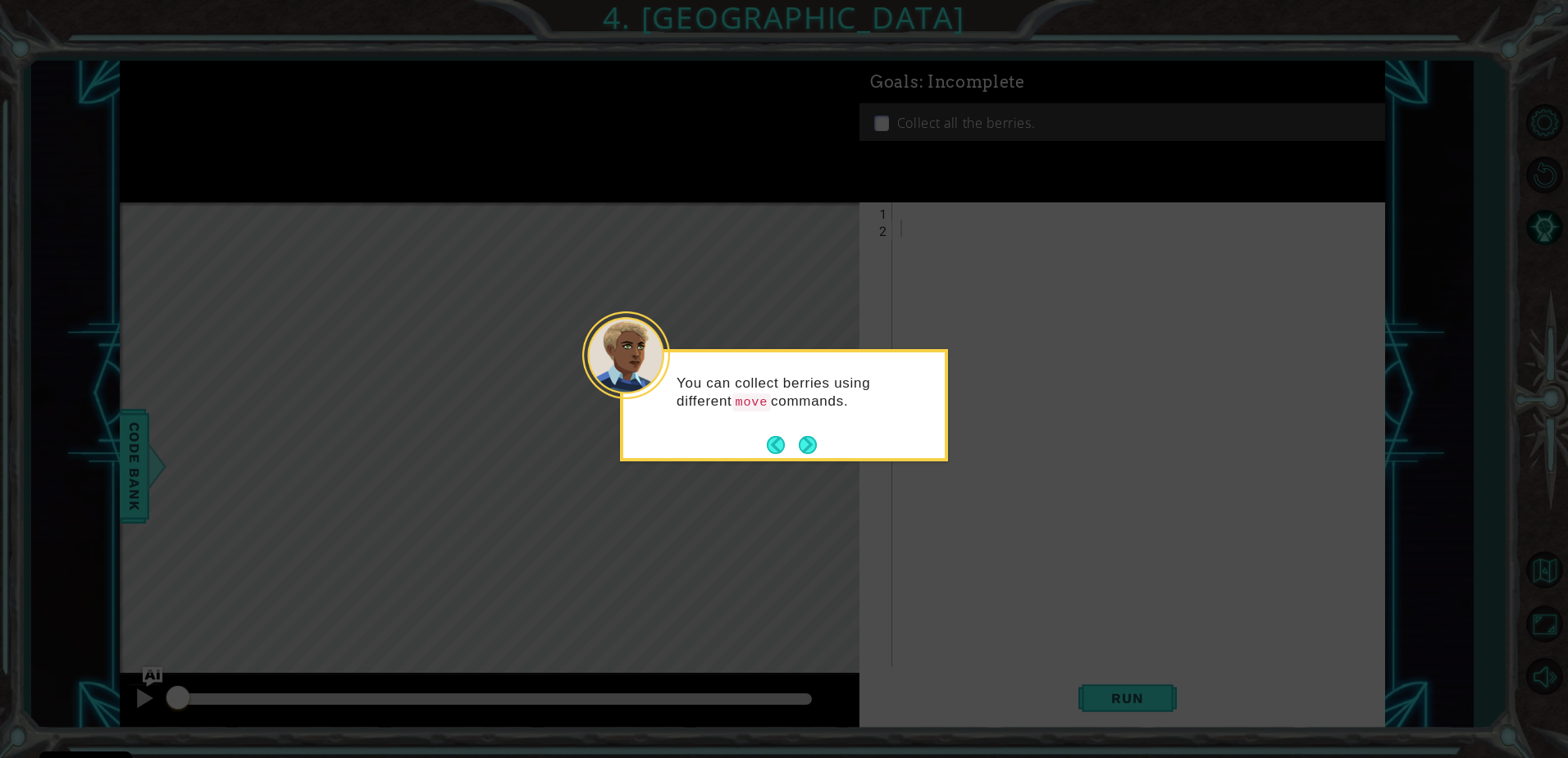
click at [820, 443] on div "You can collect berries using different move commands." at bounding box center [784, 405] width 328 height 113
click at [807, 440] on button "Next" at bounding box center [807, 444] width 18 height 18
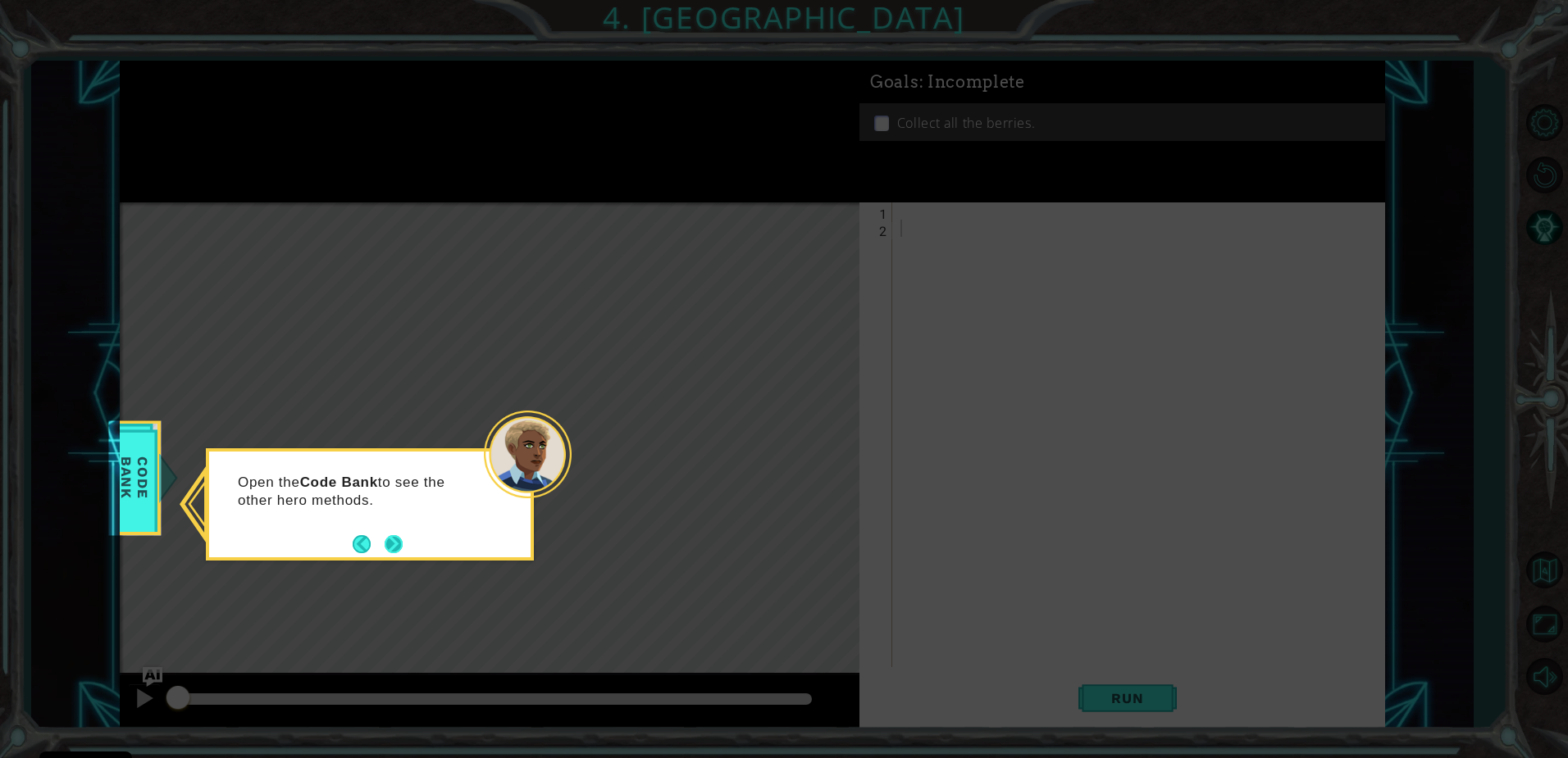
click at [391, 542] on button "Next" at bounding box center [394, 544] width 18 height 18
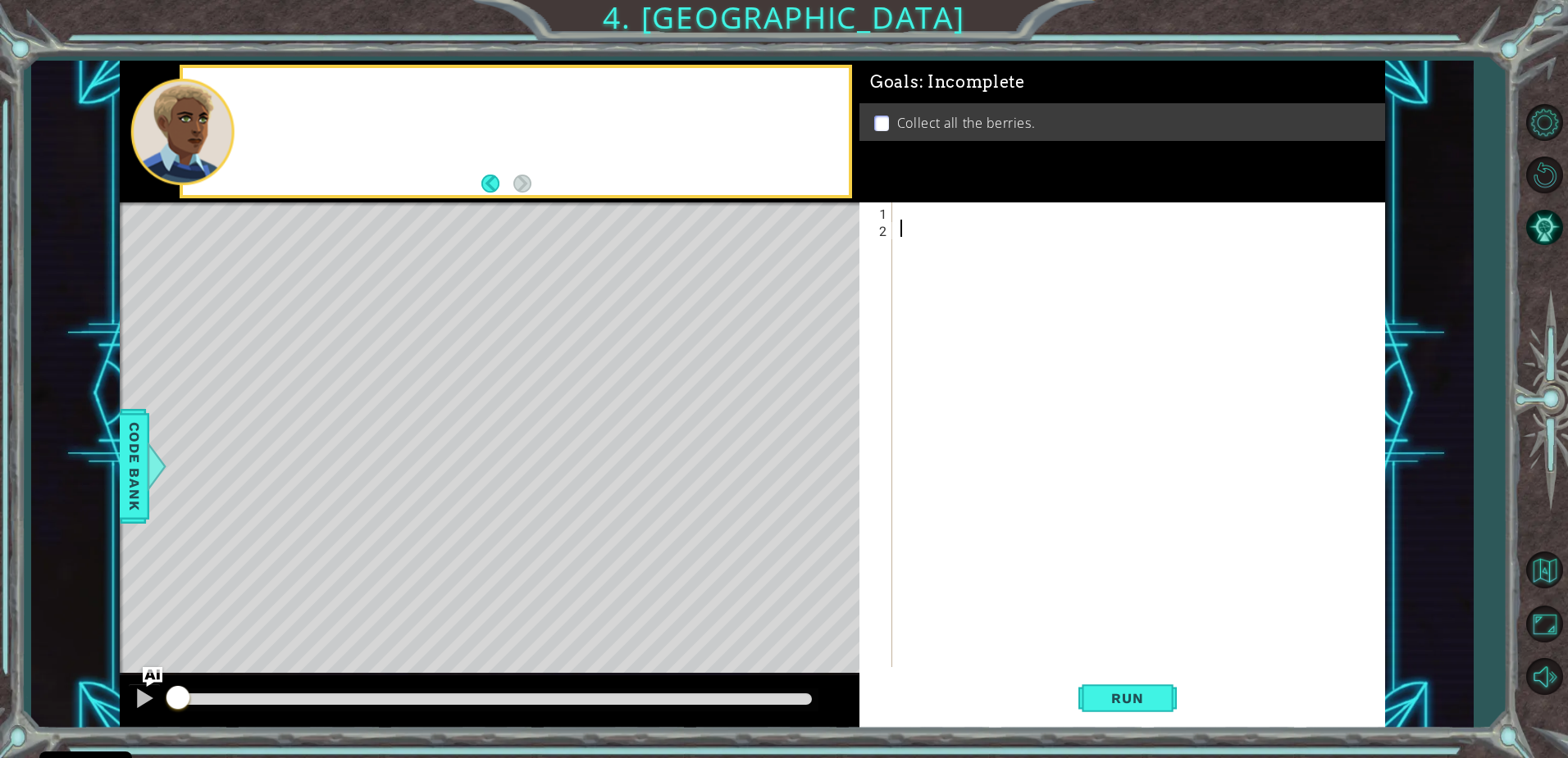
click at [391, 542] on div "Level Map" at bounding box center [498, 444] width 758 height 483
click at [913, 210] on div at bounding box center [1142, 452] width 491 height 499
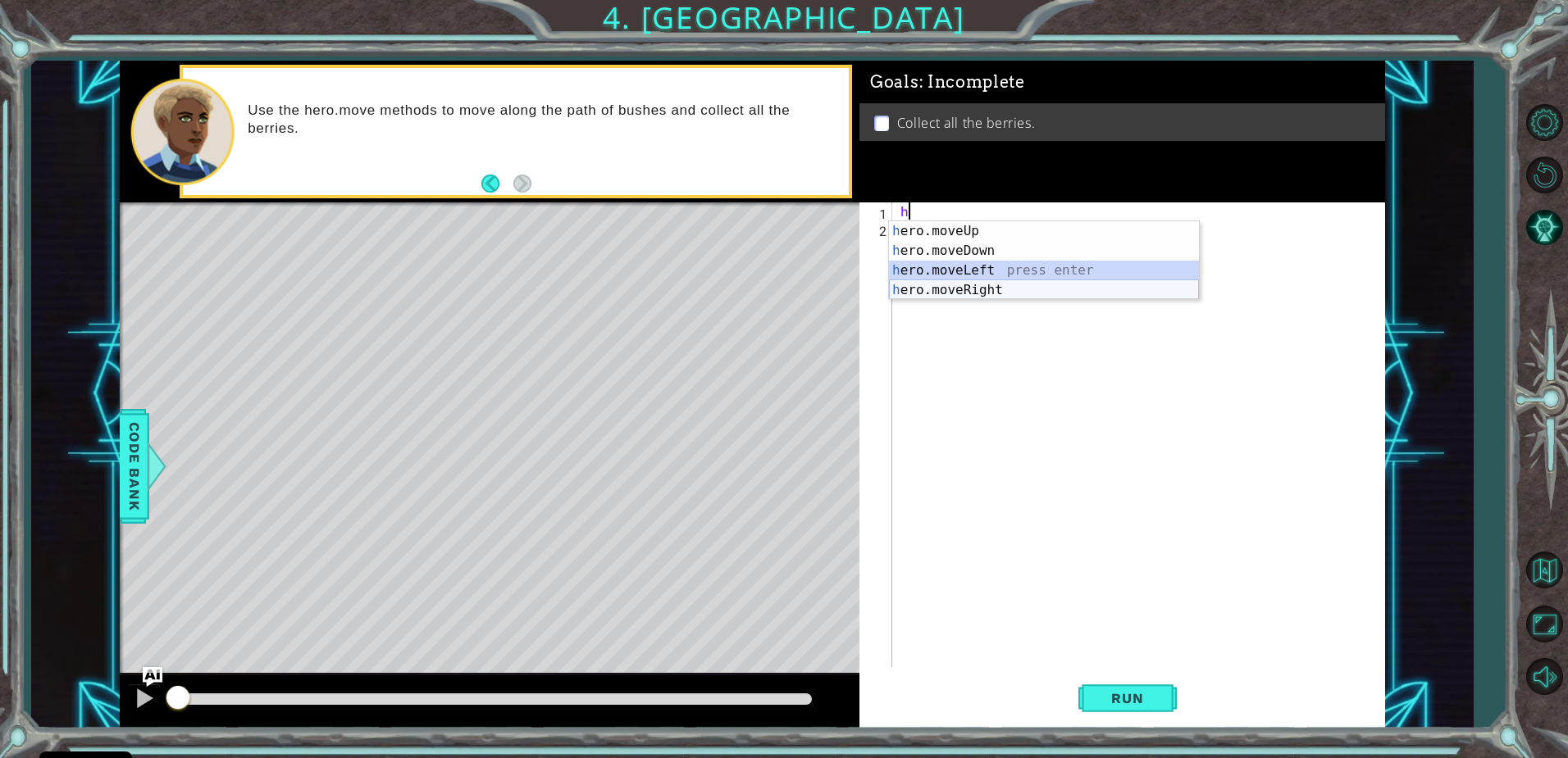
drag, startPoint x: 1001, startPoint y: 280, endPoint x: 1010, endPoint y: 296, distance: 18.4
click at [1010, 296] on div "h ero.moveUp press enter h ero.moveDown press enter h ero.moveLeft press enter …" at bounding box center [1044, 280] width 310 height 118
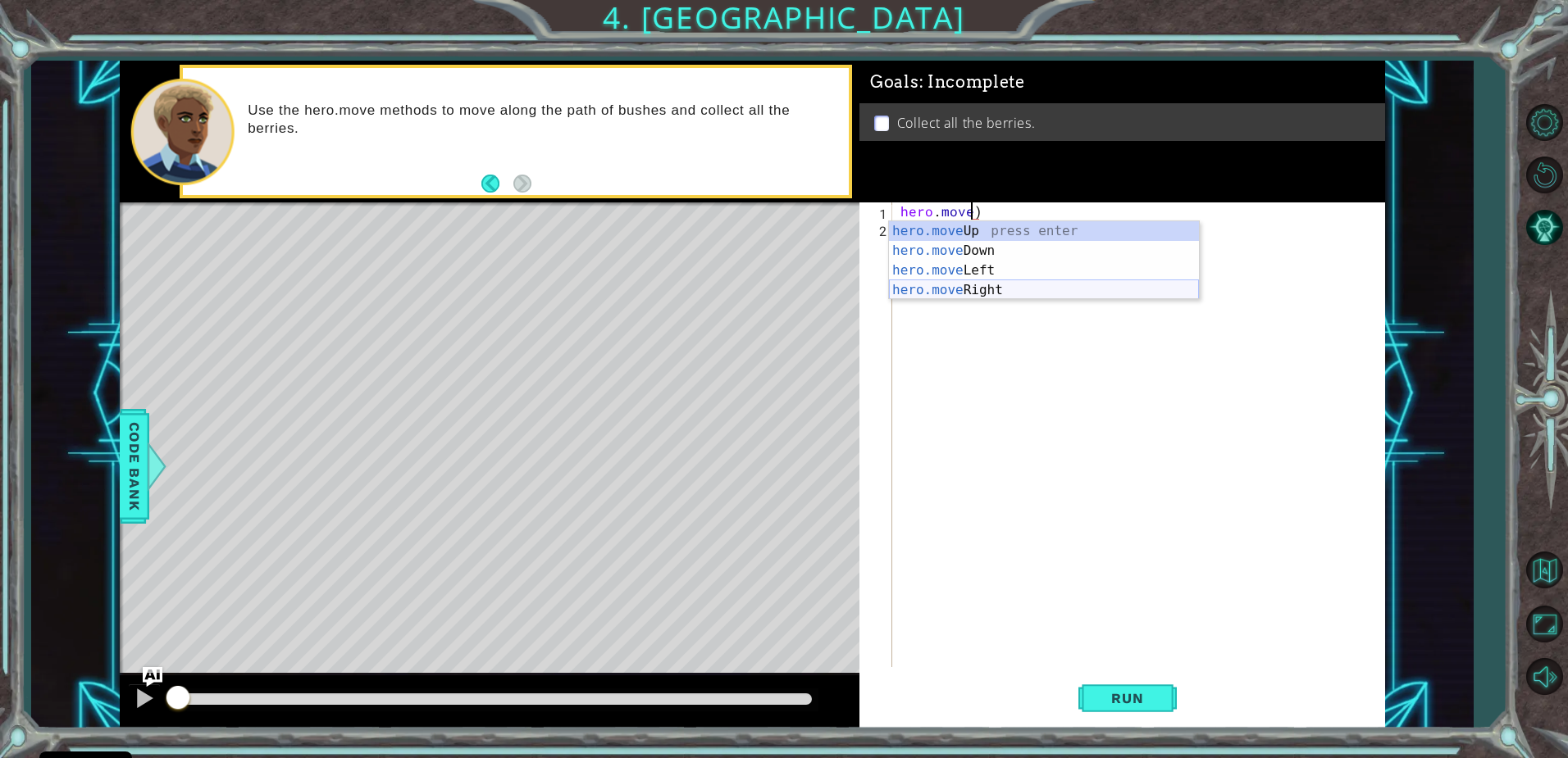
click at [994, 295] on div "hero.move Up press enter hero.move Down press enter hero.move Left press enter …" at bounding box center [1044, 280] width 310 height 118
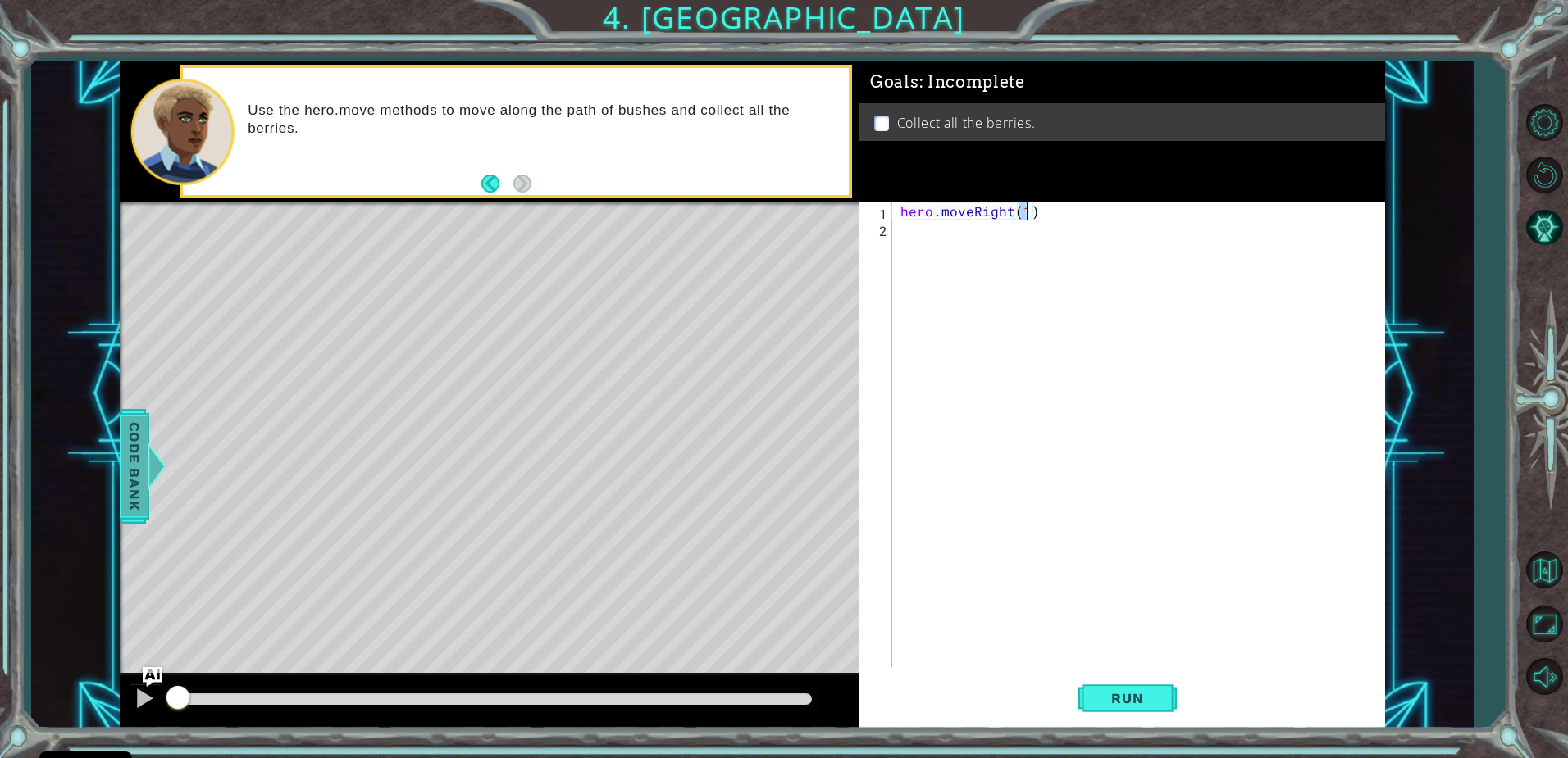
type textarea "hero.moveRight(1)"
click at [145, 462] on span "Code Bank" at bounding box center [134, 466] width 26 height 100
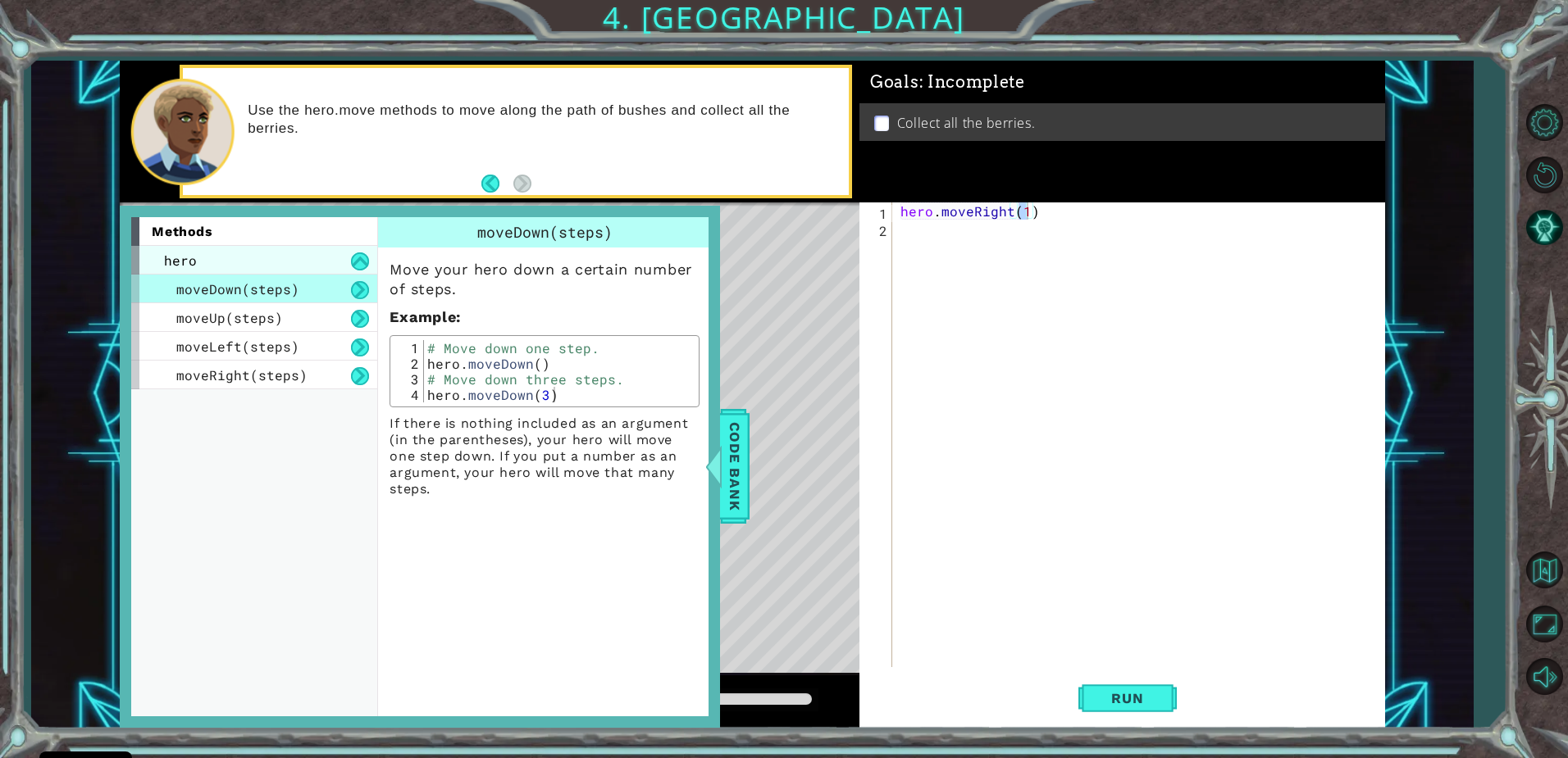
click at [284, 251] on div "hero" at bounding box center [254, 260] width 246 height 29
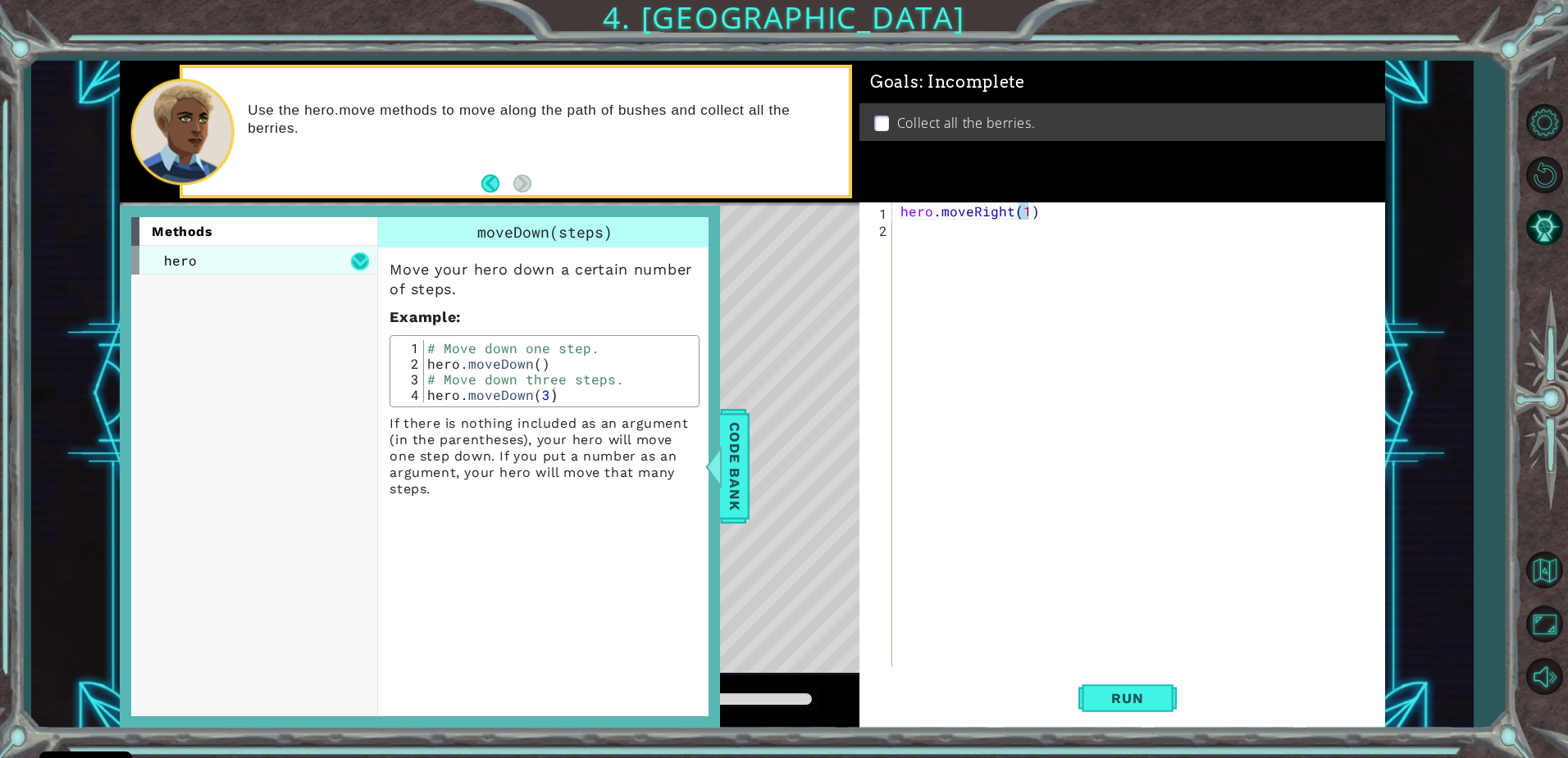
click at [368, 256] on button at bounding box center [360, 261] width 18 height 18
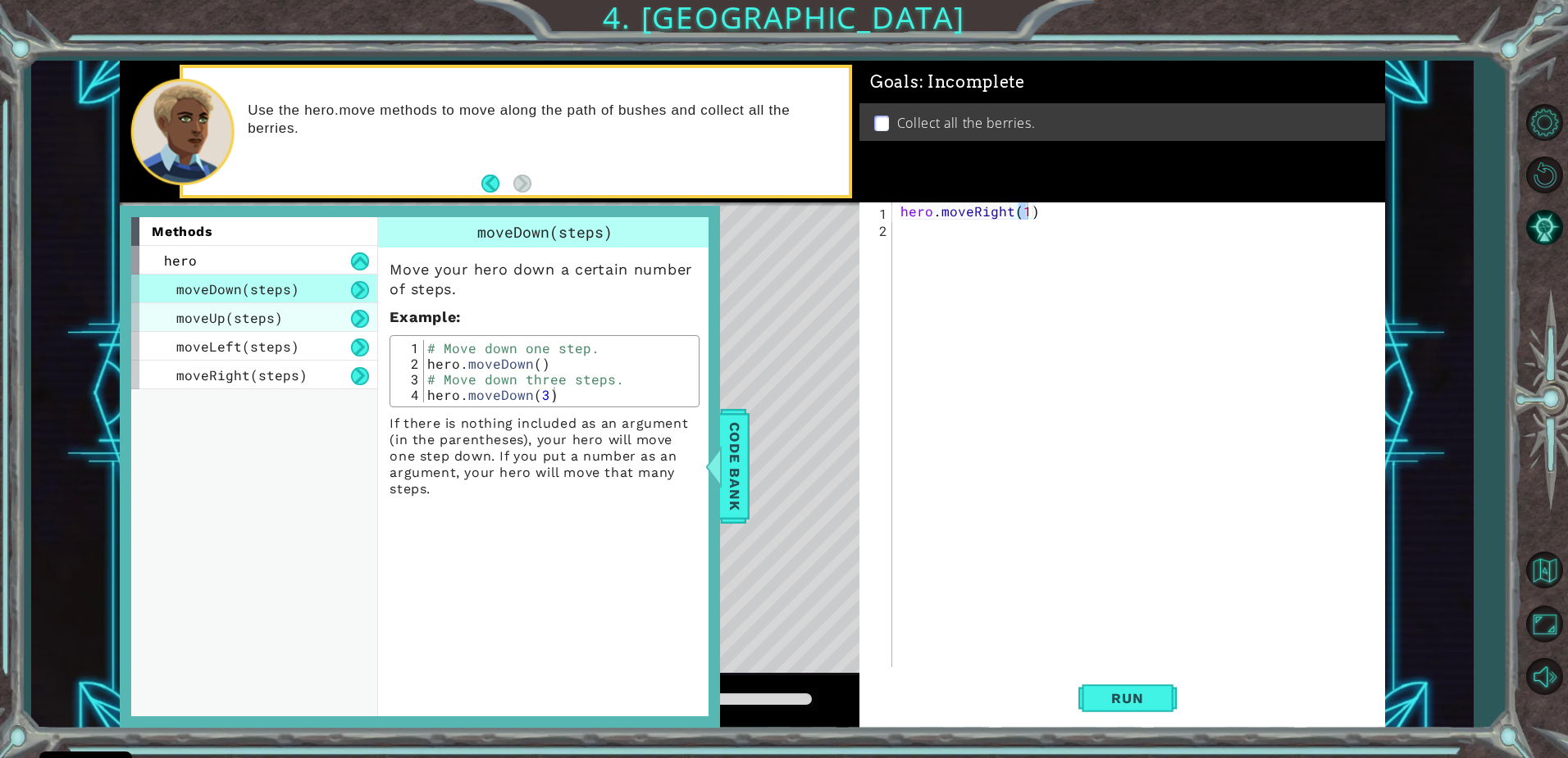
click at [273, 314] on span "moveUp(steps)" at bounding box center [229, 318] width 107 height 17
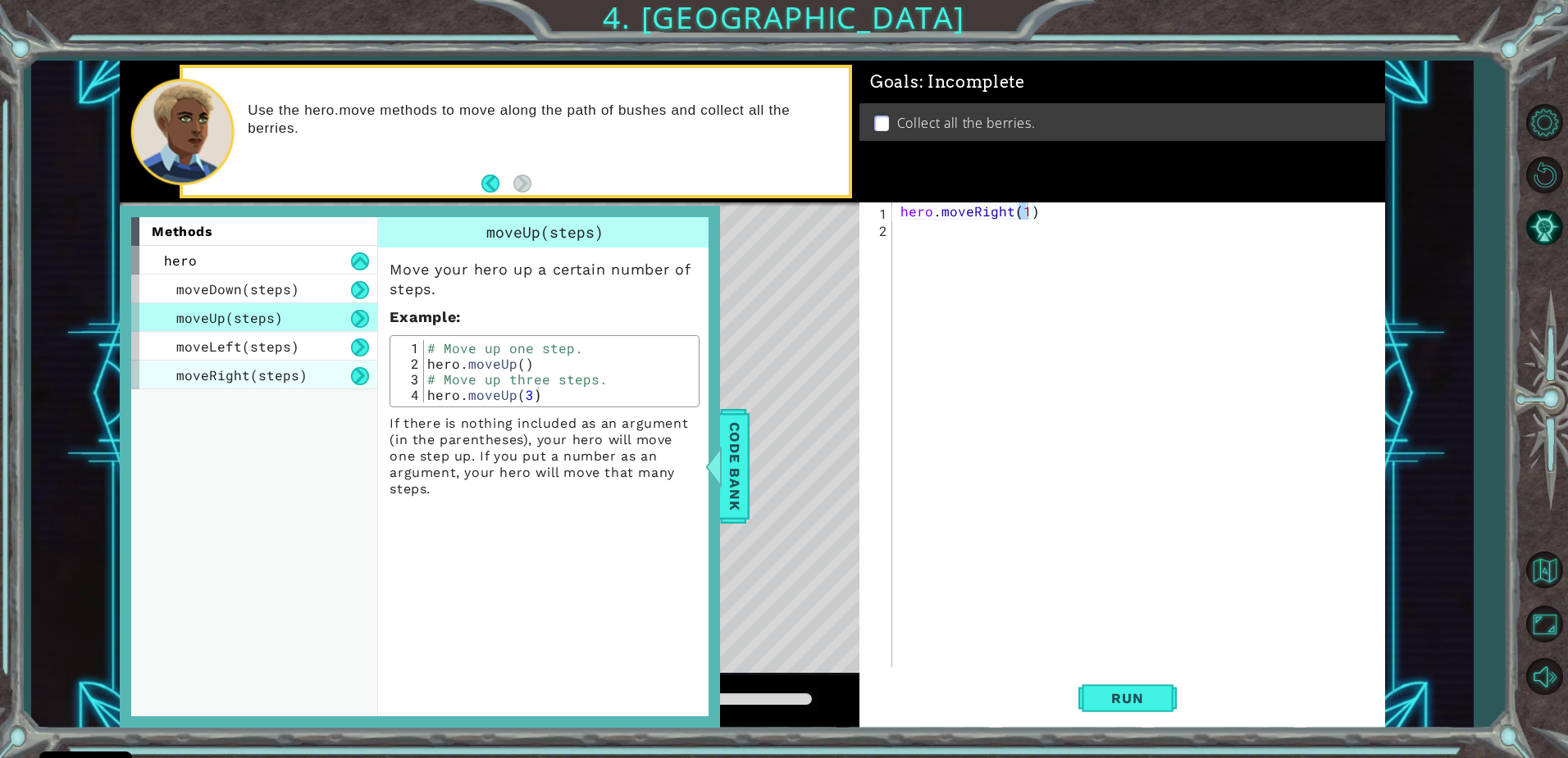
drag, startPoint x: 266, startPoint y: 342, endPoint x: 266, endPoint y: 360, distance: 18.0
click at [266, 347] on span "moveLeft(steps)" at bounding box center [237, 347] width 123 height 17
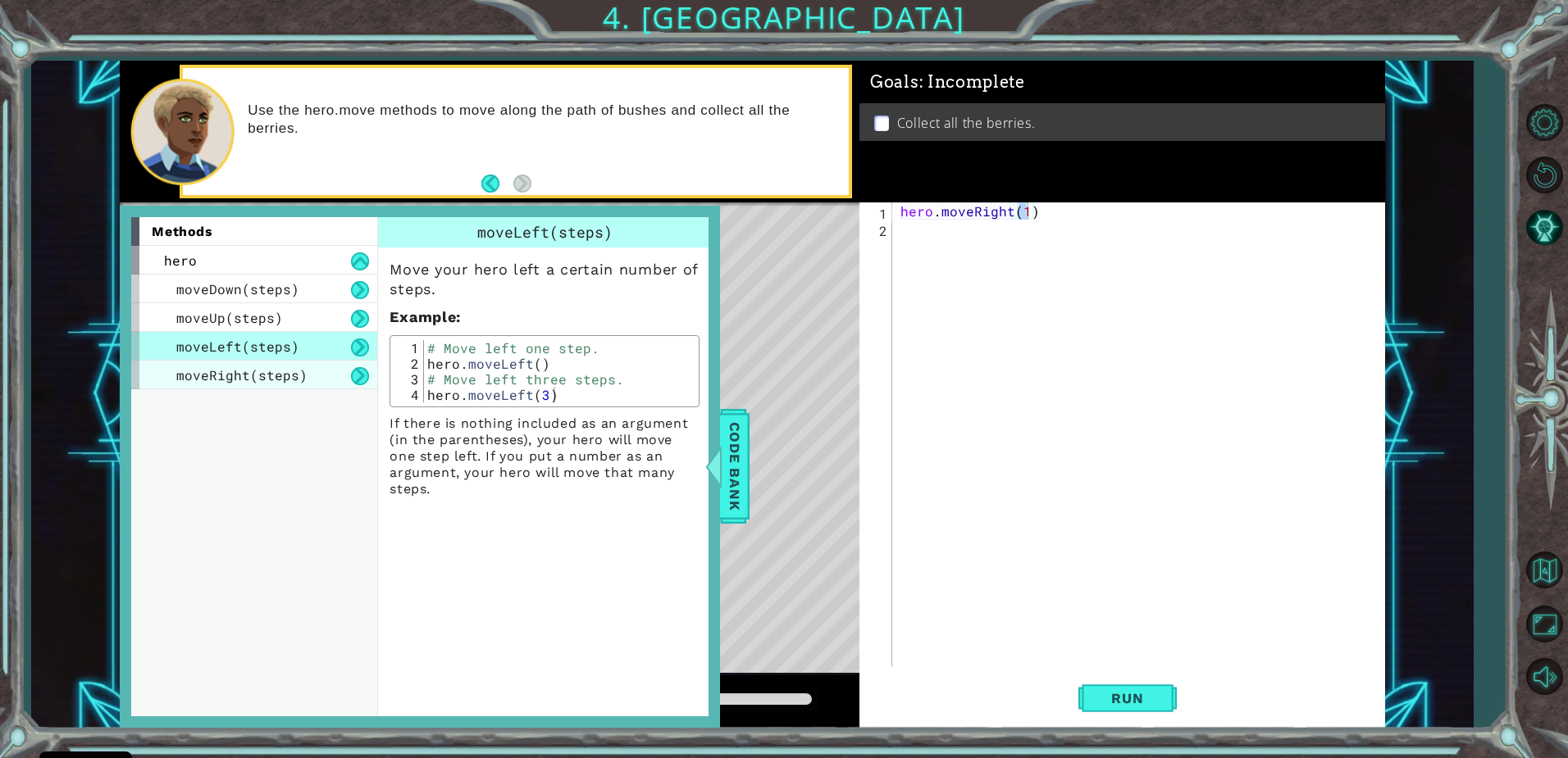
click at [267, 364] on div "moveRight(steps)" at bounding box center [254, 374] width 246 height 29
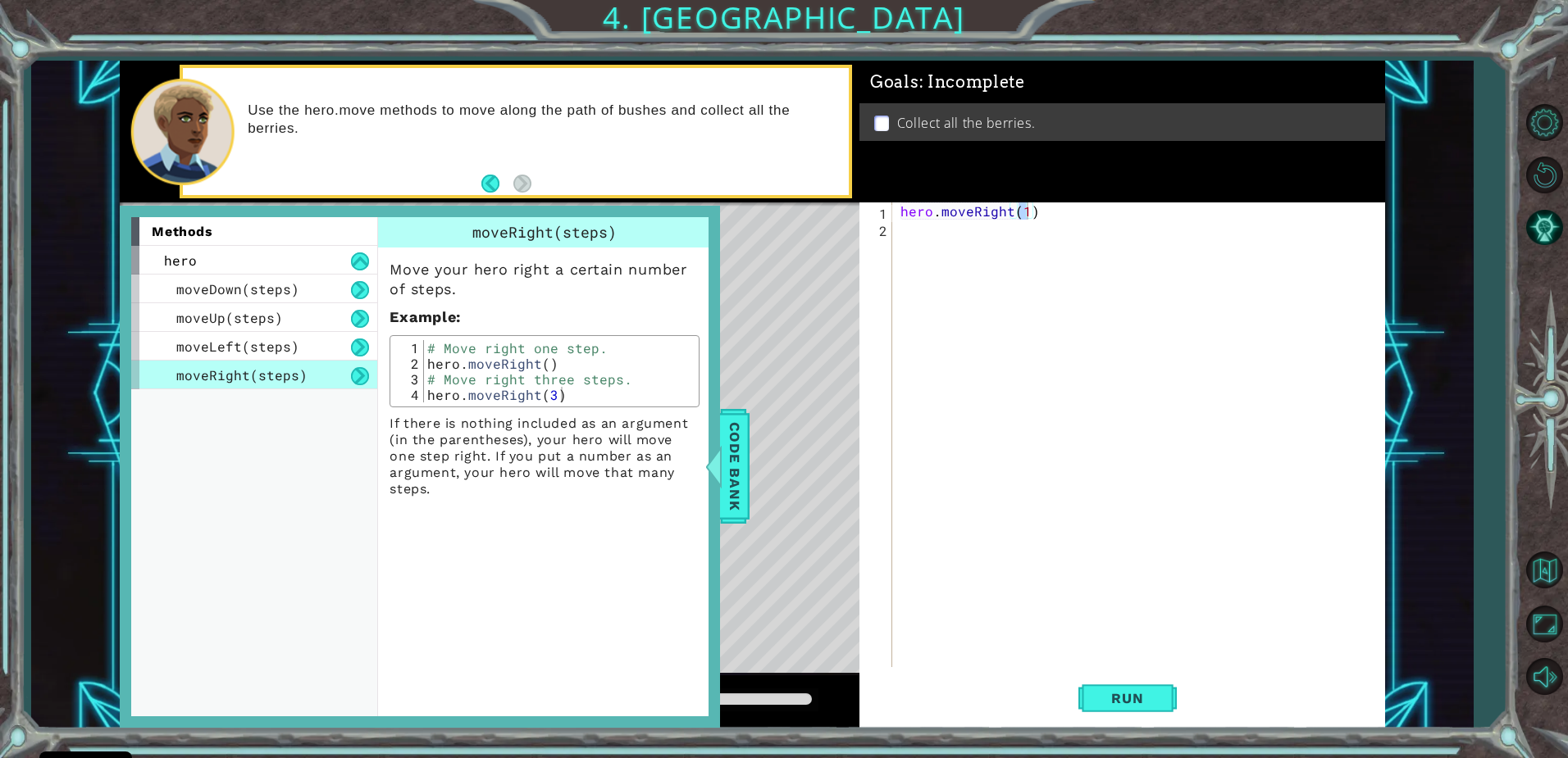
drag, startPoint x: 267, startPoint y: 366, endPoint x: 267, endPoint y: 356, distance: 10.0
click at [267, 363] on div "moveRight(steps)" at bounding box center [254, 374] width 246 height 29
click at [934, 247] on div "hero . moveRight ( 1 )" at bounding box center [1142, 452] width 491 height 499
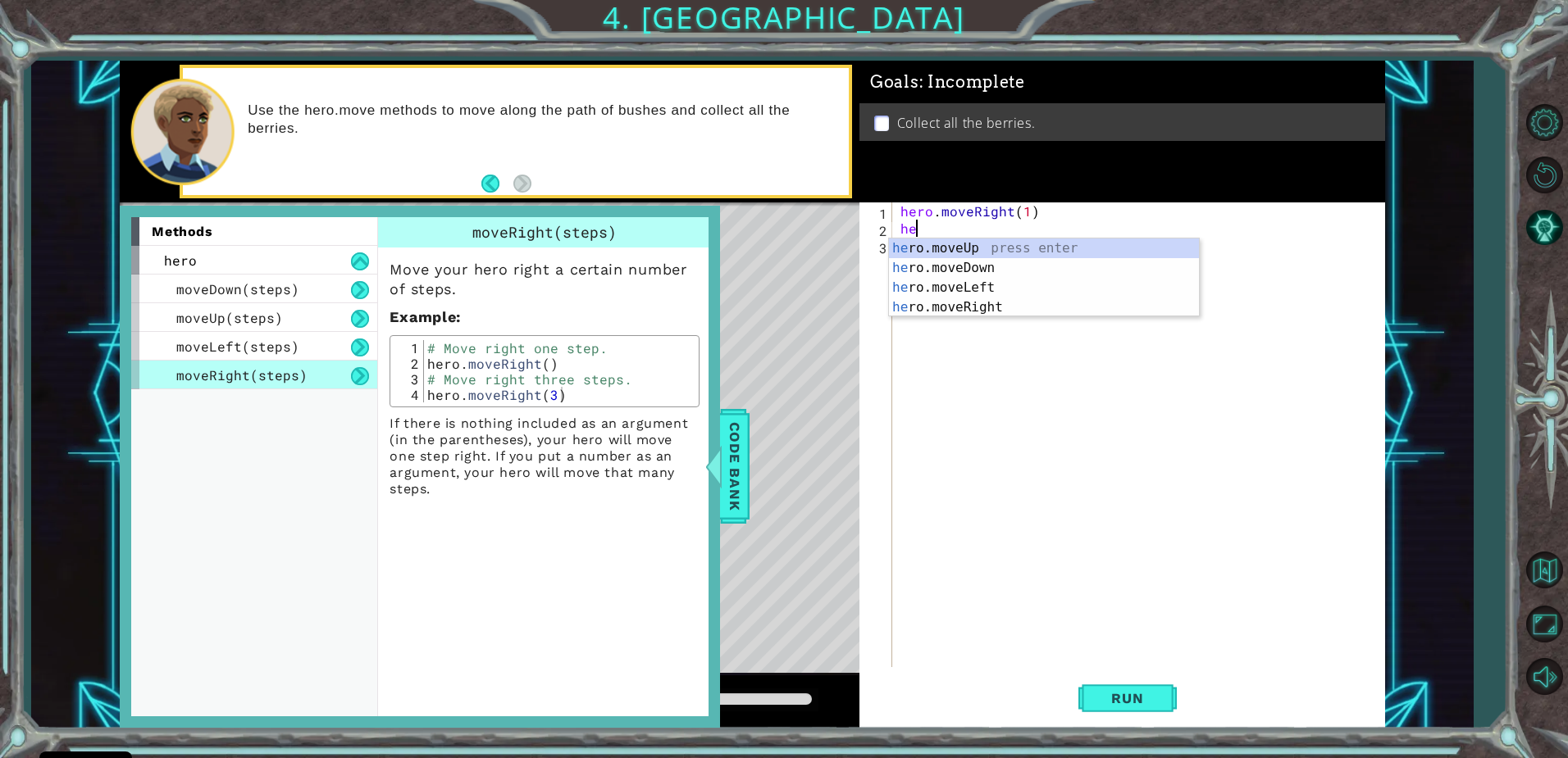
scroll to position [0, 1]
type textarea "hero.move"
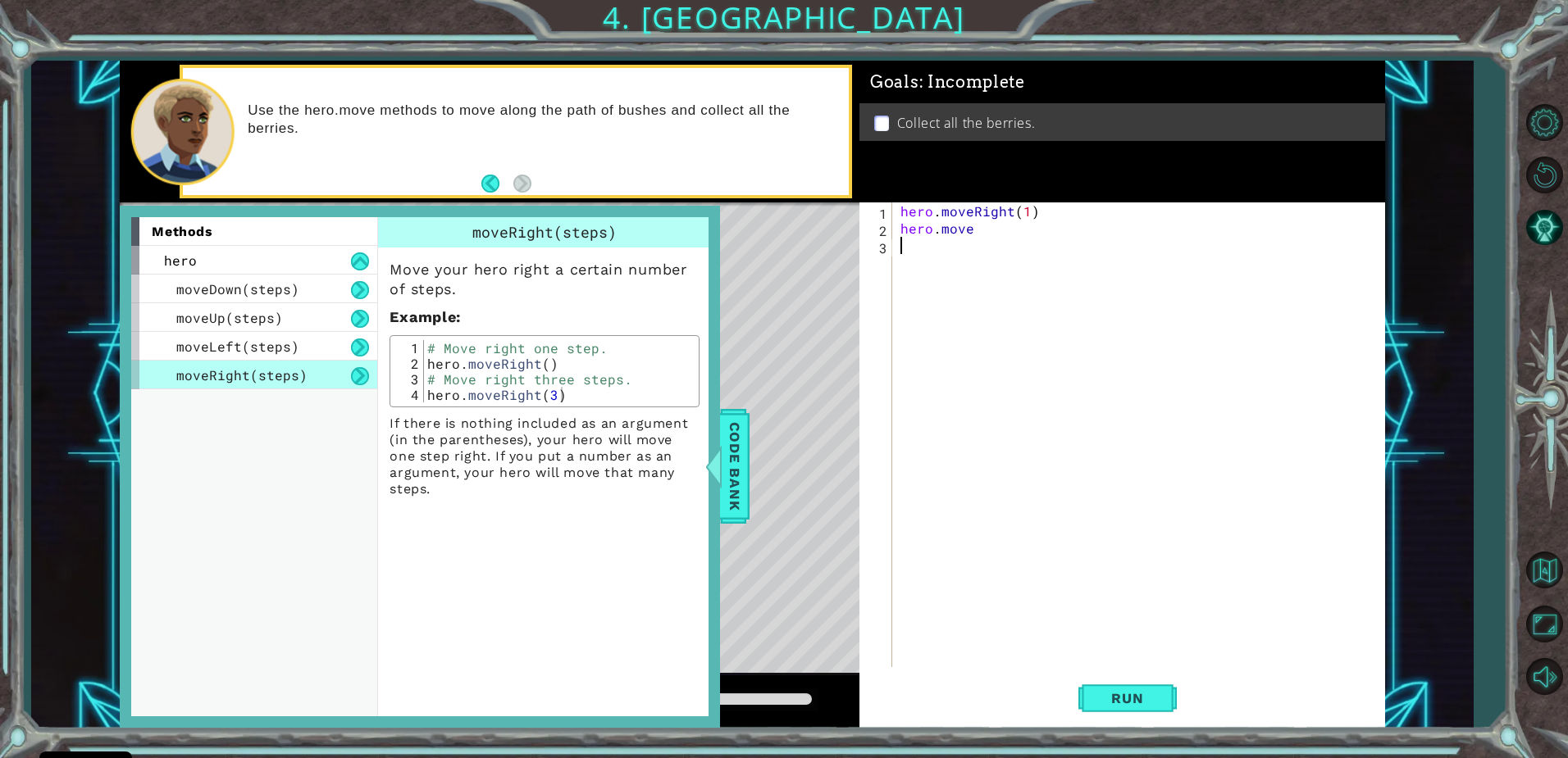
drag, startPoint x: 1096, startPoint y: 401, endPoint x: 1062, endPoint y: 589, distance: 191.0
click at [1066, 568] on div "hero . moveRight ( 1 ) hero . move" at bounding box center [1142, 452] width 491 height 499
click at [1136, 692] on span "Run" at bounding box center [1127, 697] width 65 height 16
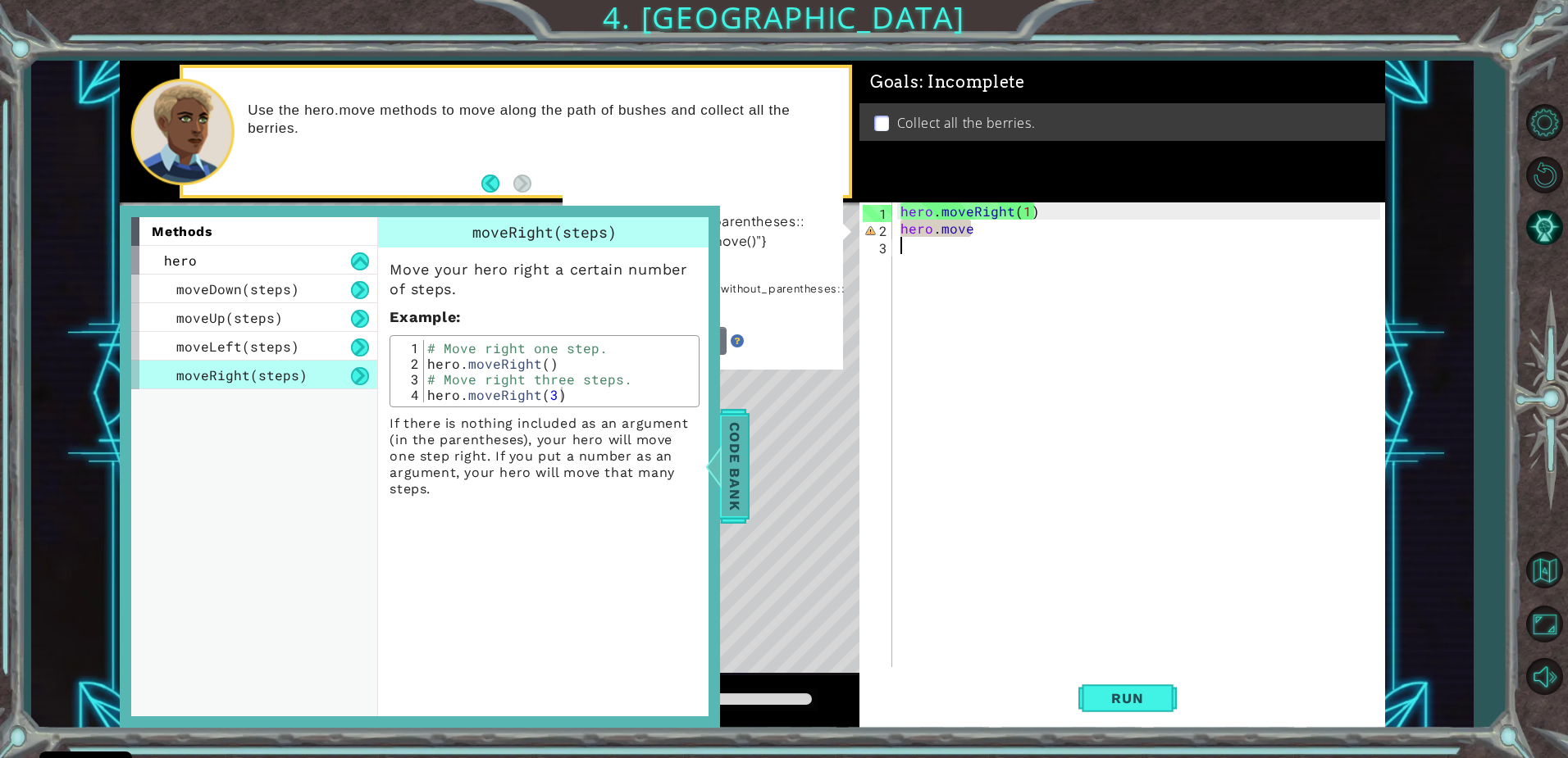
click at [725, 438] on span "Code Bank" at bounding box center [734, 466] width 26 height 100
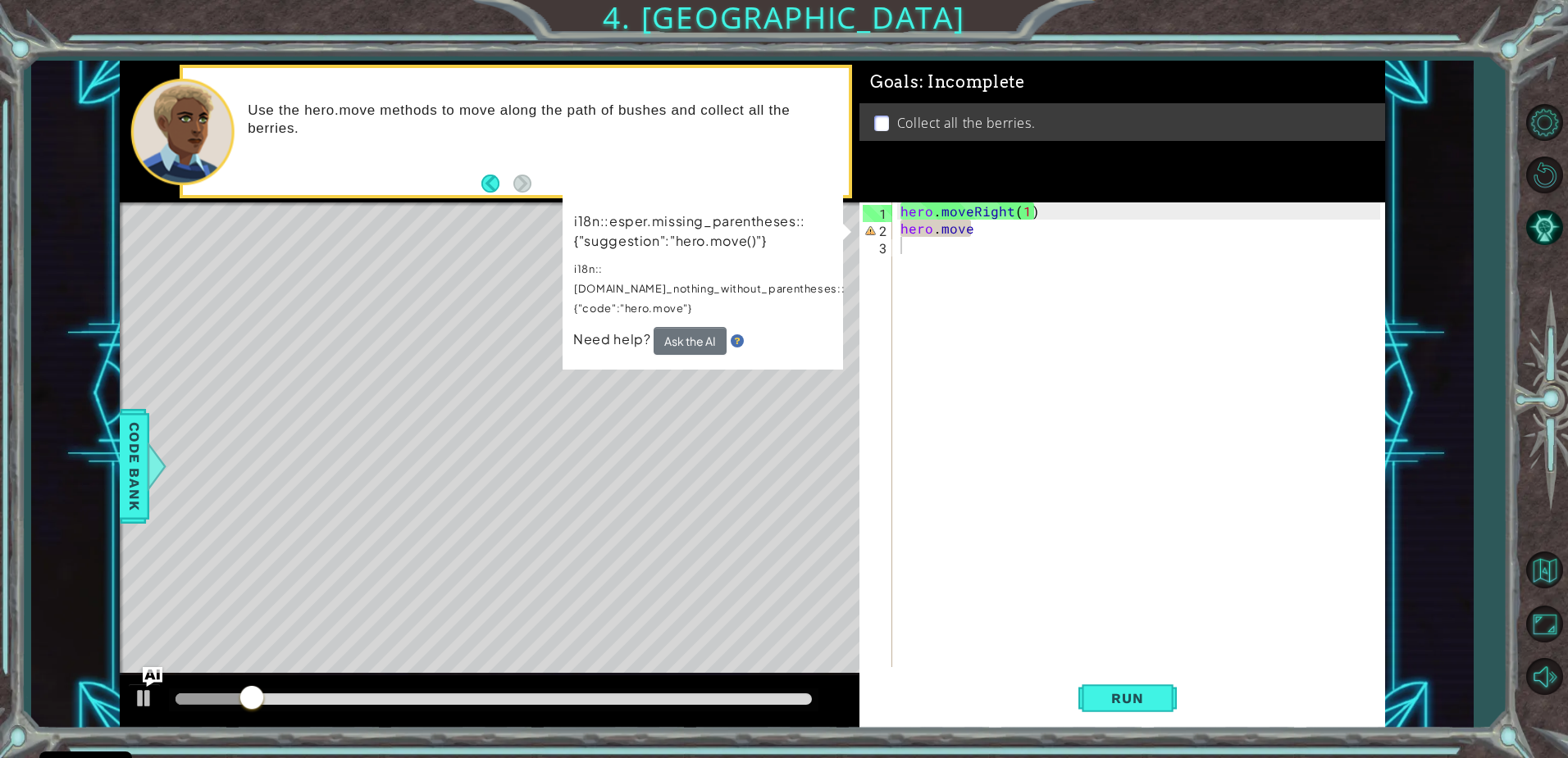
click at [943, 224] on div "hero . moveRight ( 1 ) hero . move" at bounding box center [1142, 452] width 491 height 499
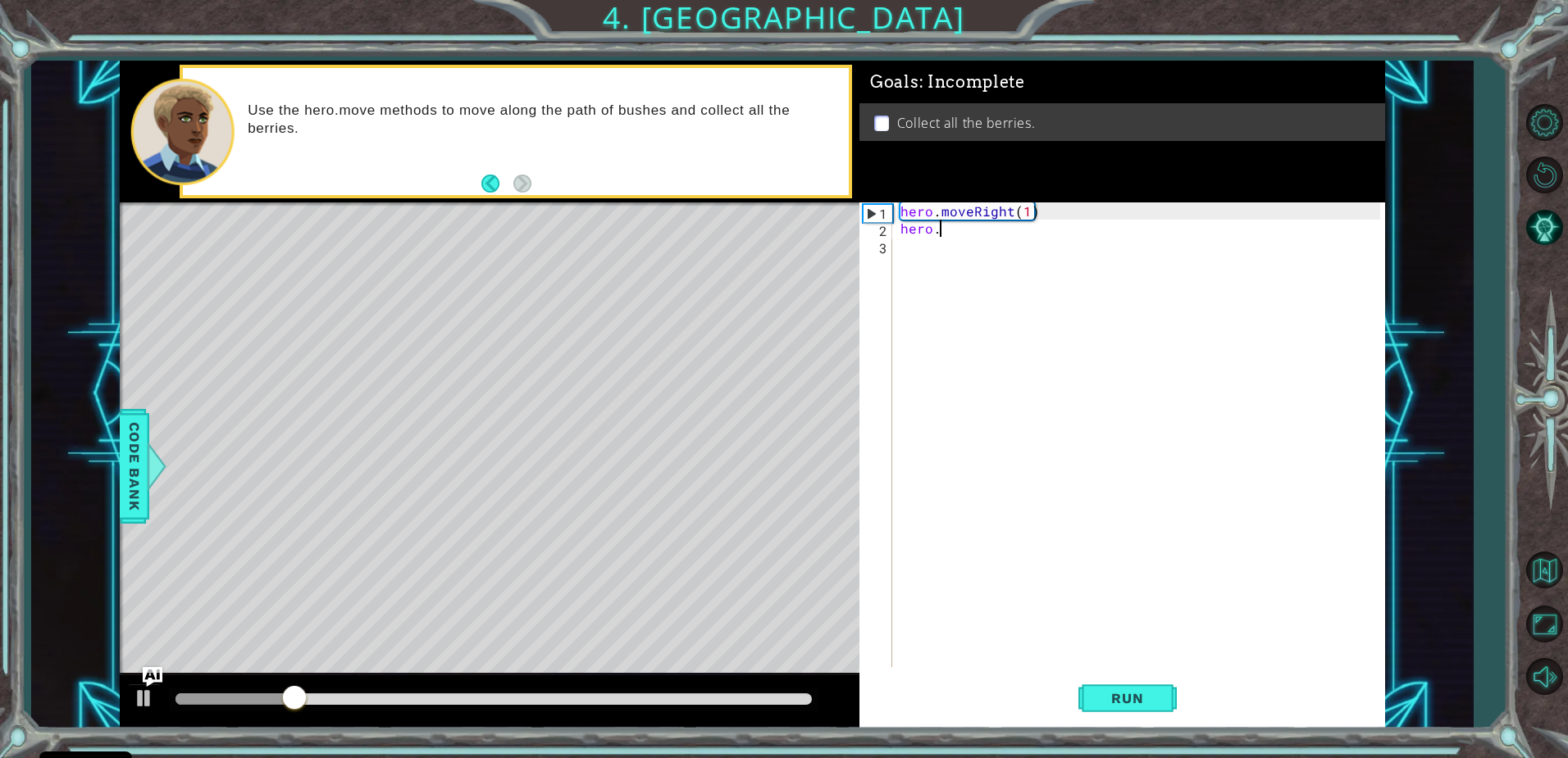
click at [943, 224] on div "hero . moveRight ( 1 ) hero ." at bounding box center [1142, 452] width 491 height 499
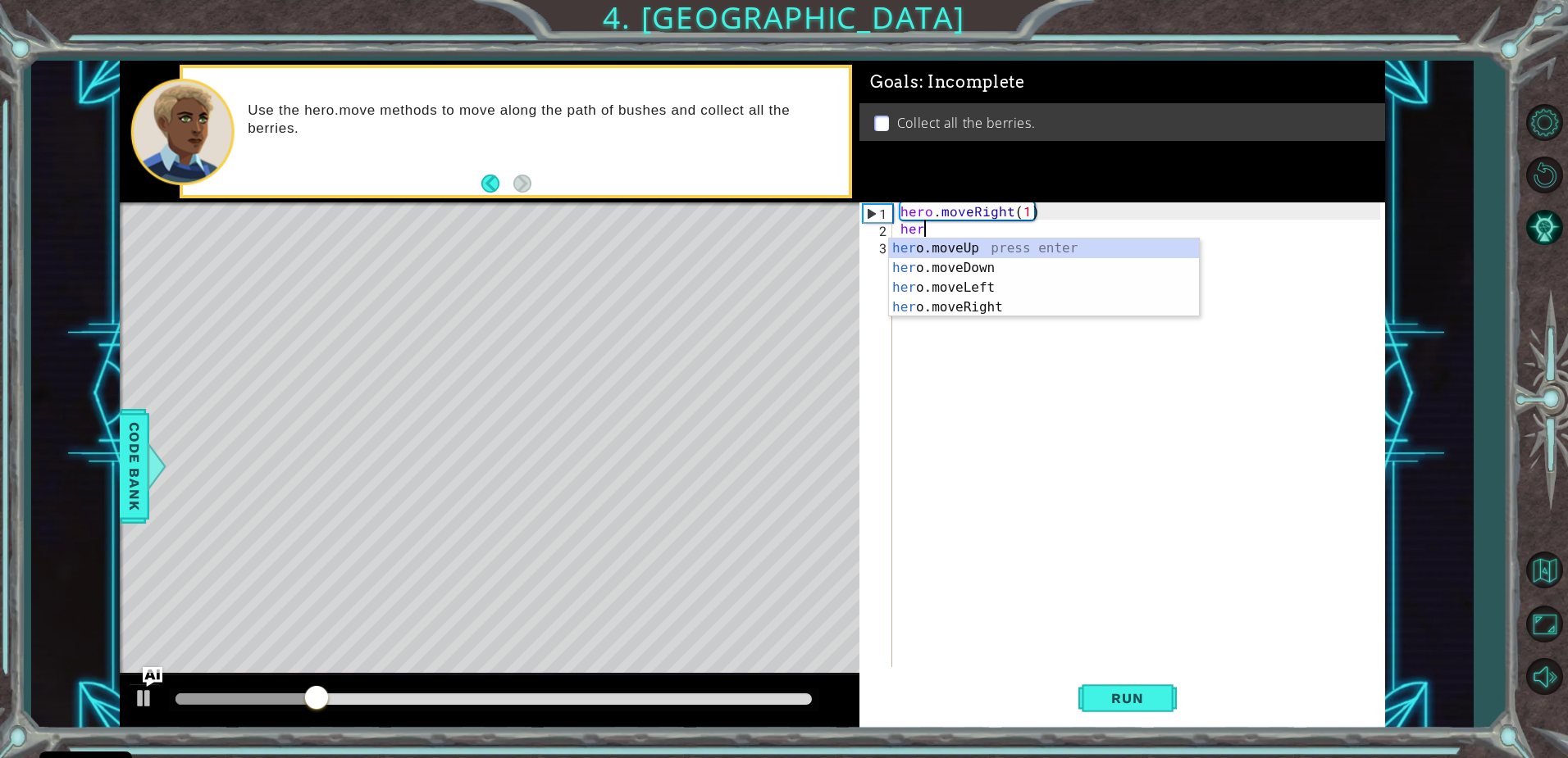
type textarea "h"
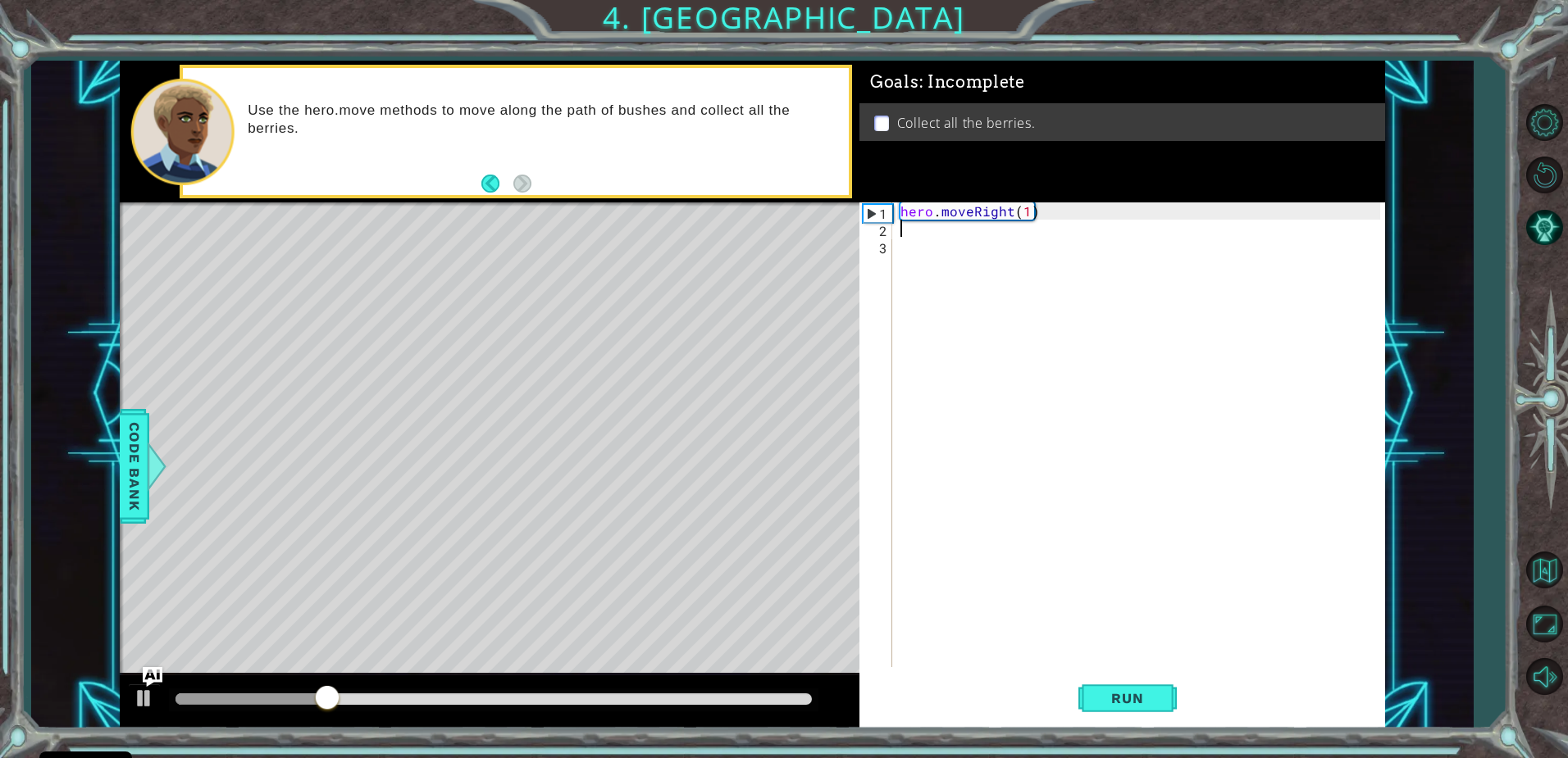
type textarea "hero.moveRight(1)"
click at [123, 461] on span "Code Bank" at bounding box center [134, 466] width 26 height 100
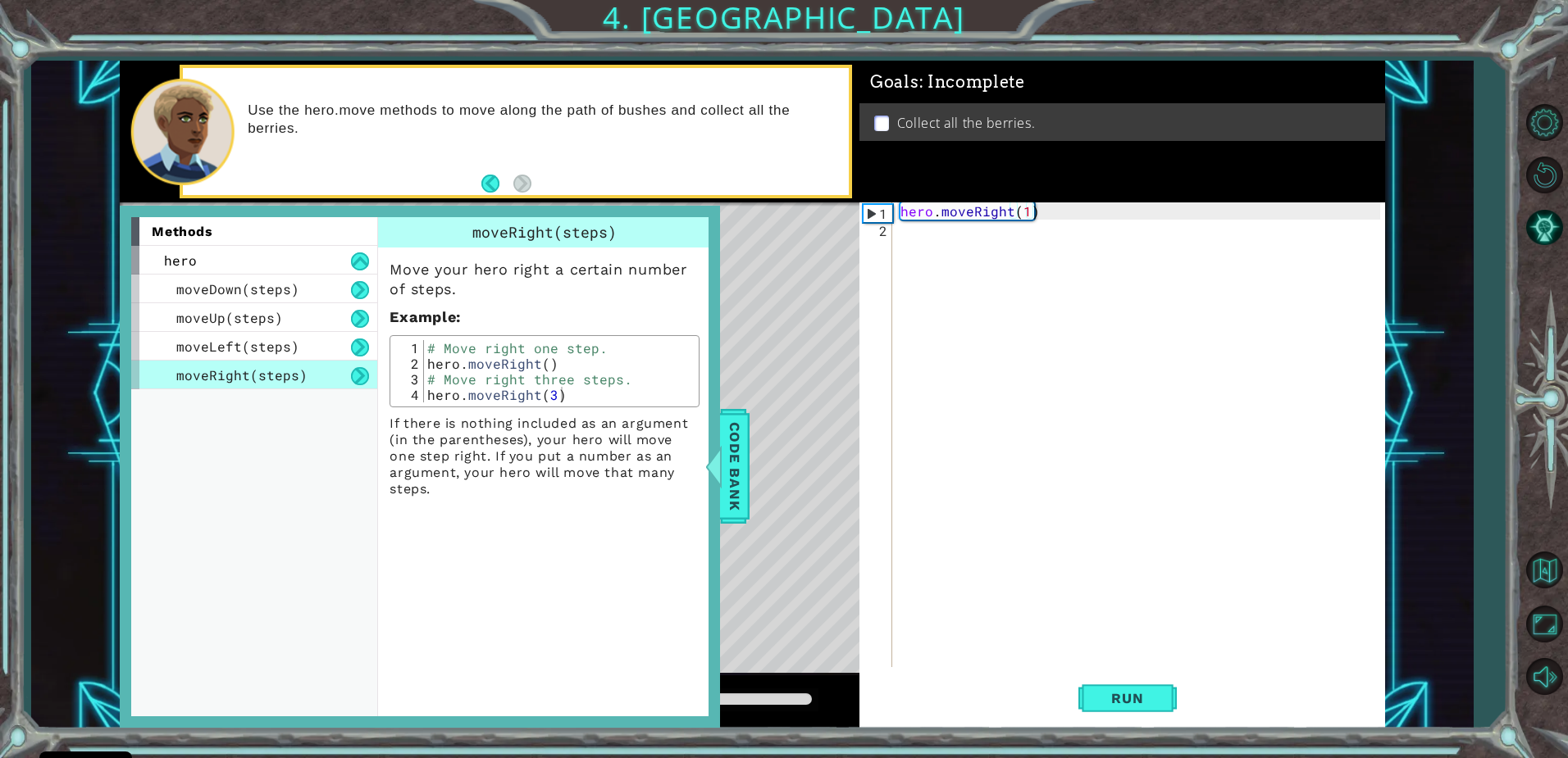
click at [273, 363] on div "moveRight(steps)" at bounding box center [254, 374] width 246 height 29
click at [296, 339] on div "moveLeft(steps)" at bounding box center [254, 346] width 246 height 29
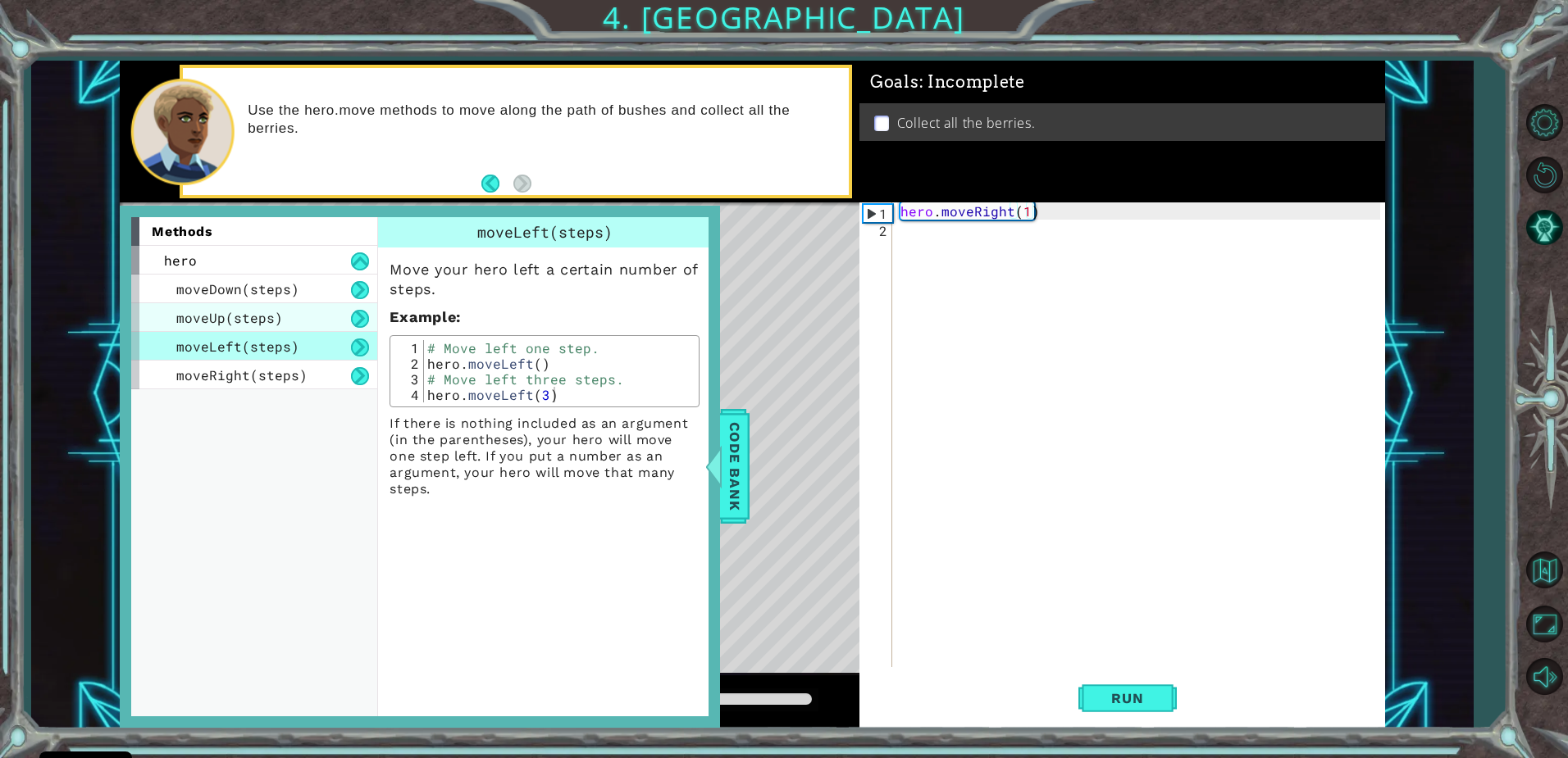
click at [291, 303] on div "moveUp(steps)" at bounding box center [254, 317] width 246 height 29
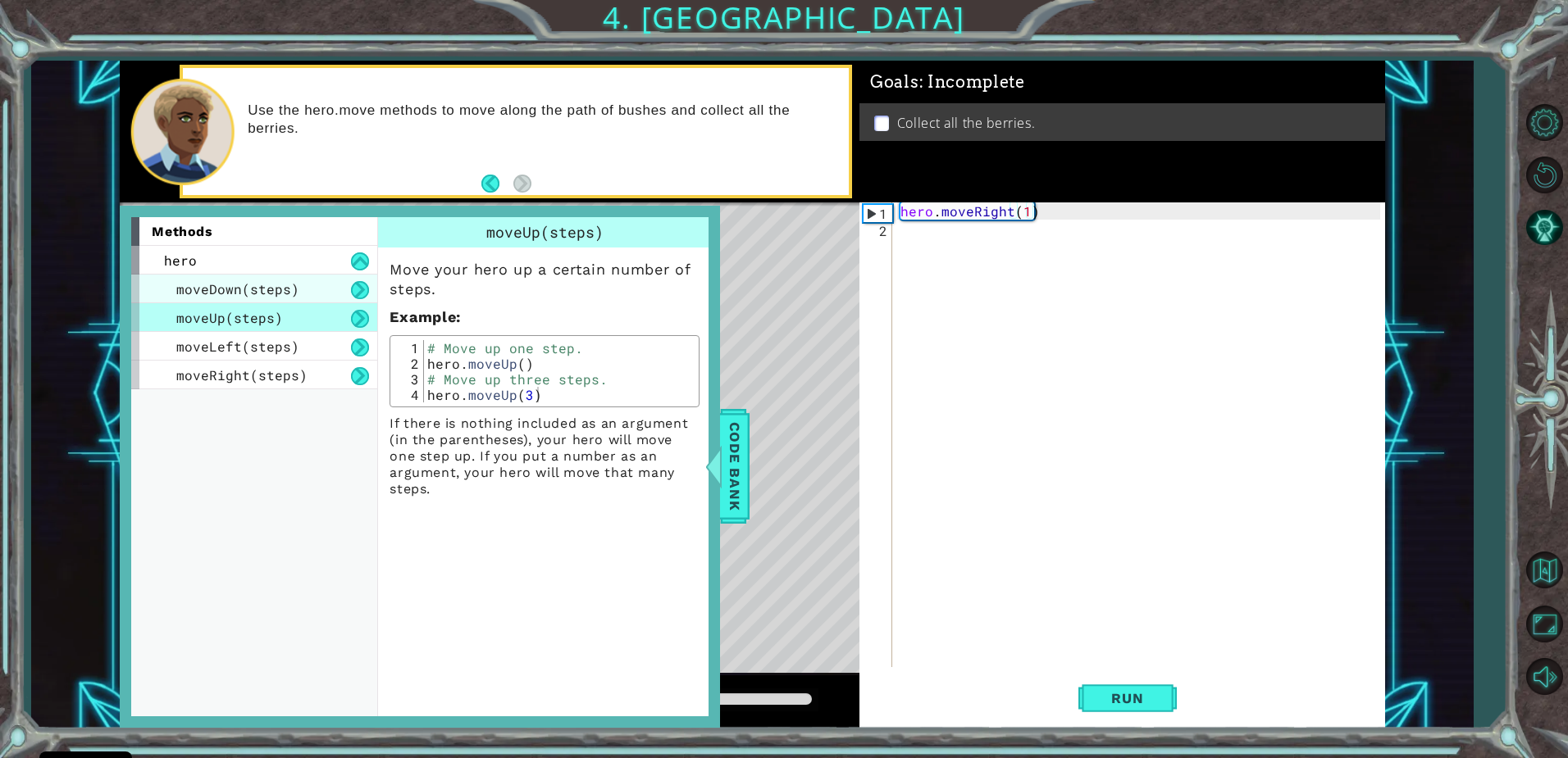
click at [288, 289] on span "moveDown(steps)" at bounding box center [237, 289] width 123 height 17
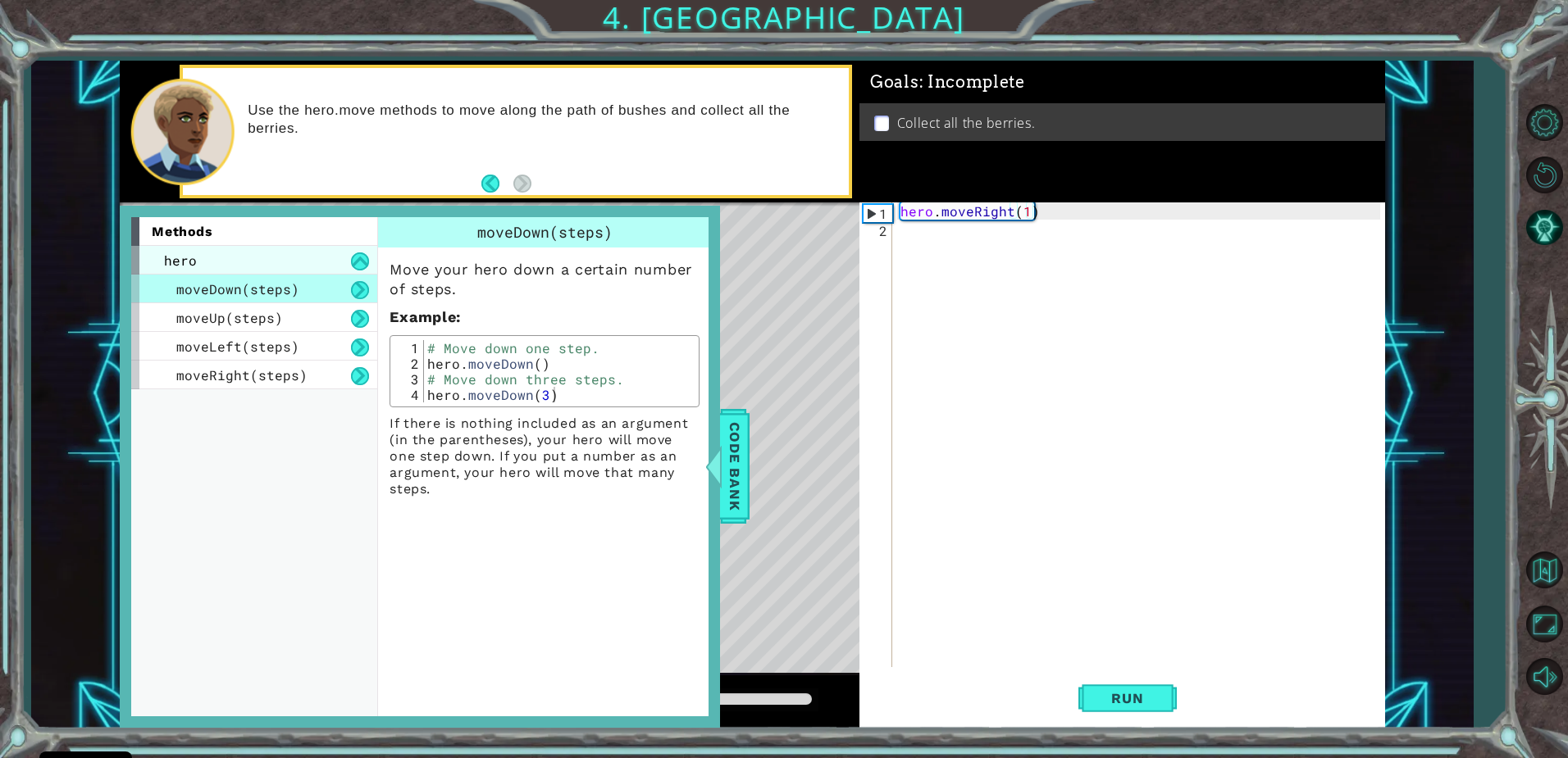
click at [273, 252] on div "hero" at bounding box center [254, 260] width 246 height 29
